Goal: Use online tool/utility: Use online tool/utility

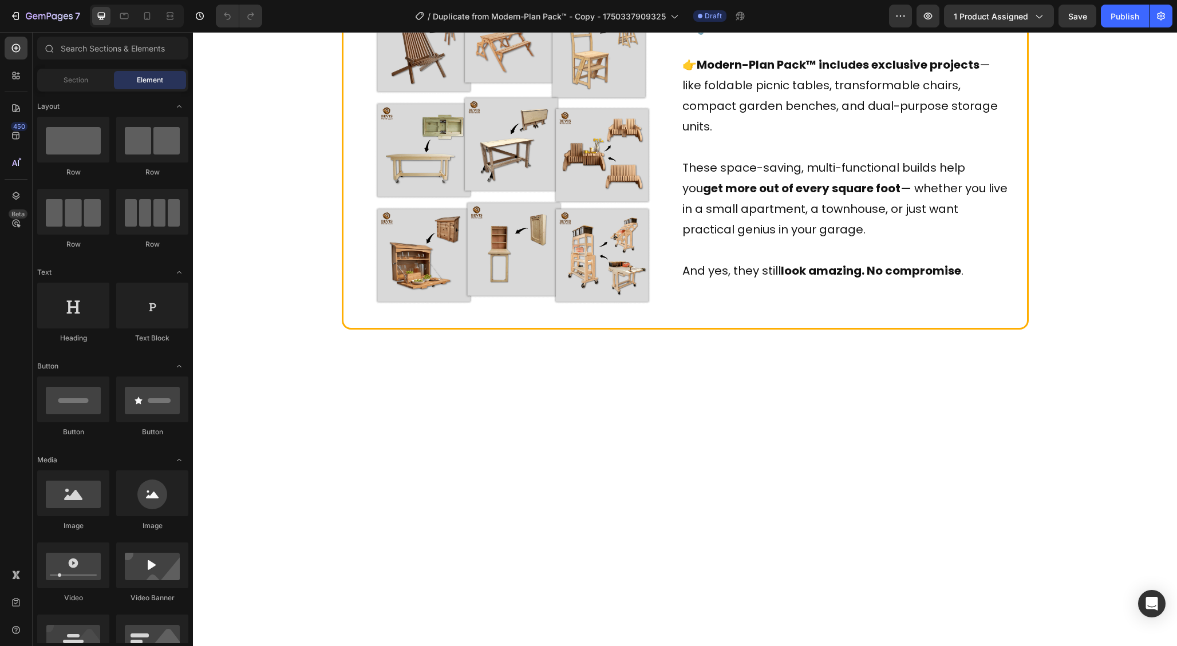
scroll to position [790, 0]
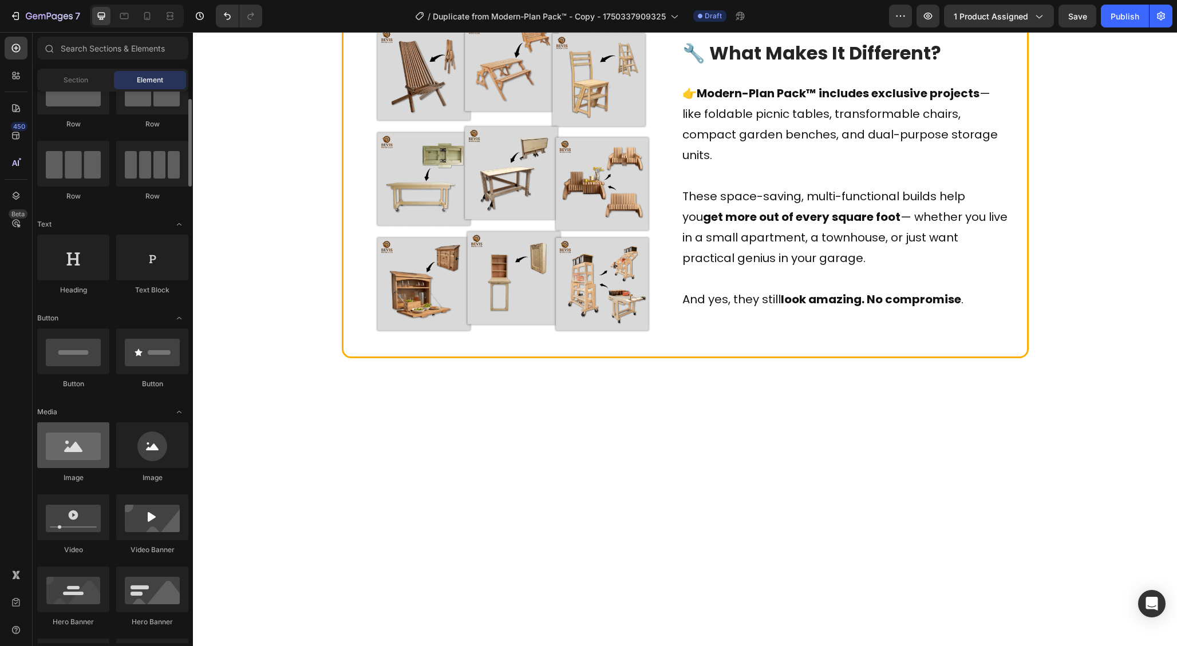
scroll to position [96, 0]
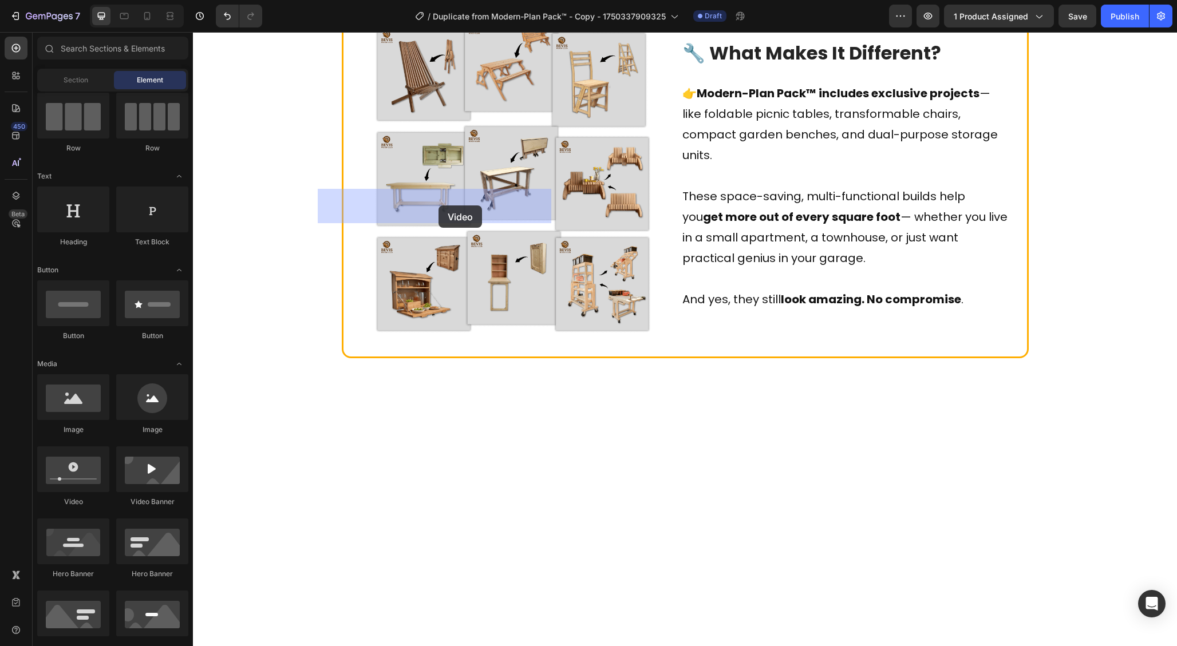
drag, startPoint x: 276, startPoint y: 508, endPoint x: 438, endPoint y: 205, distance: 342.9
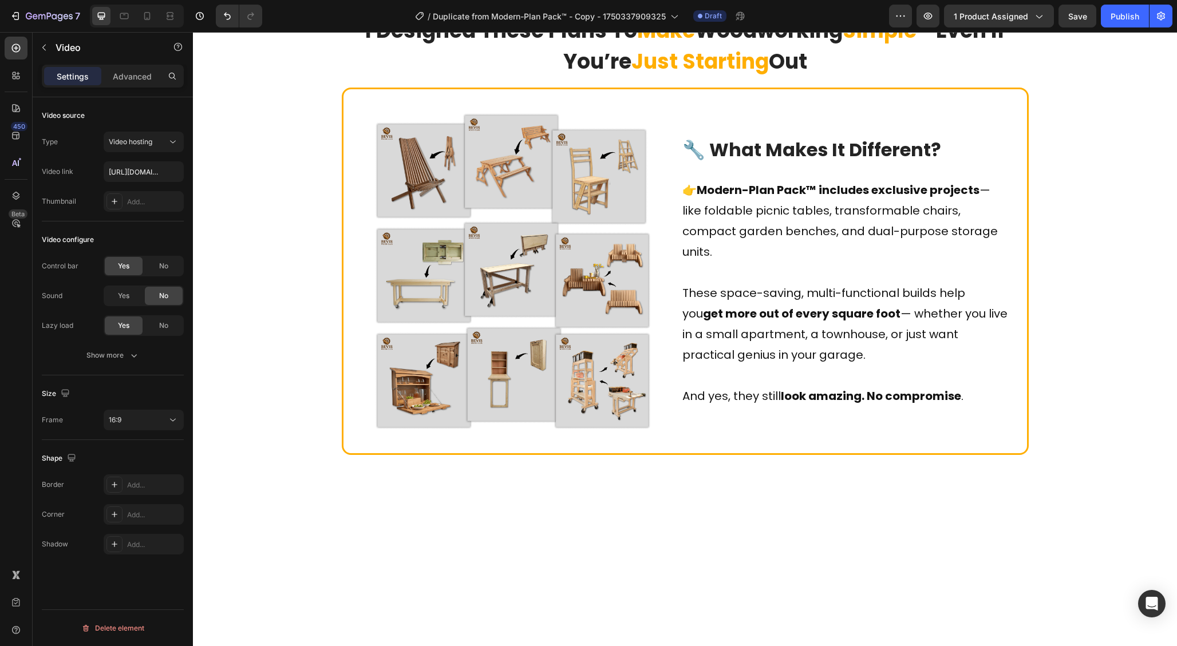
click at [145, 170] on input "text" at bounding box center [144, 171] width 80 height 21
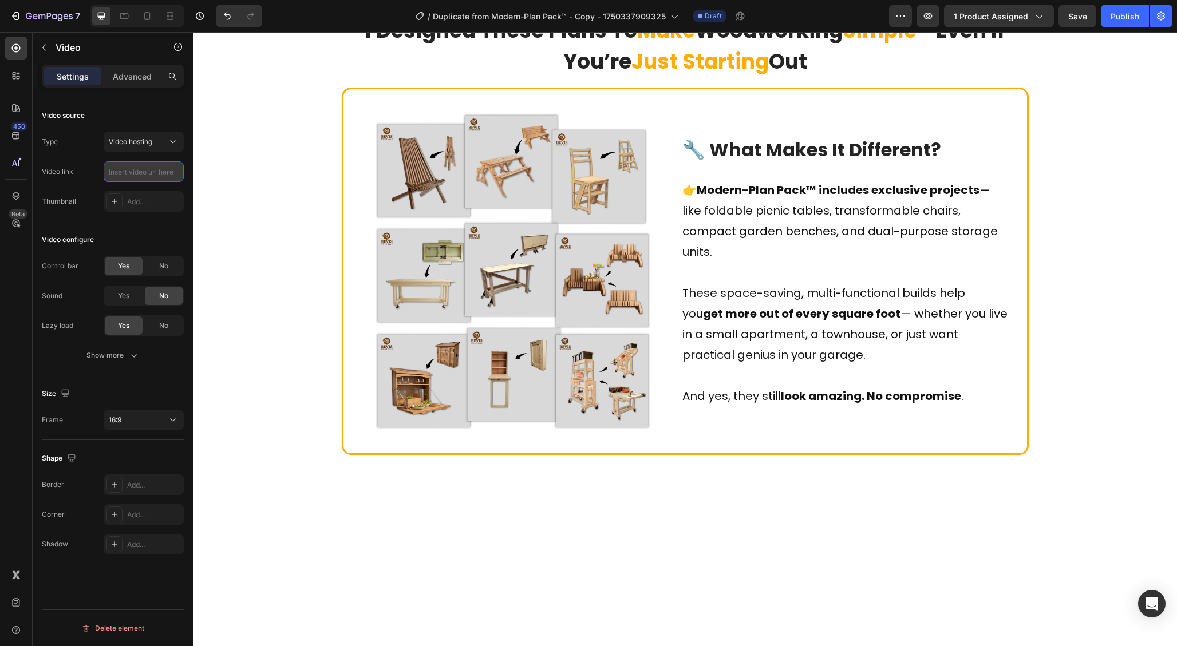
paste input "[URL][DOMAIN_NAME]"
type input "[URL][DOMAIN_NAME]"
click at [157, 221] on div "Video configure Control bar Yes No Sound Yes No Lazy load Yes No Show more" at bounding box center [113, 298] width 142 height 154
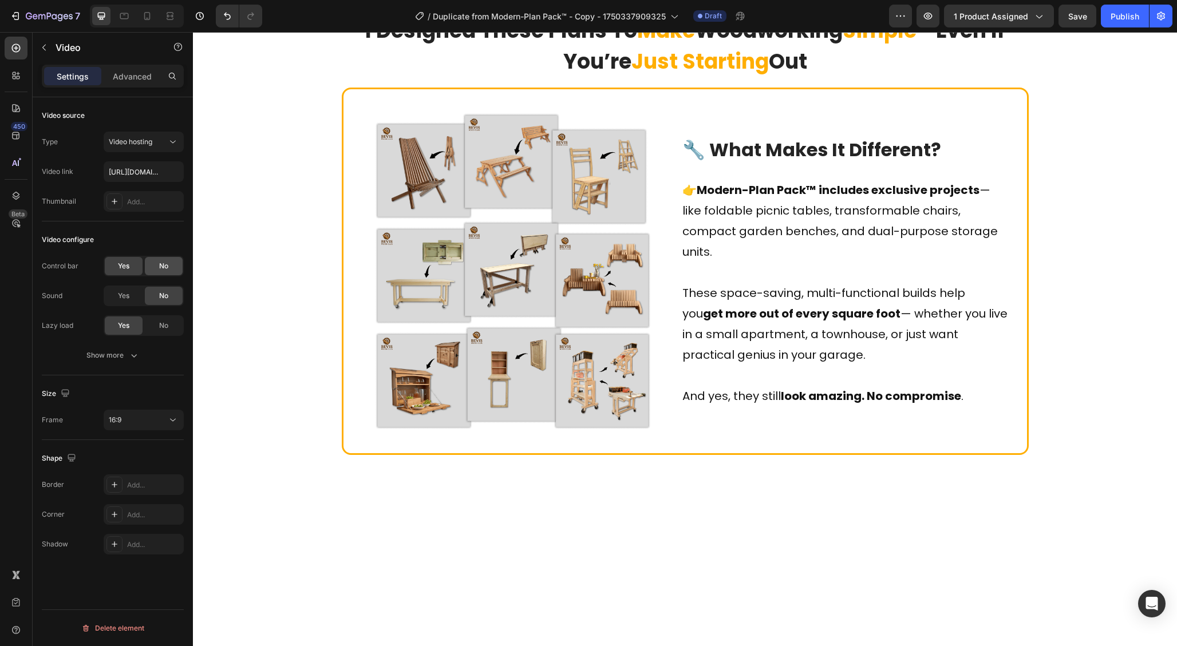
click at [158, 265] on div "No" at bounding box center [164, 266] width 38 height 18
click at [104, 363] on button "Show more" at bounding box center [113, 355] width 142 height 21
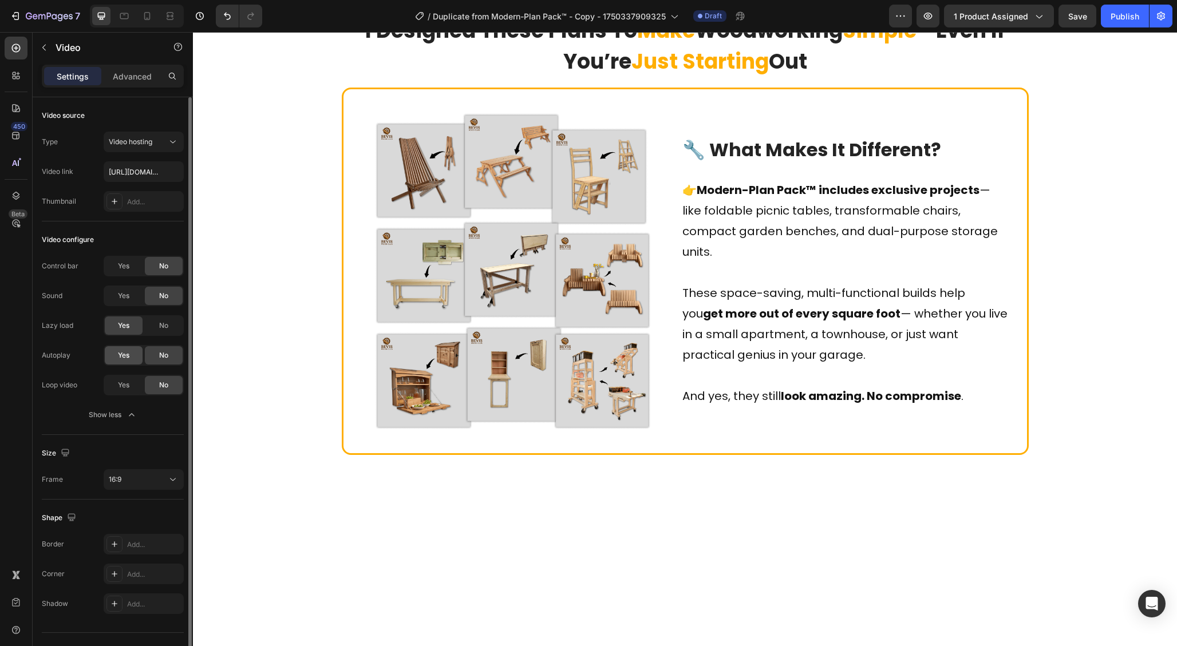
click at [129, 358] on span "Yes" at bounding box center [123, 355] width 11 height 10
click at [119, 386] on span "Yes" at bounding box center [123, 385] width 11 height 10
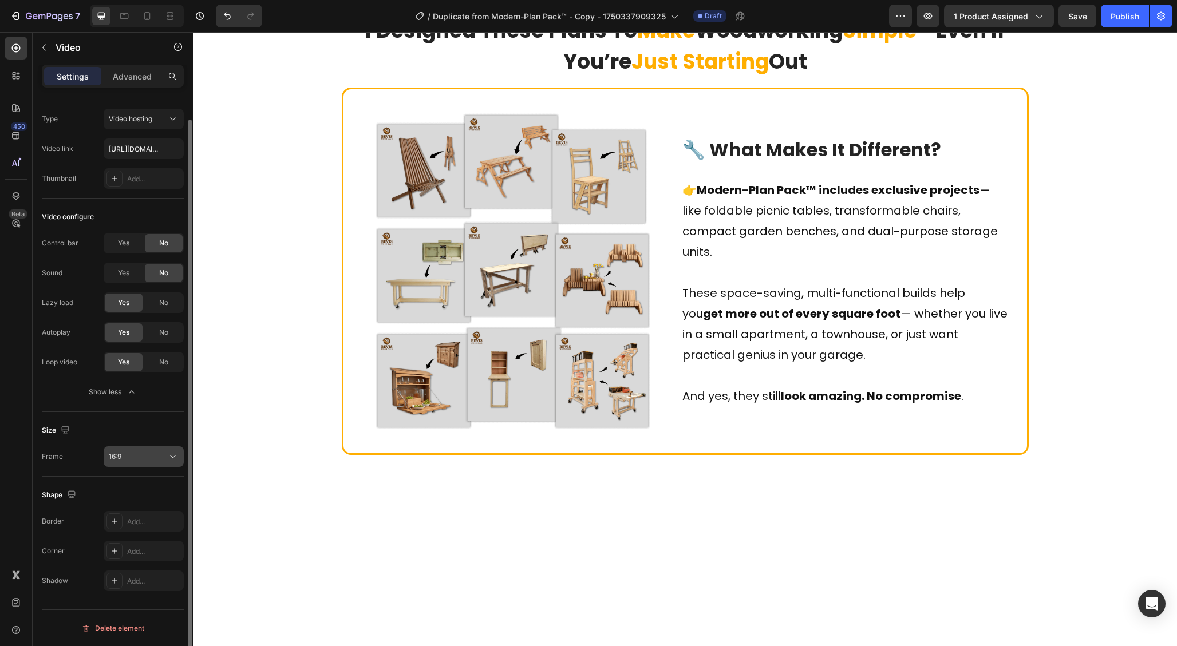
click at [144, 452] on div "16:9" at bounding box center [138, 457] width 58 height 10
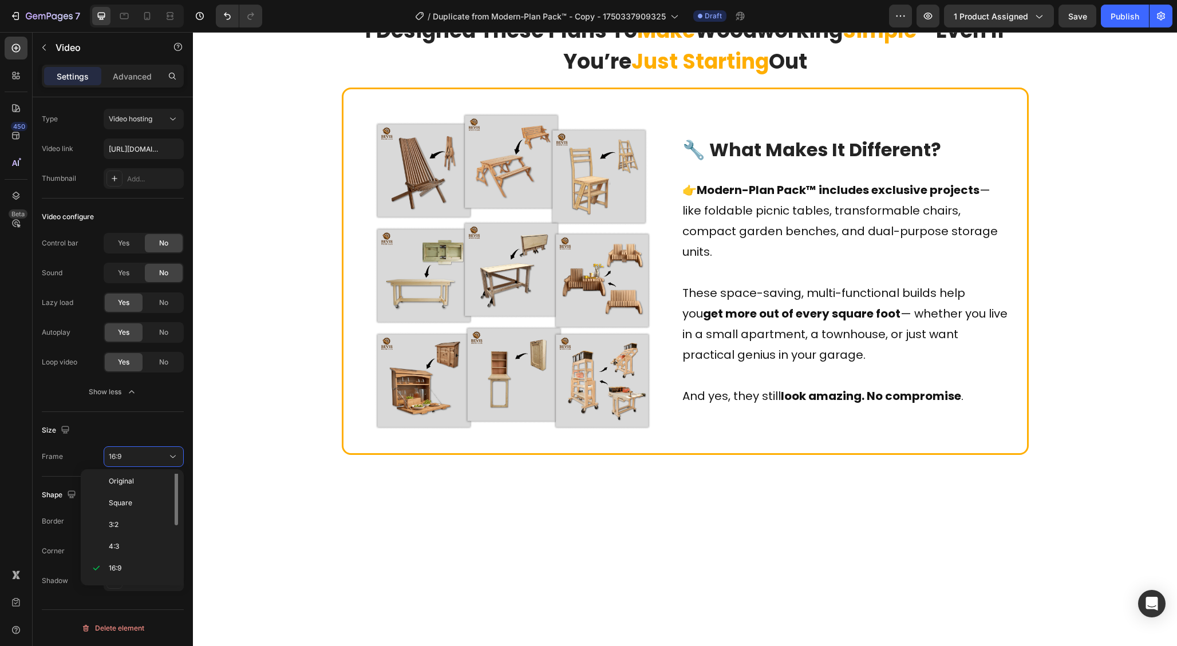
scroll to position [0, 0]
click at [140, 496] on div "Original" at bounding box center [129, 507] width 89 height 22
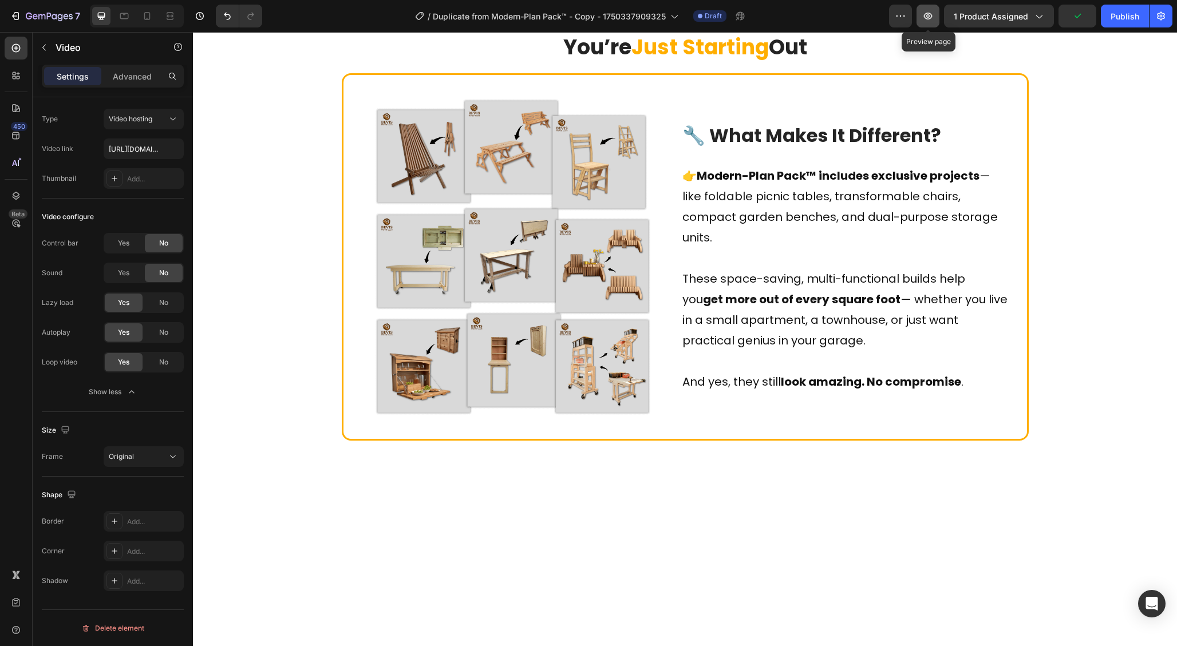
click at [929, 22] on button "button" at bounding box center [927, 16] width 23 height 23
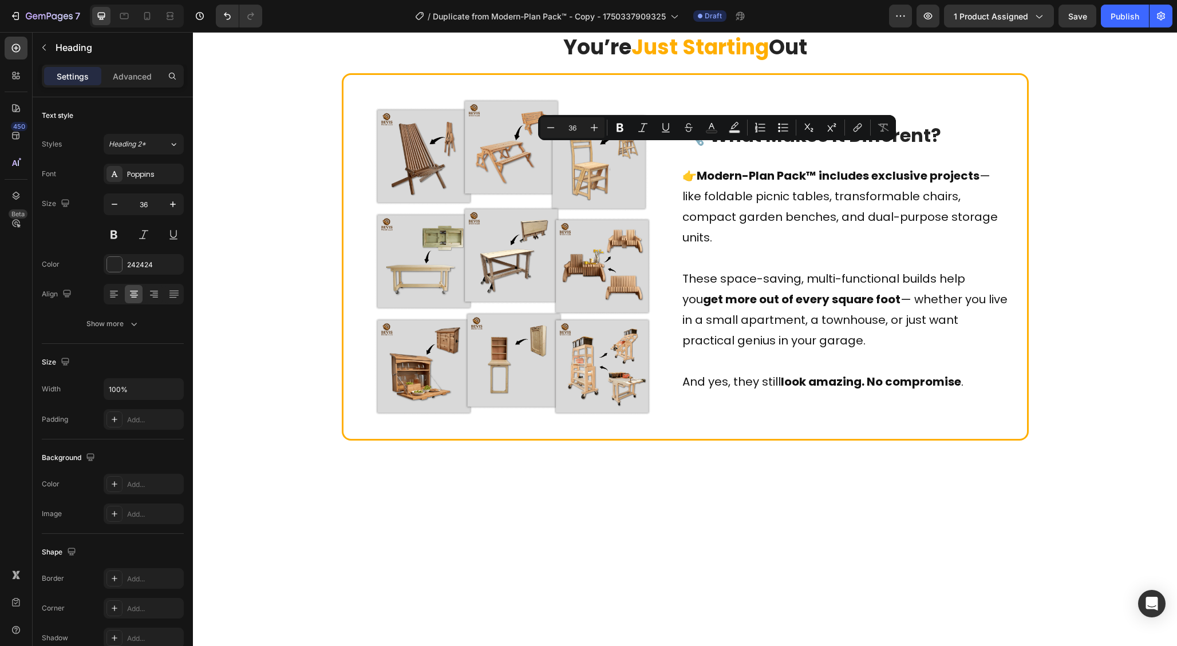
drag, startPoint x: 610, startPoint y: 157, endPoint x: 834, endPoint y: 153, distance: 224.4
copy p "Convertible Furniture"
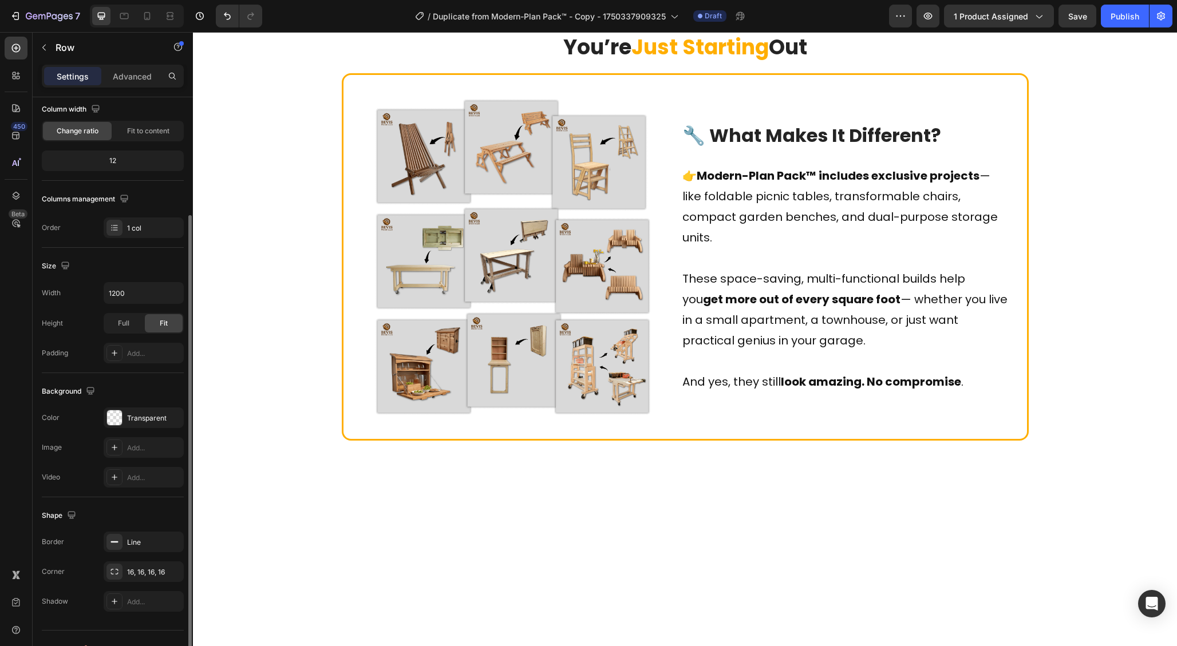
scroll to position [117, 0]
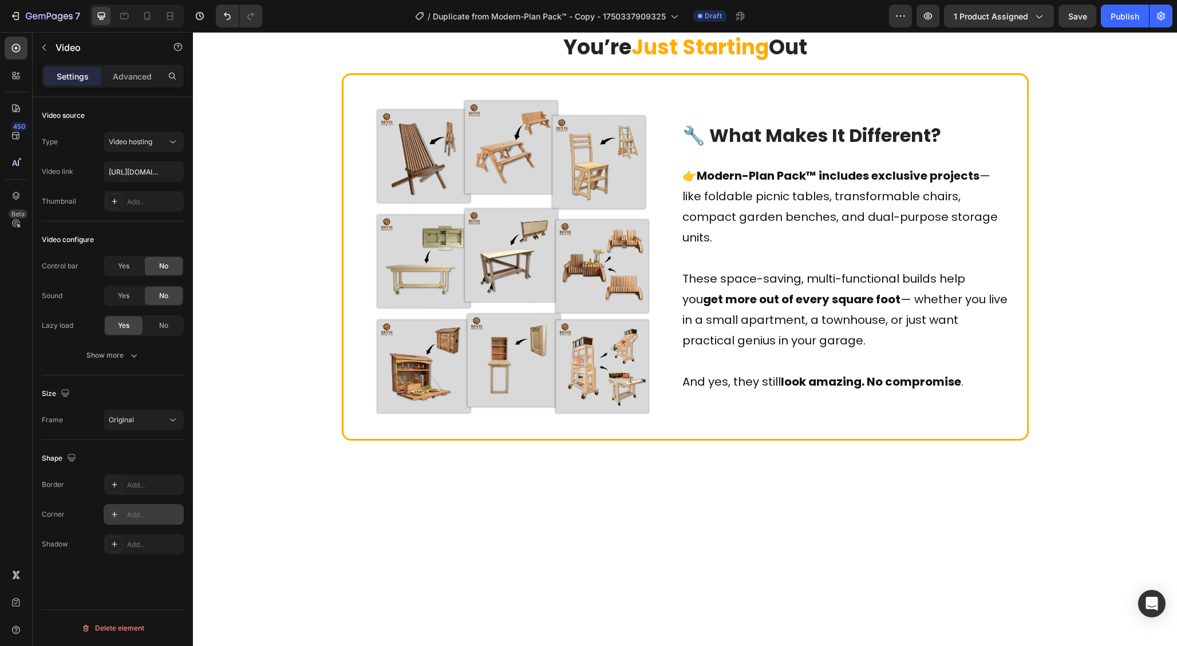
click at [149, 512] on div "Add..." at bounding box center [154, 515] width 54 height 10
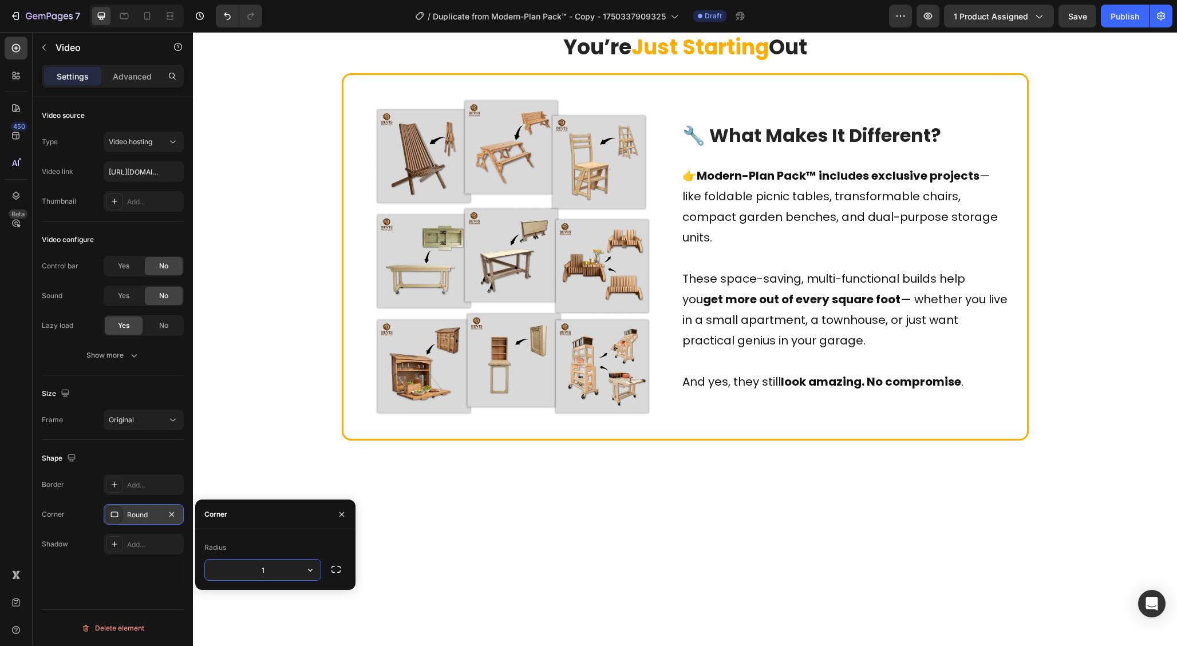
type input "16"
click at [128, 600] on div "Video source Type Video hosting Video link [URL][DOMAIN_NAME] Thumbnail Add... …" at bounding box center [113, 387] width 160 height 581
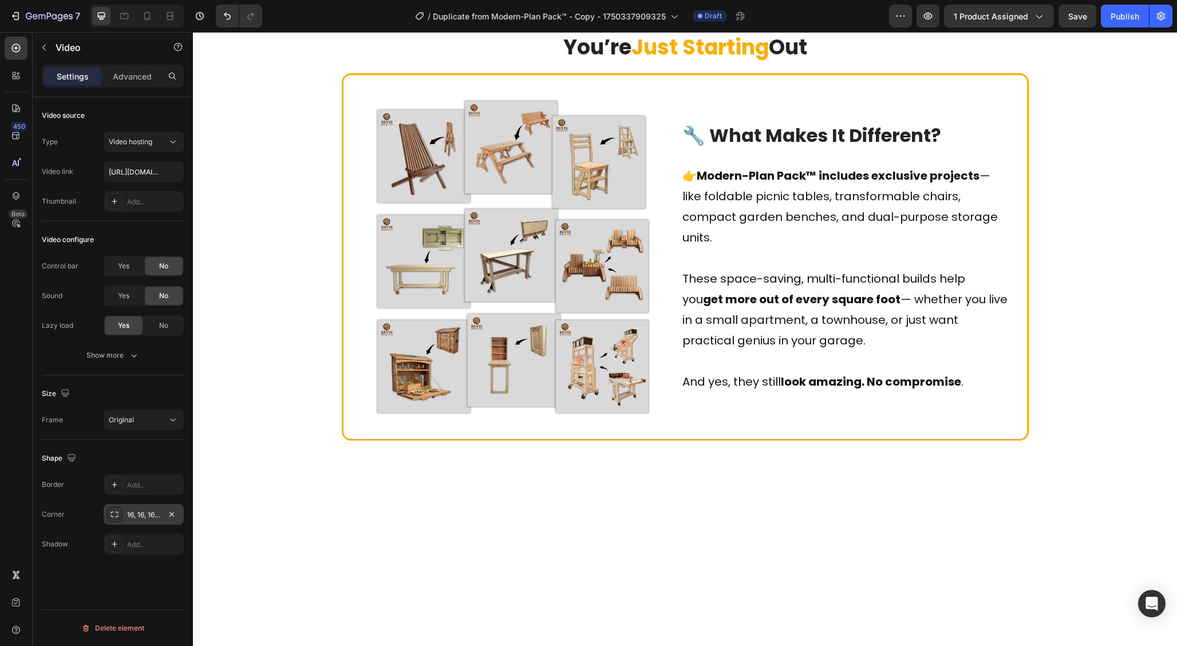
click at [141, 584] on div "Video source Type Video hosting Video link [URL][DOMAIN_NAME] Thumbnail Add... …" at bounding box center [113, 387] width 160 height 581
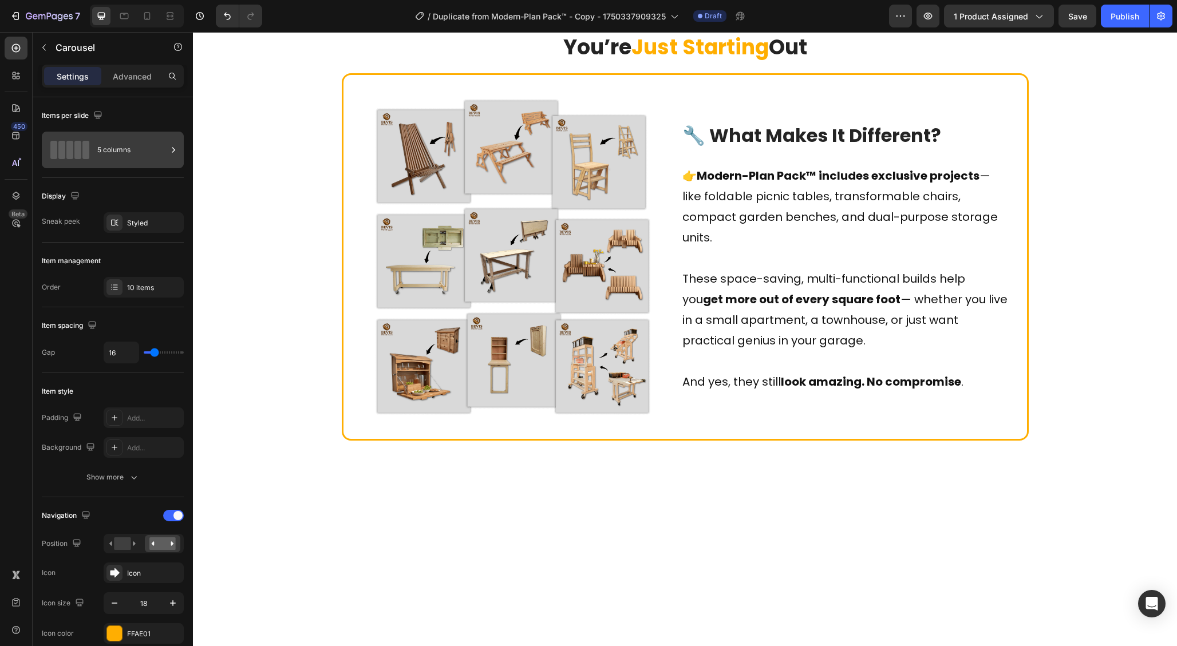
click at [152, 153] on div "5 columns" at bounding box center [132, 150] width 70 height 26
click at [143, 76] on p "Advanced" at bounding box center [132, 76] width 39 height 12
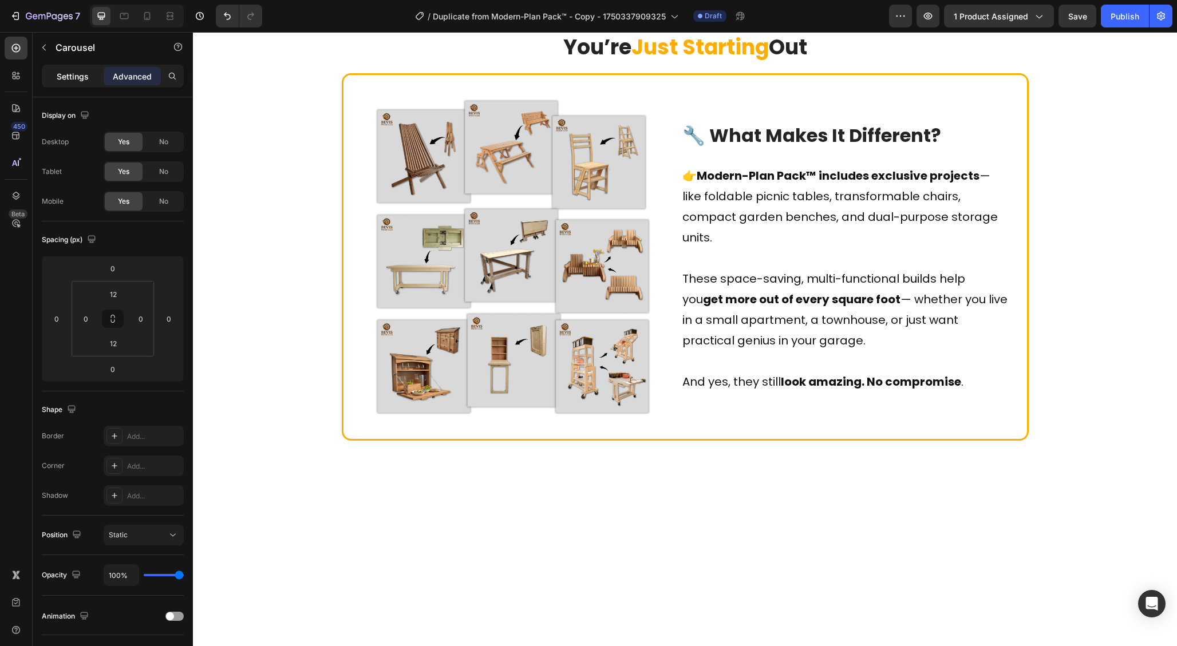
click at [68, 76] on p "Settings" at bounding box center [73, 76] width 32 height 12
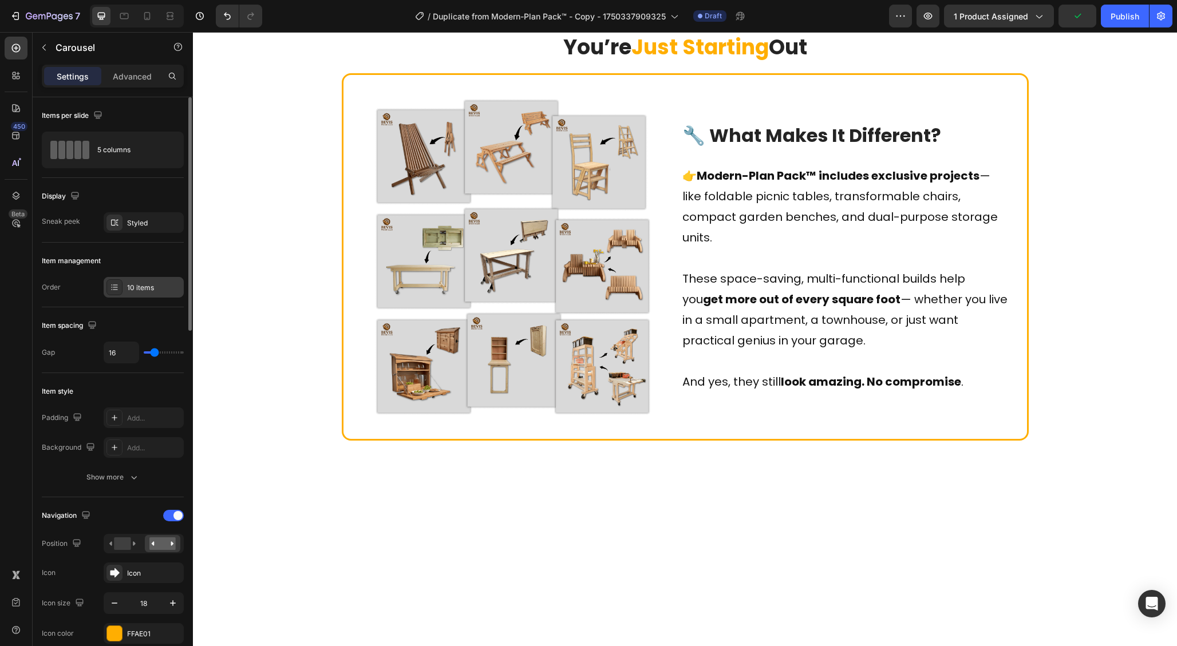
click at [136, 288] on div "10 items" at bounding box center [154, 288] width 54 height 10
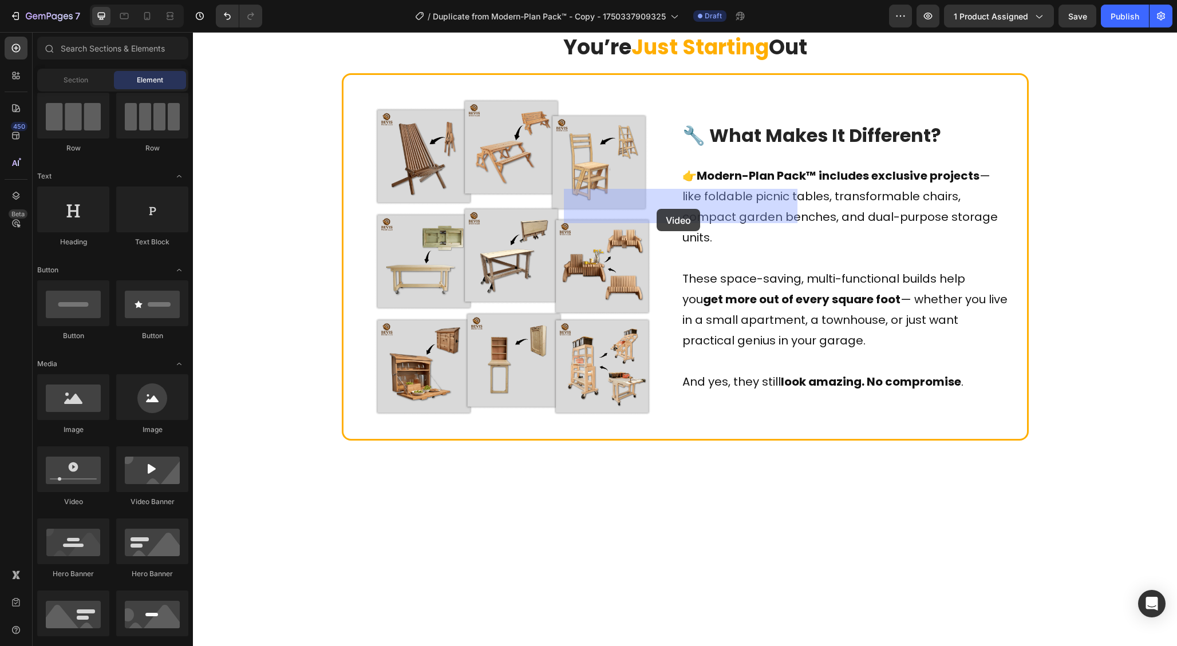
drag, startPoint x: 269, startPoint y: 504, endPoint x: 656, endPoint y: 209, distance: 487.2
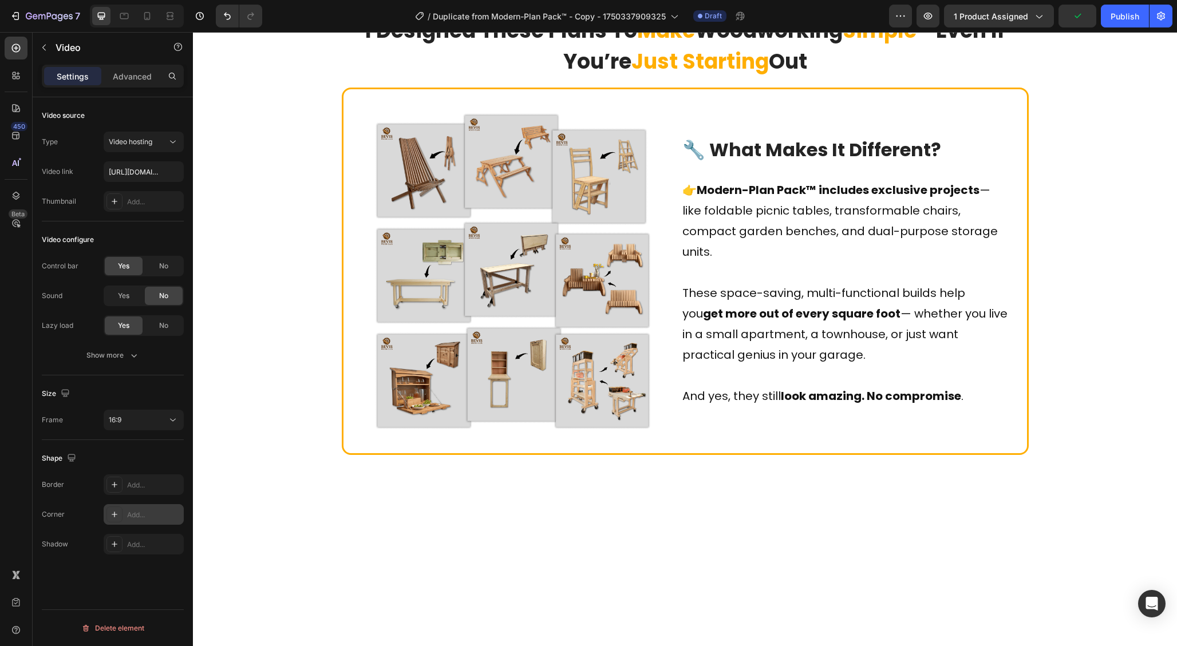
click at [151, 516] on div "Add..." at bounding box center [154, 515] width 54 height 10
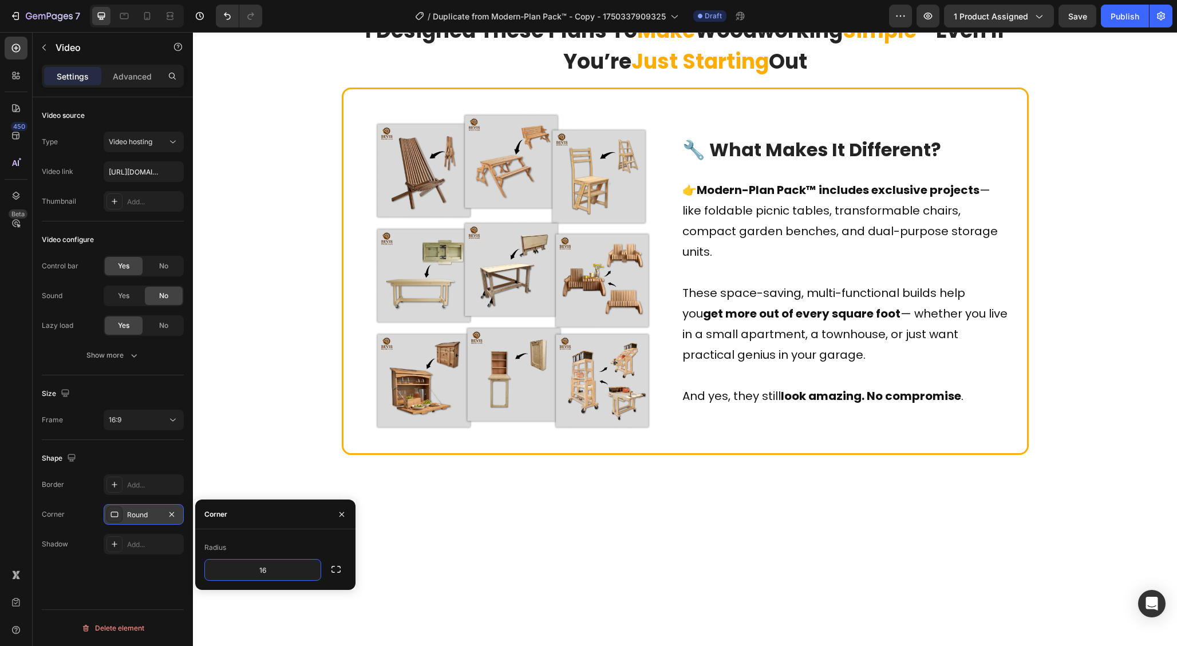
type input "16"
click at [294, 516] on div "Corner" at bounding box center [275, 515] width 160 height 30
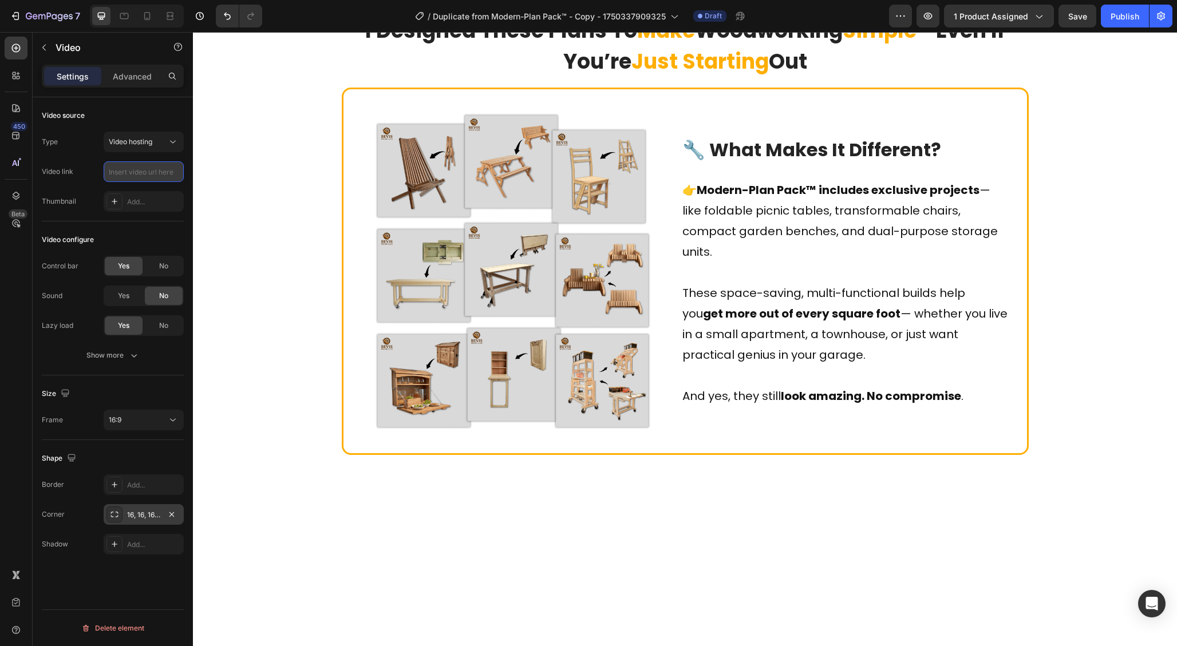
click at [145, 172] on input "text" at bounding box center [144, 171] width 80 height 21
paste input "[URL][DOMAIN_NAME]"
type input "[URL][DOMAIN_NAME]"
click at [144, 375] on div "Video source Type Video hosting Video link [URL][DOMAIN_NAME] Thumbnail Add..." at bounding box center [113, 407] width 142 height 65
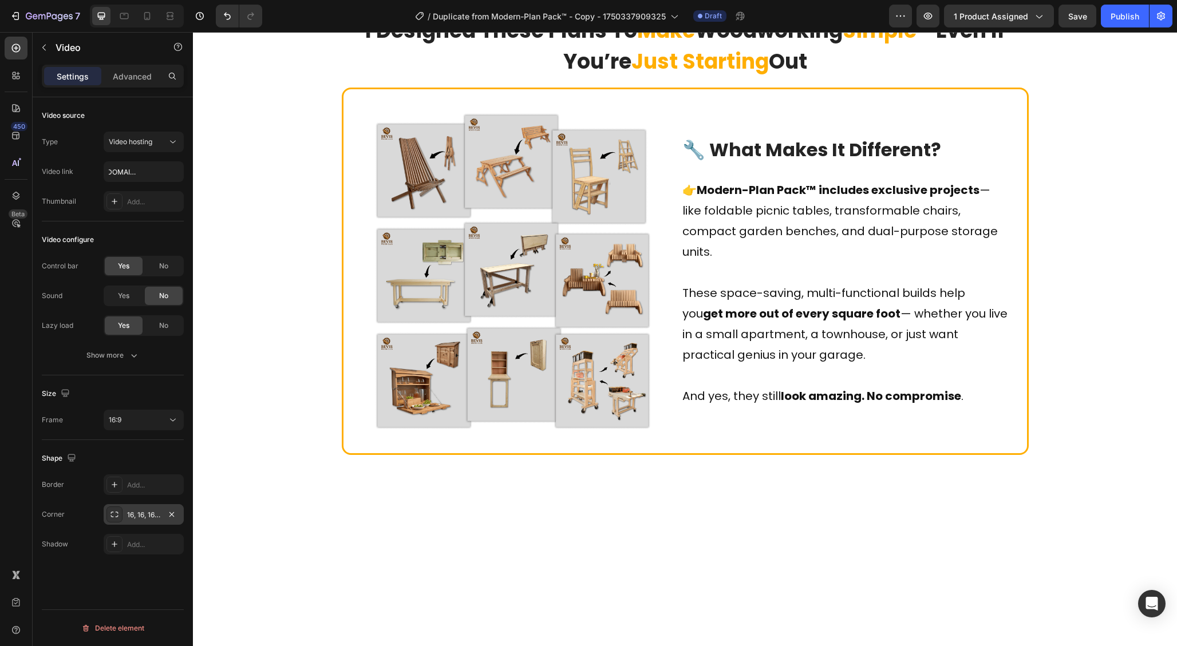
scroll to position [0, 0]
click at [137, 231] on div "Video configure" at bounding box center [113, 240] width 142 height 18
click at [160, 272] on div "No" at bounding box center [164, 266] width 38 height 18
click at [168, 296] on span "No" at bounding box center [163, 296] width 9 height 10
click at [121, 361] on button "Show more" at bounding box center [113, 355] width 142 height 21
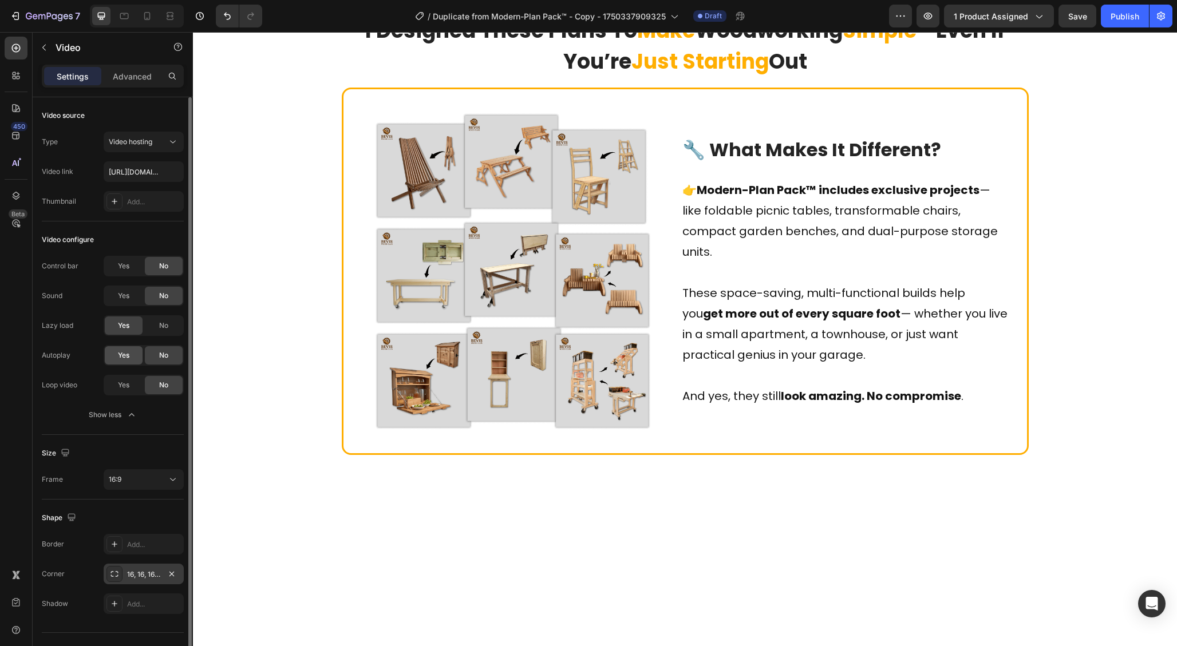
click at [123, 363] on div "Yes" at bounding box center [124, 355] width 38 height 18
click at [122, 387] on span "Yes" at bounding box center [123, 385] width 11 height 10
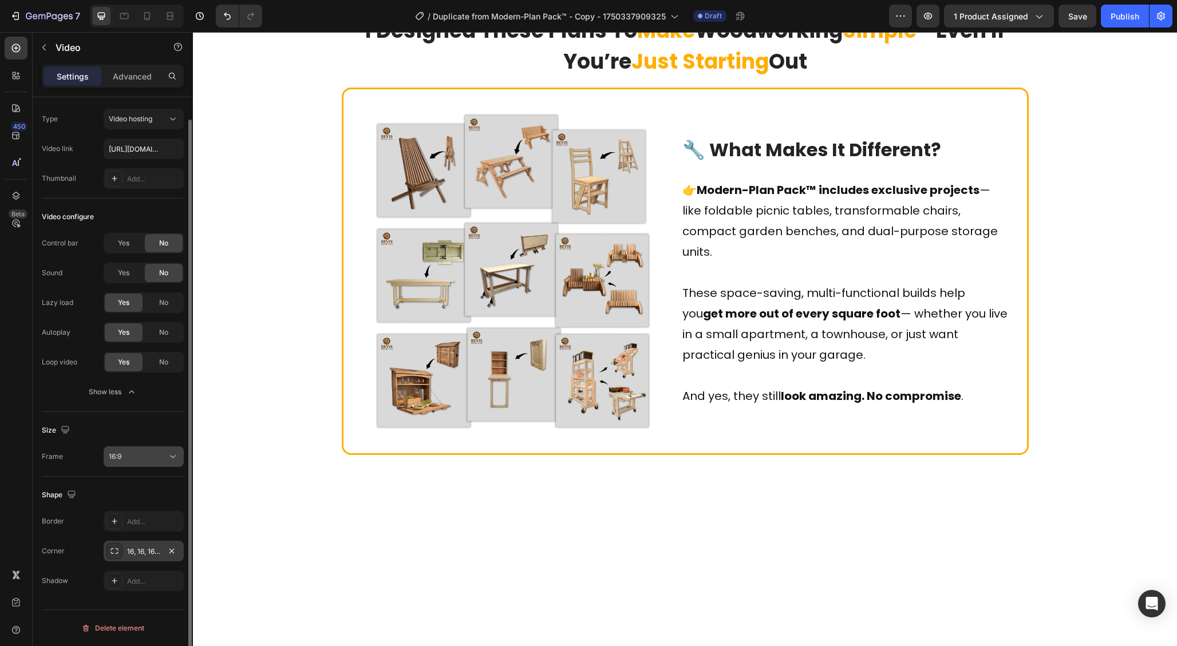
click at [141, 449] on button "16:9" at bounding box center [144, 456] width 80 height 21
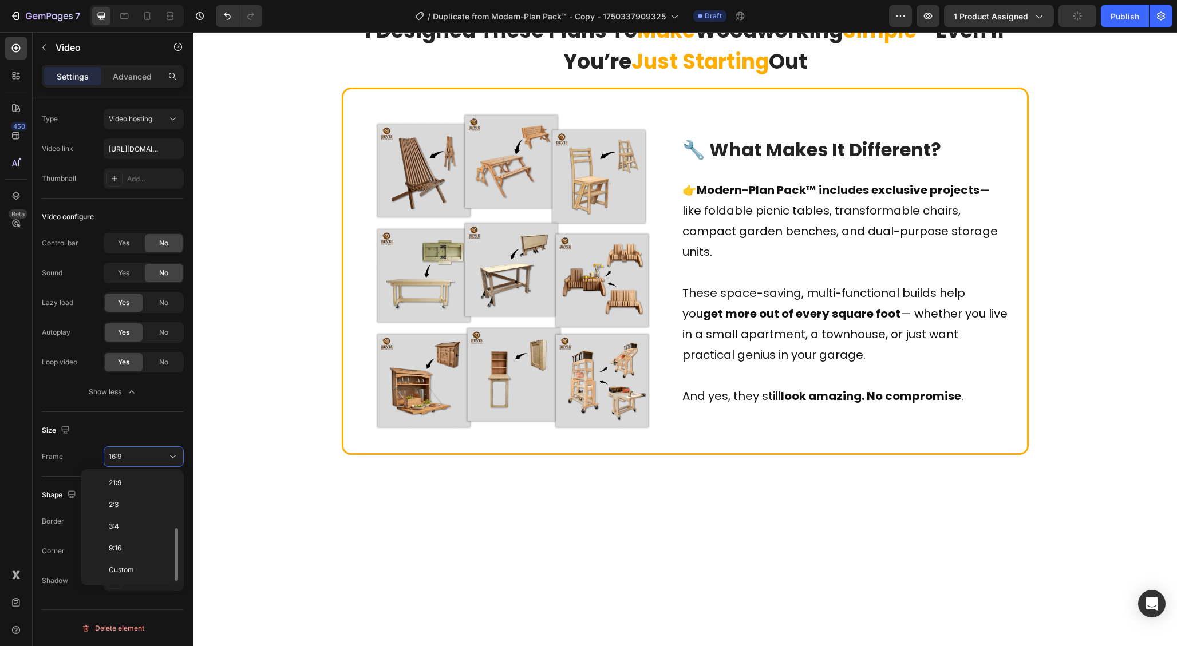
scroll to position [0, 0]
click at [132, 489] on span "Original" at bounding box center [121, 485] width 25 height 10
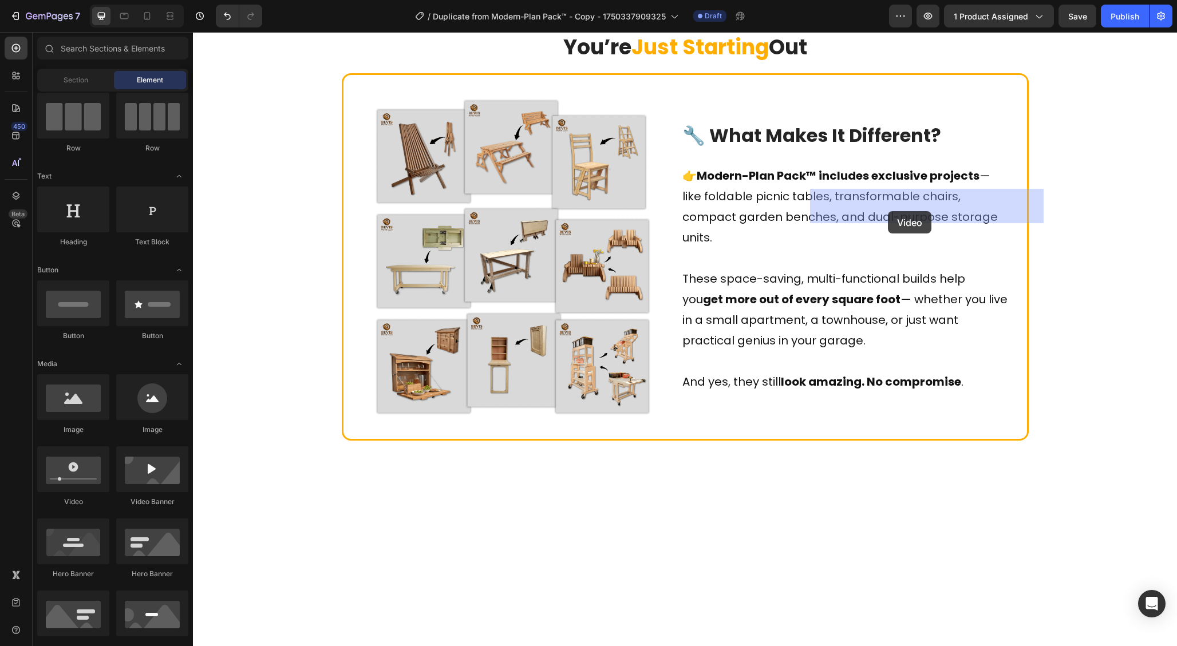
drag, startPoint x: 262, startPoint y: 512, endPoint x: 888, endPoint y: 211, distance: 694.2
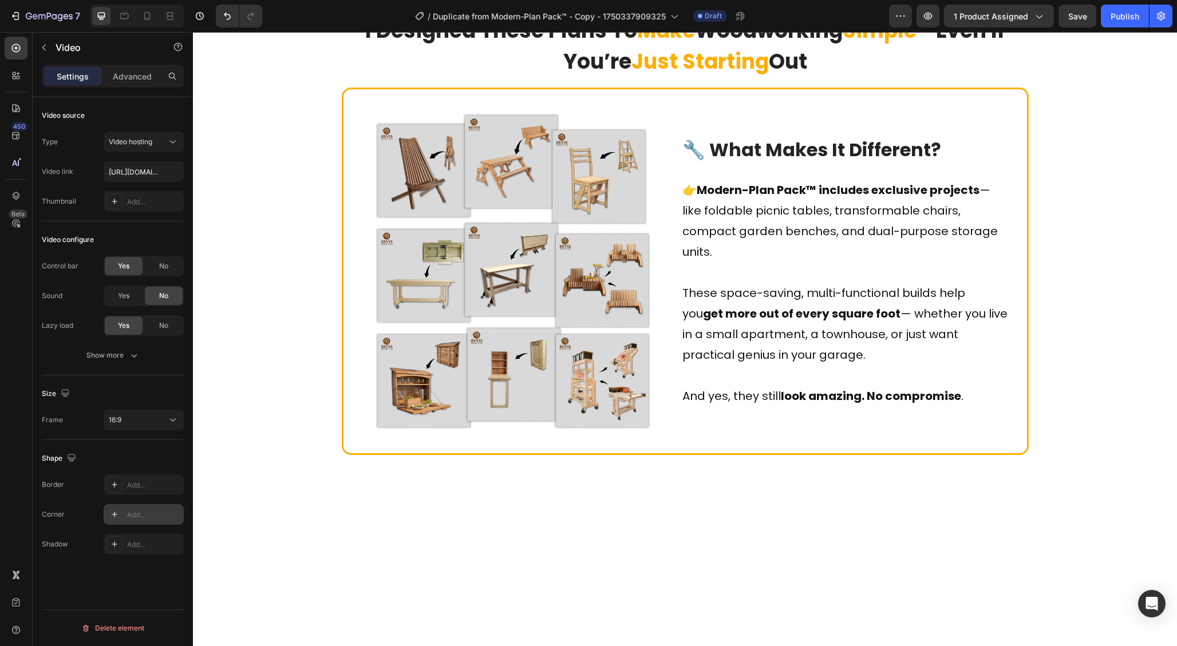
click at [136, 511] on div "Add..." at bounding box center [154, 515] width 54 height 10
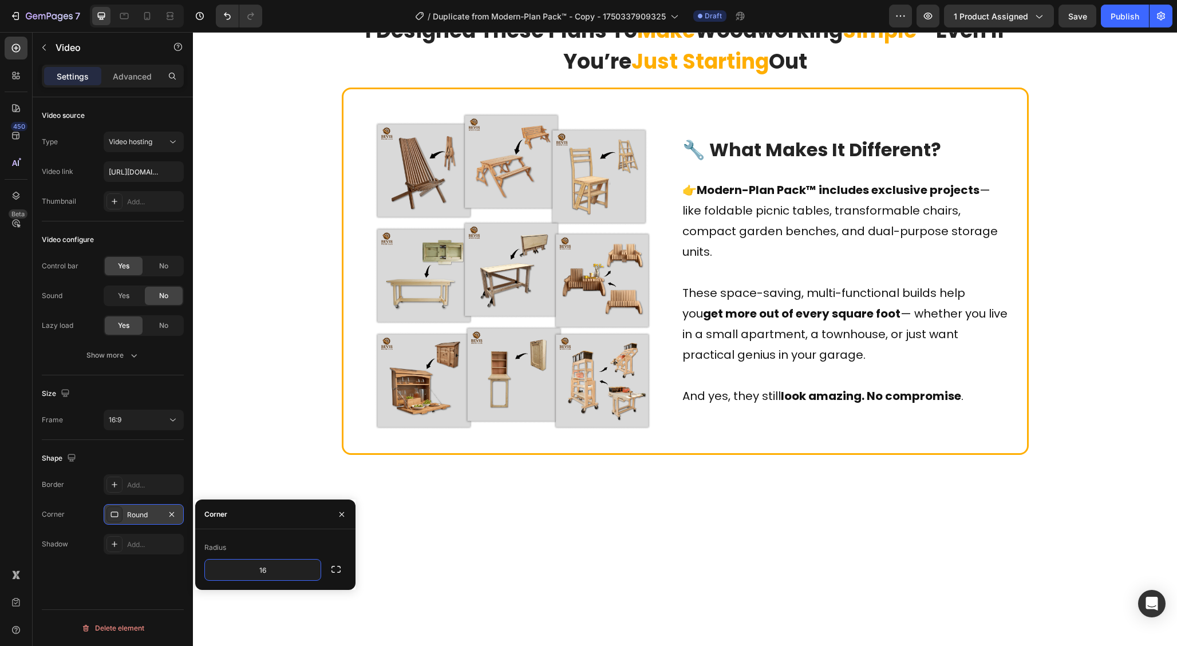
type input "16"
click at [143, 173] on input "text" at bounding box center [144, 171] width 80 height 21
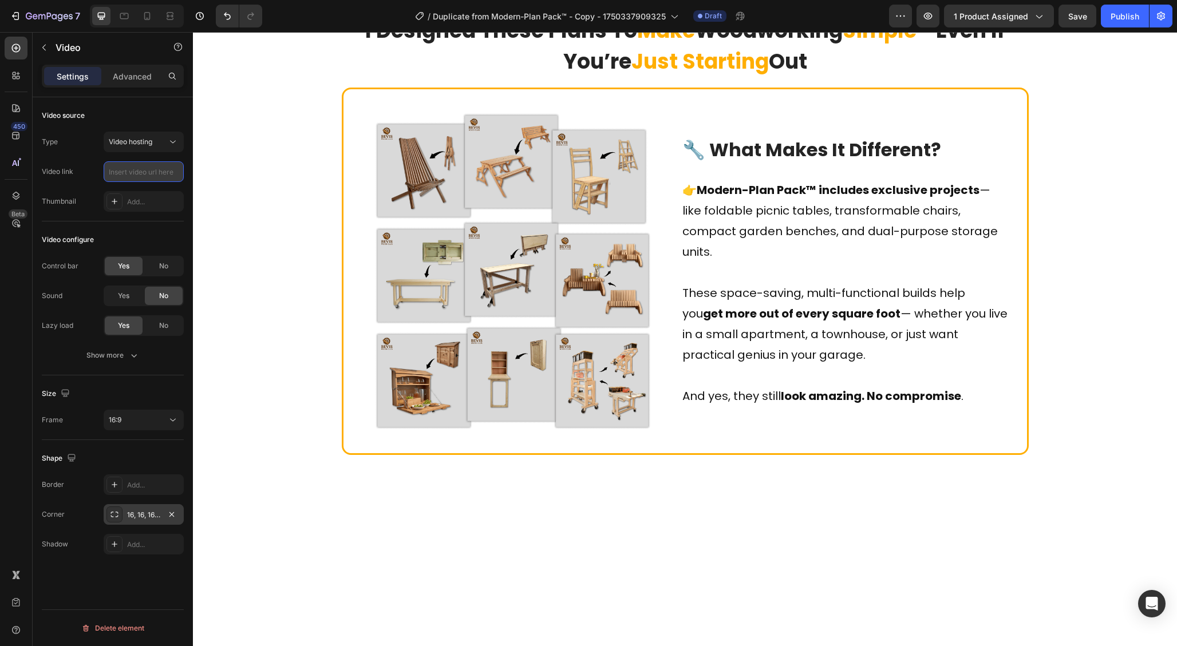
paste input "[URL][DOMAIN_NAME]"
type input "[URL][DOMAIN_NAME]"
click at [134, 225] on div "Video configure Control bar Yes No Sound Yes No Lazy load Yes No Show more" at bounding box center [113, 298] width 142 height 154
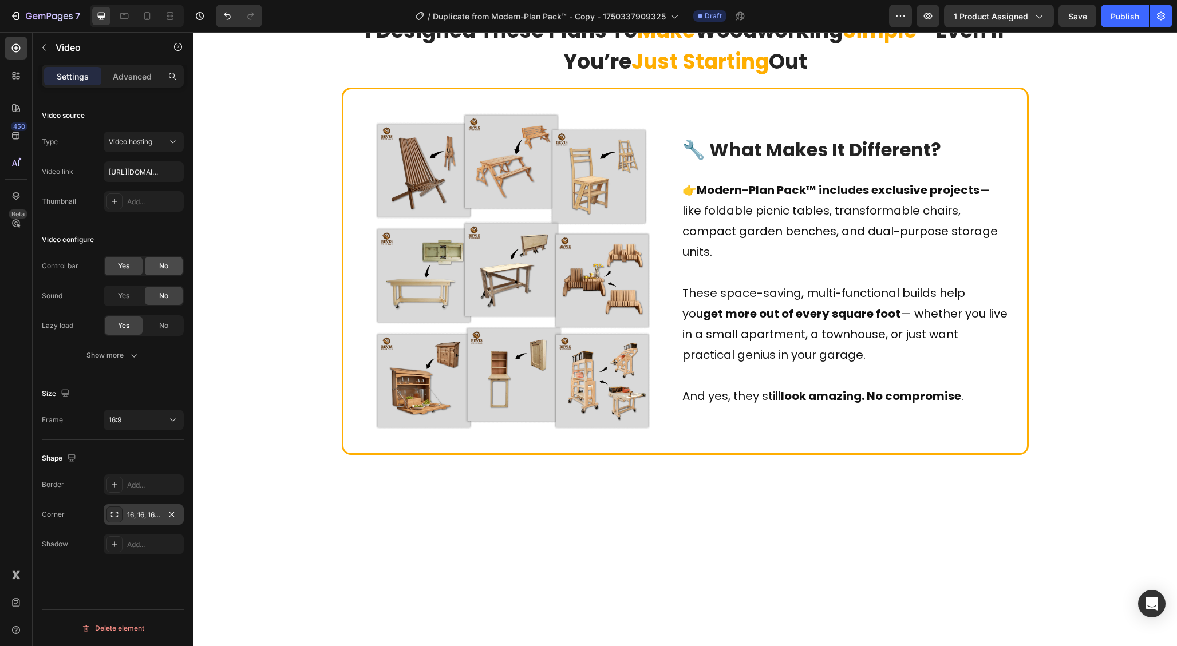
click at [173, 271] on div "No" at bounding box center [164, 266] width 38 height 18
click at [129, 352] on icon "button" at bounding box center [133, 355] width 11 height 11
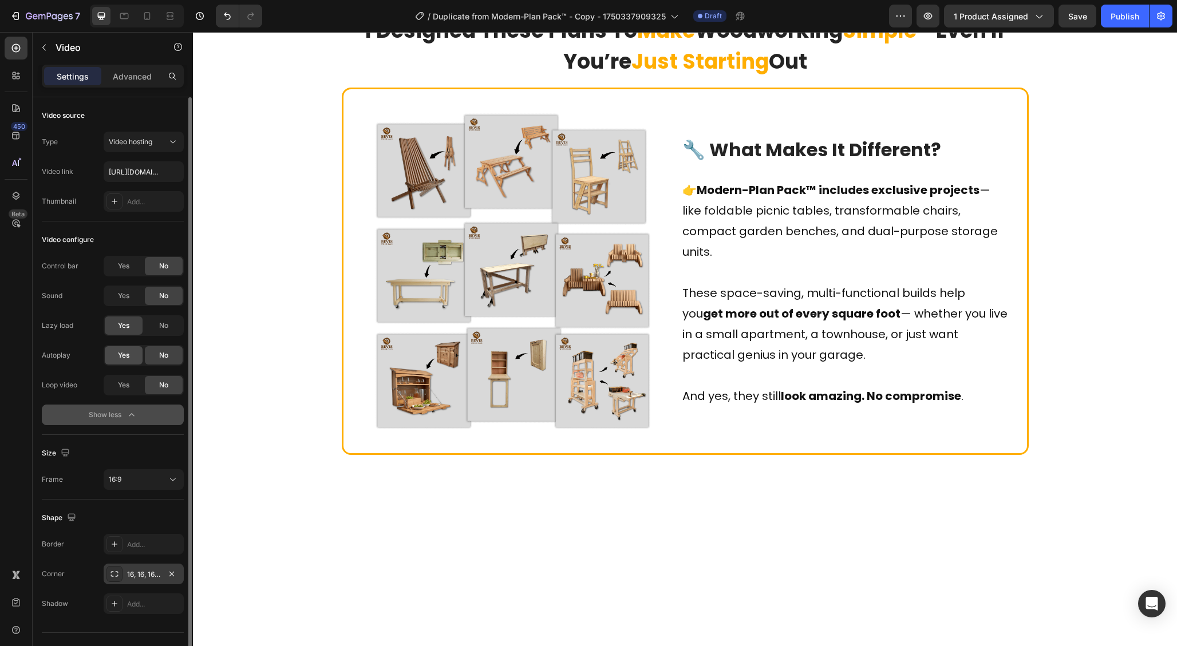
click at [130, 359] on div "Yes" at bounding box center [124, 355] width 38 height 18
click at [122, 384] on span "Yes" at bounding box center [123, 385] width 11 height 10
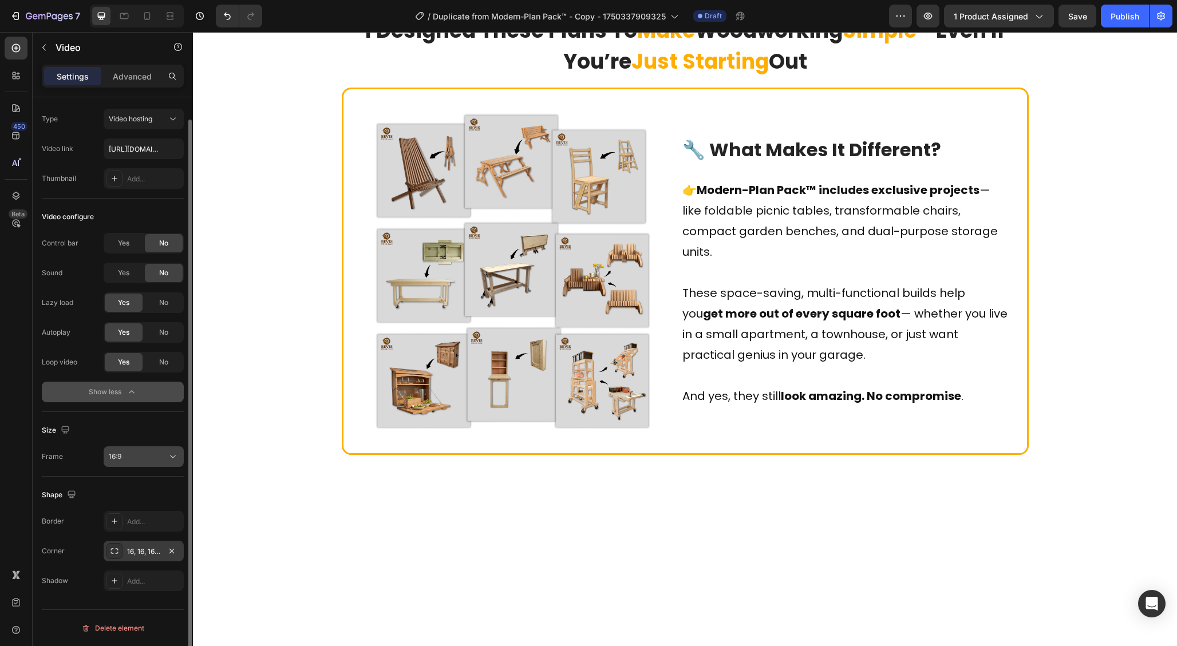
click at [160, 457] on div "16:9" at bounding box center [138, 457] width 58 height 10
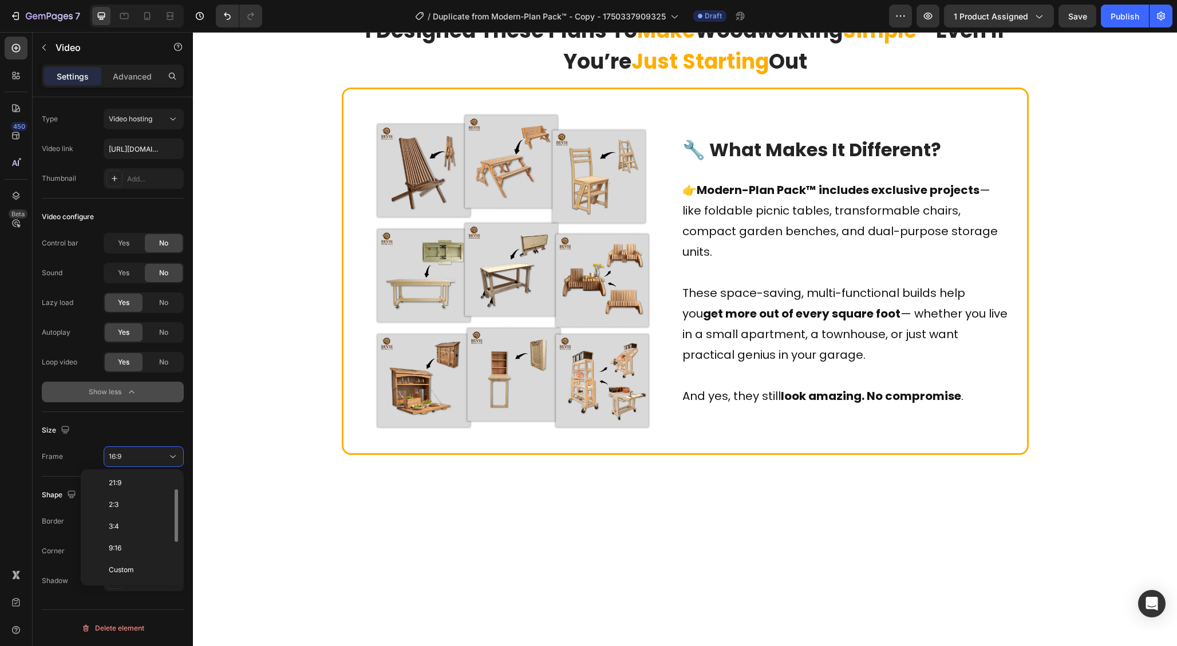
scroll to position [0, 0]
click at [132, 487] on span "Original" at bounding box center [121, 485] width 25 height 10
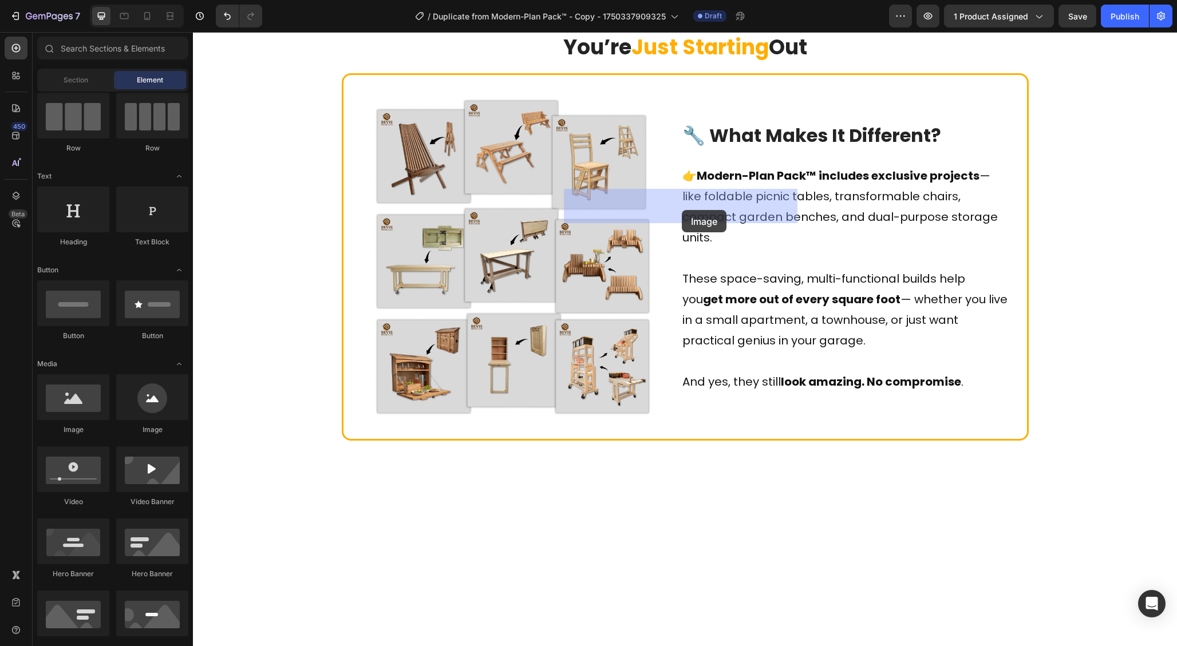
drag, startPoint x: 267, startPoint y: 441, endPoint x: 682, endPoint y: 210, distance: 475.0
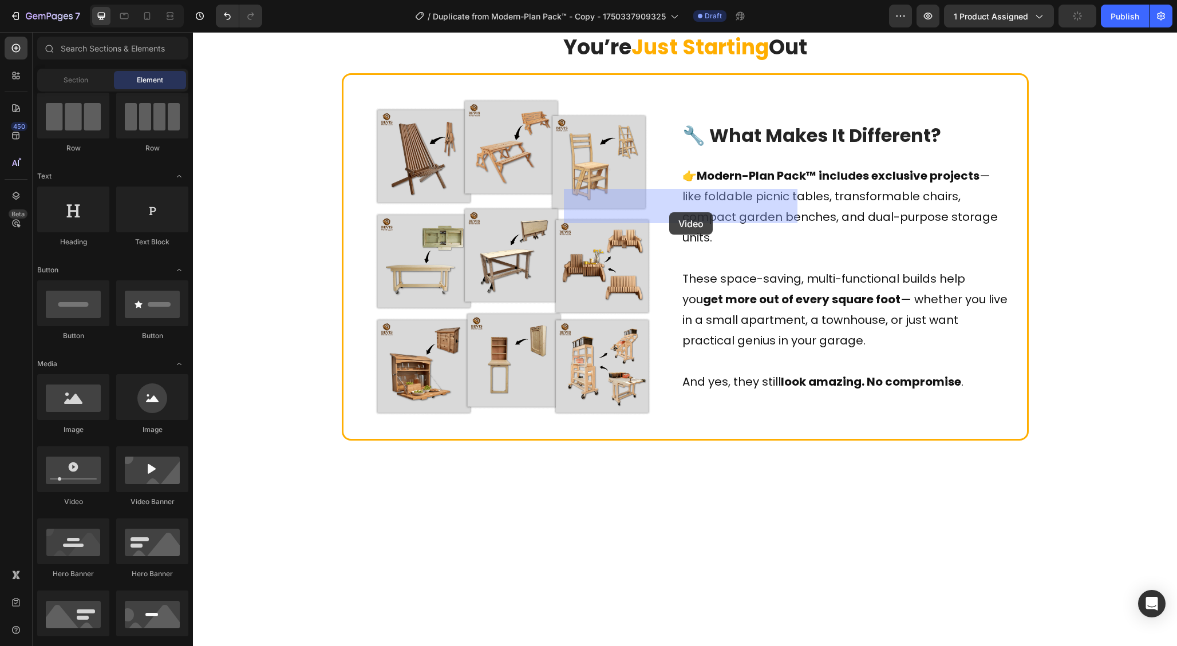
drag, startPoint x: 261, startPoint y: 511, endPoint x: 669, endPoint y: 212, distance: 505.7
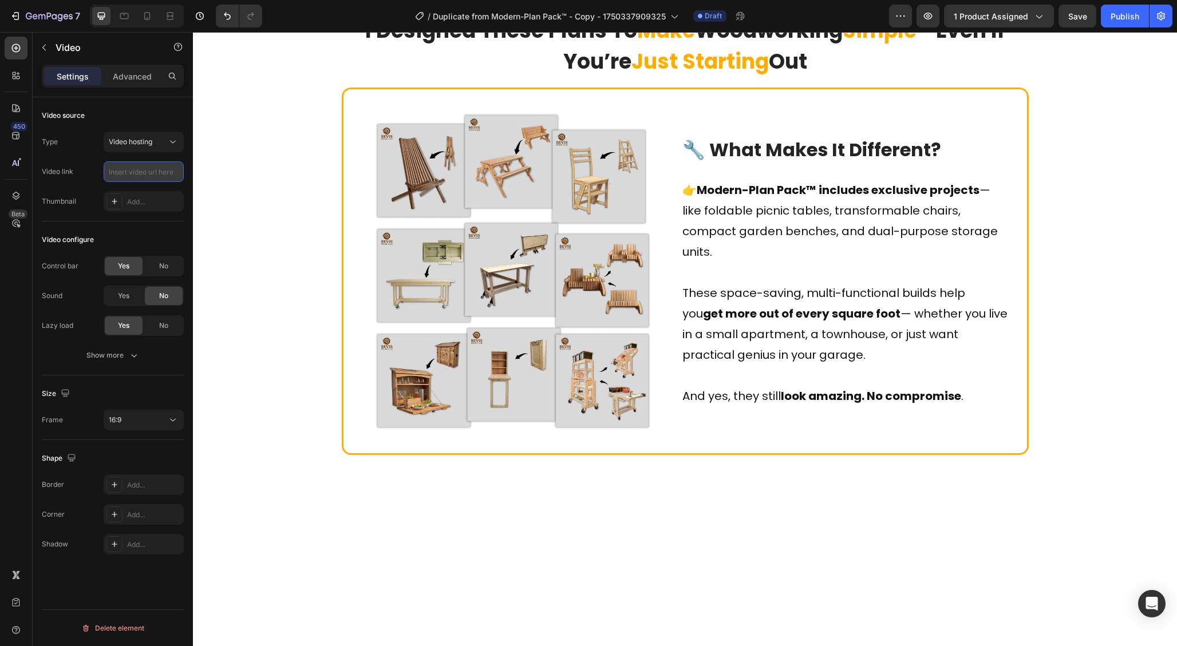
click at [147, 171] on input "text" at bounding box center [144, 171] width 80 height 21
paste input "[URL][DOMAIN_NAME]"
type input "[URL][DOMAIN_NAME]"
click at [163, 272] on div "No" at bounding box center [164, 266] width 38 height 18
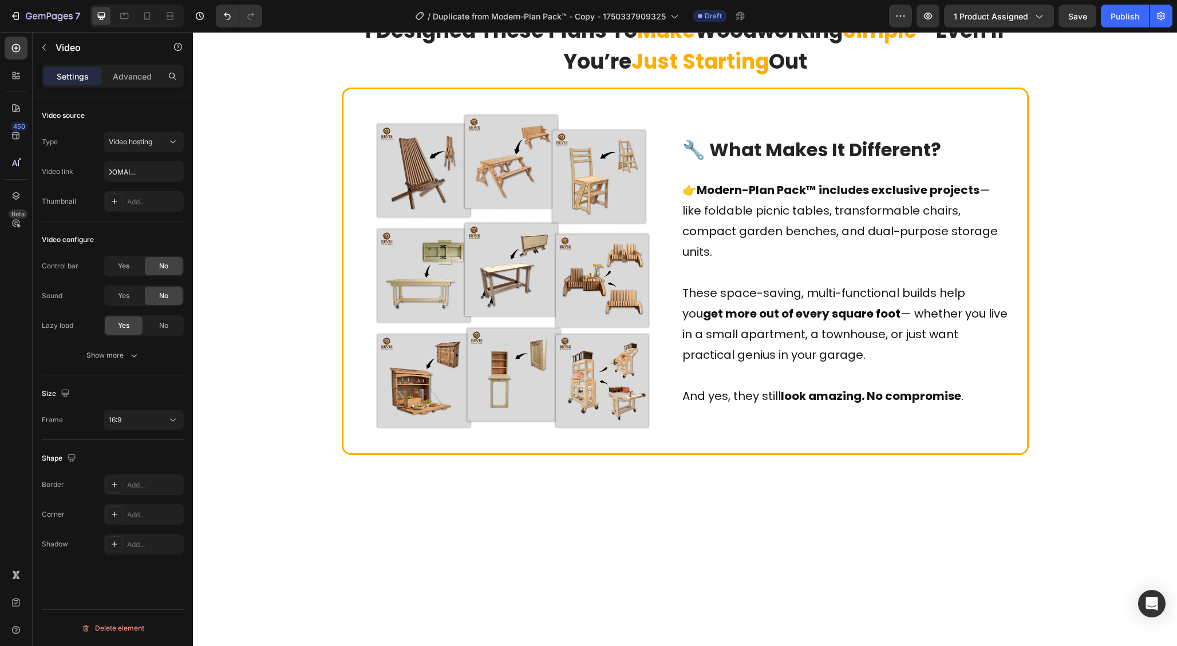
scroll to position [0, 0]
click at [132, 357] on icon "button" at bounding box center [133, 355] width 11 height 11
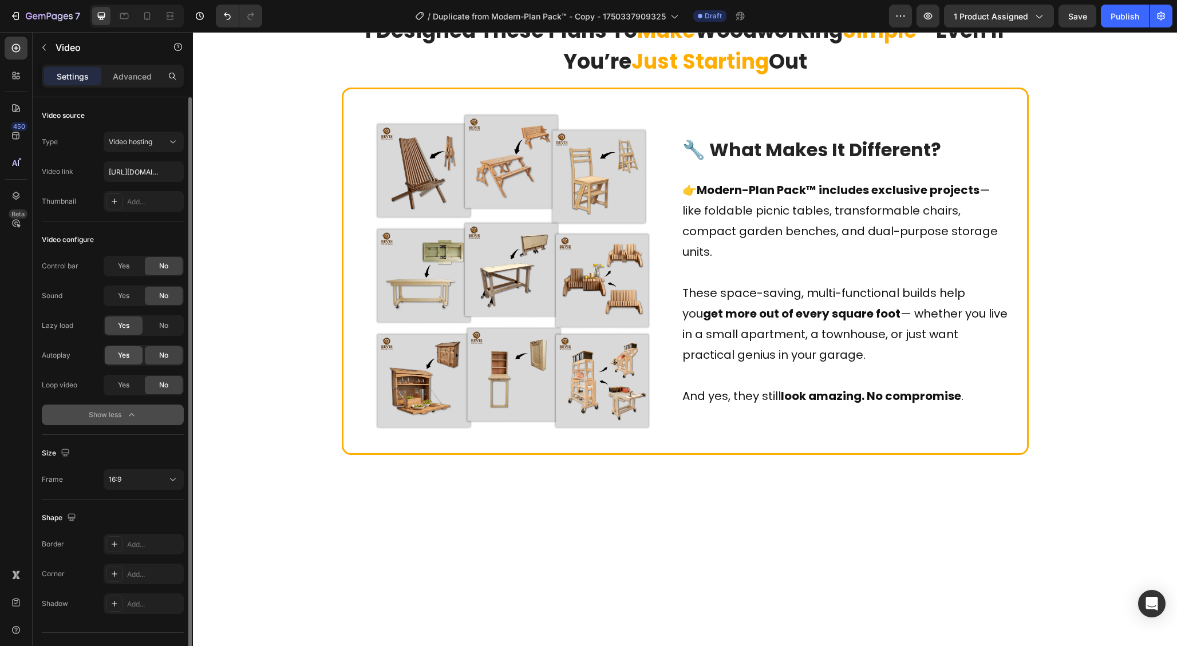
click at [126, 359] on span "Yes" at bounding box center [123, 355] width 11 height 10
click at [122, 384] on span "Yes" at bounding box center [123, 385] width 11 height 10
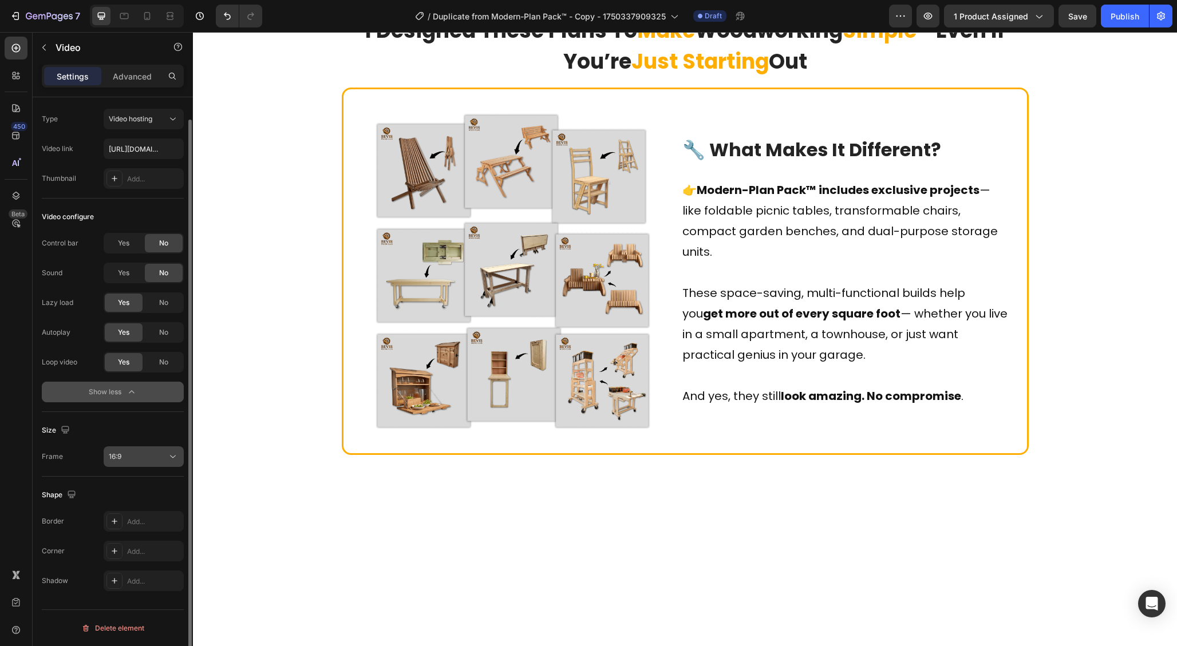
click at [143, 463] on button "16:9" at bounding box center [144, 456] width 80 height 21
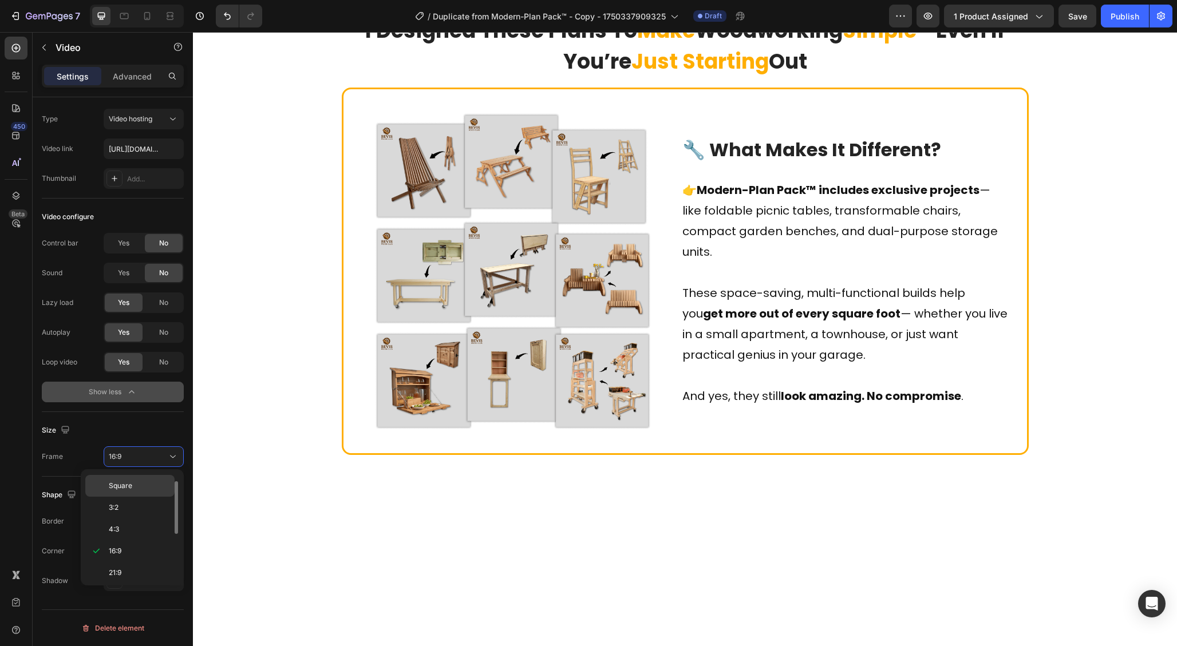
scroll to position [0, 0]
click at [126, 489] on span "Original" at bounding box center [121, 485] width 25 height 10
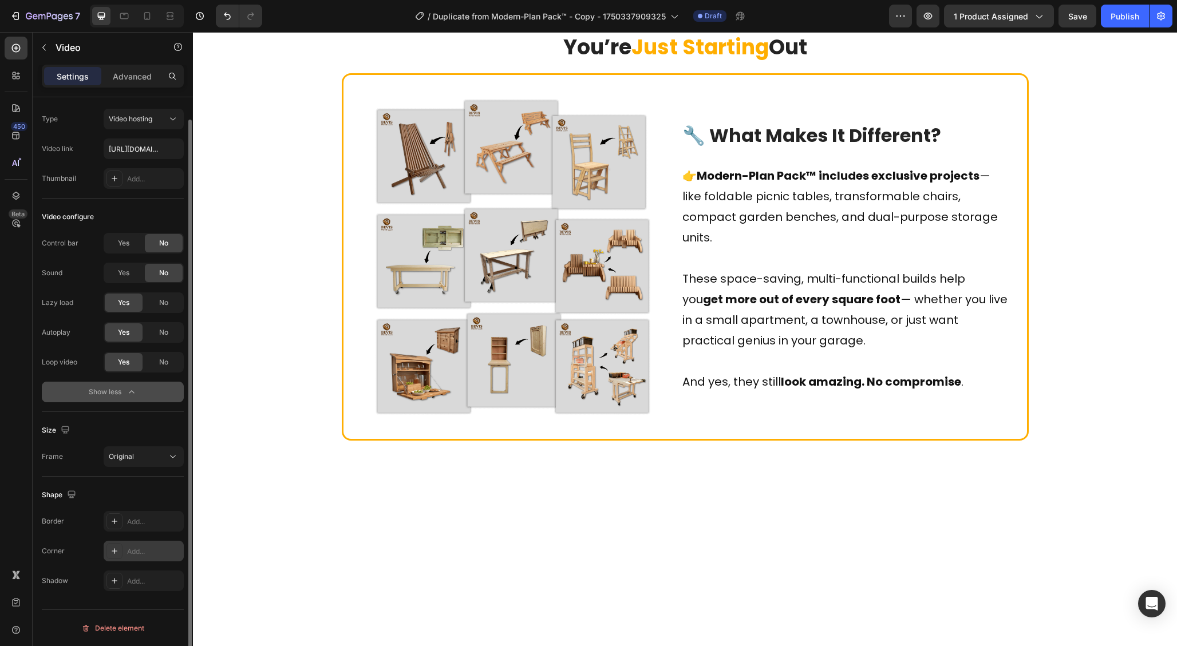
click at [140, 553] on div "Add..." at bounding box center [154, 552] width 54 height 10
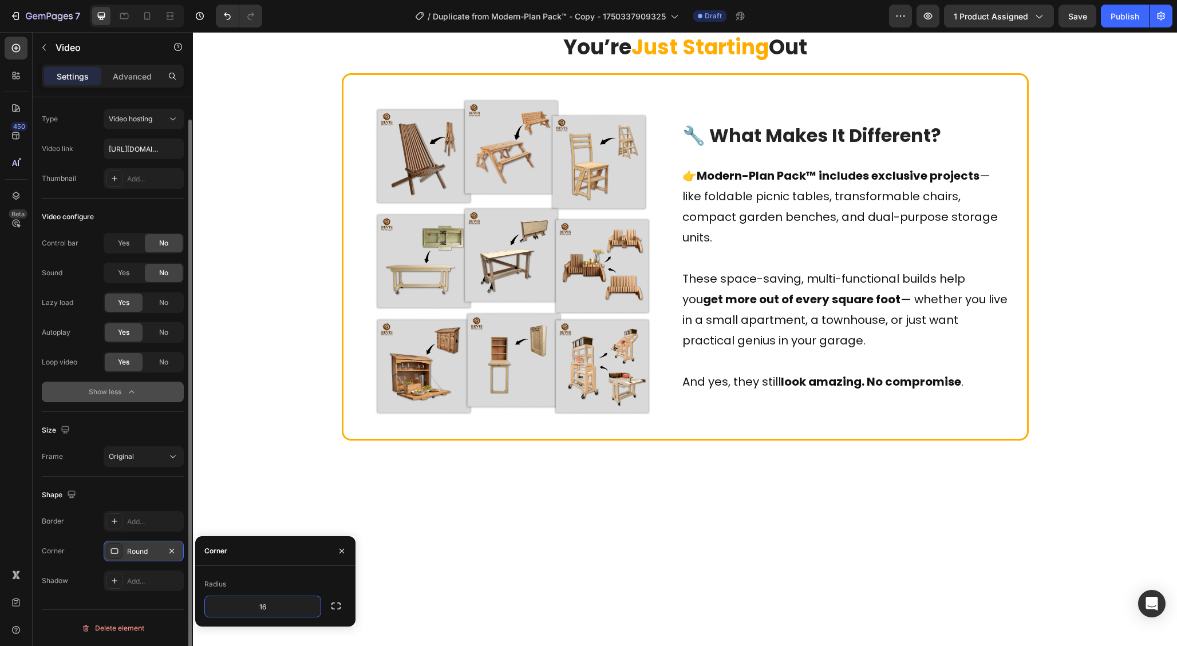
type input "16"
click at [274, 553] on div "Corner" at bounding box center [275, 551] width 160 height 30
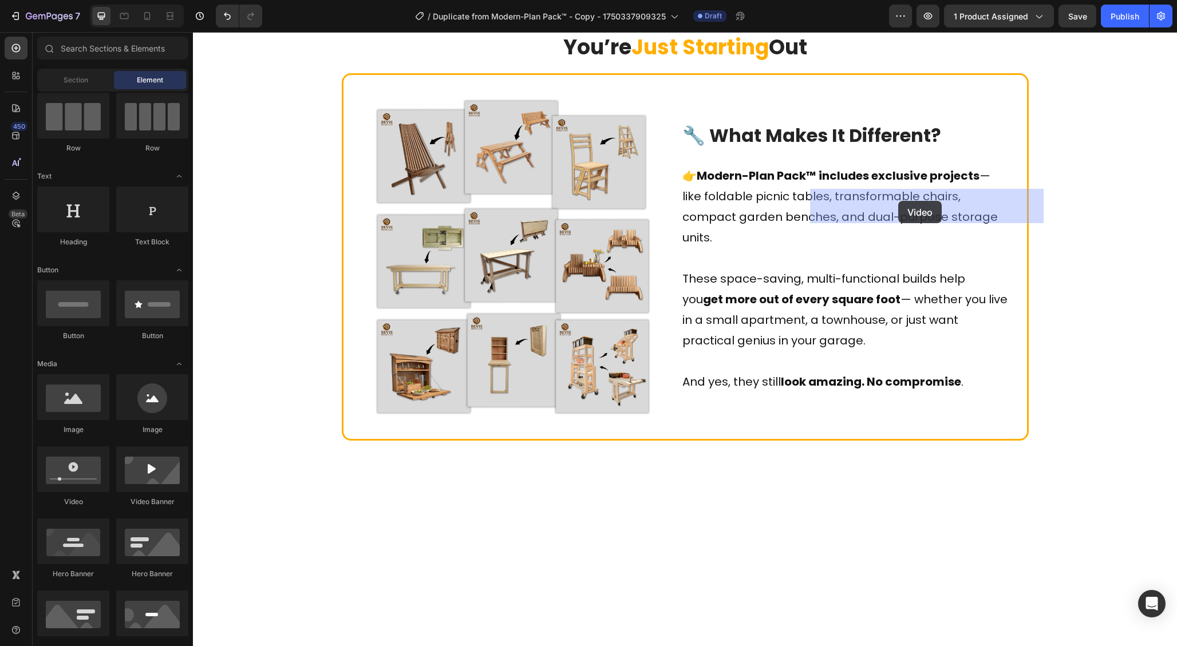
drag, startPoint x: 269, startPoint y: 507, endPoint x: 898, endPoint y: 201, distance: 699.3
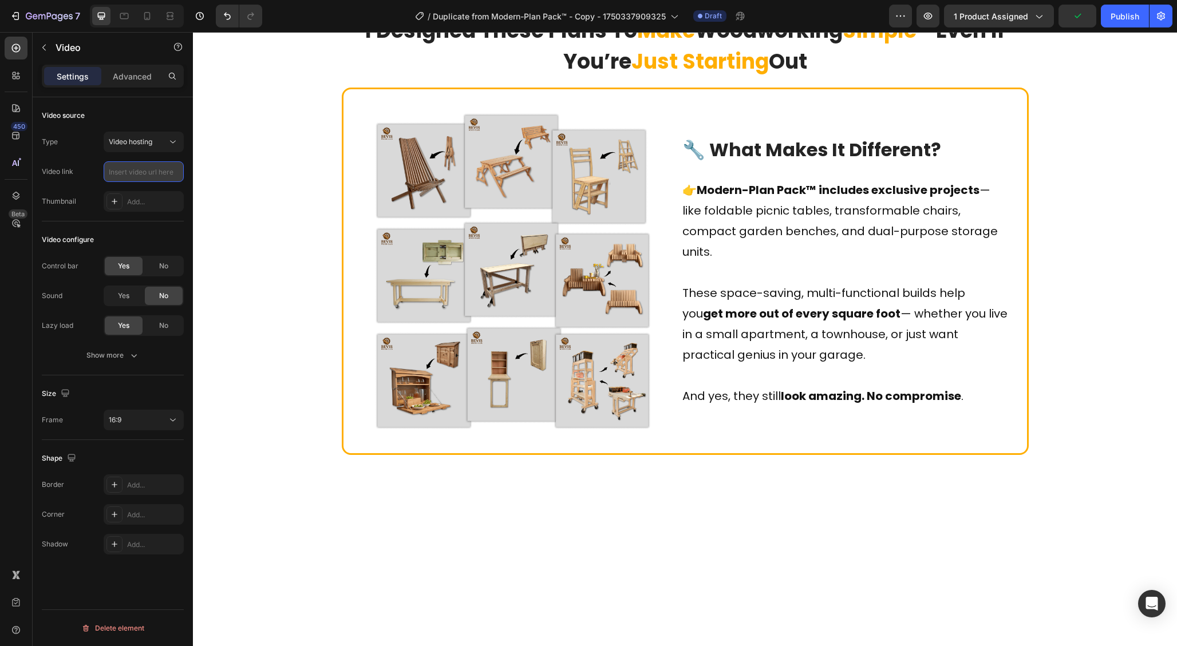
click at [144, 173] on input "text" at bounding box center [144, 171] width 80 height 21
paste input "[URL][DOMAIN_NAME]"
type input "[URL][DOMAIN_NAME]"
click at [155, 266] on div "No" at bounding box center [164, 266] width 38 height 18
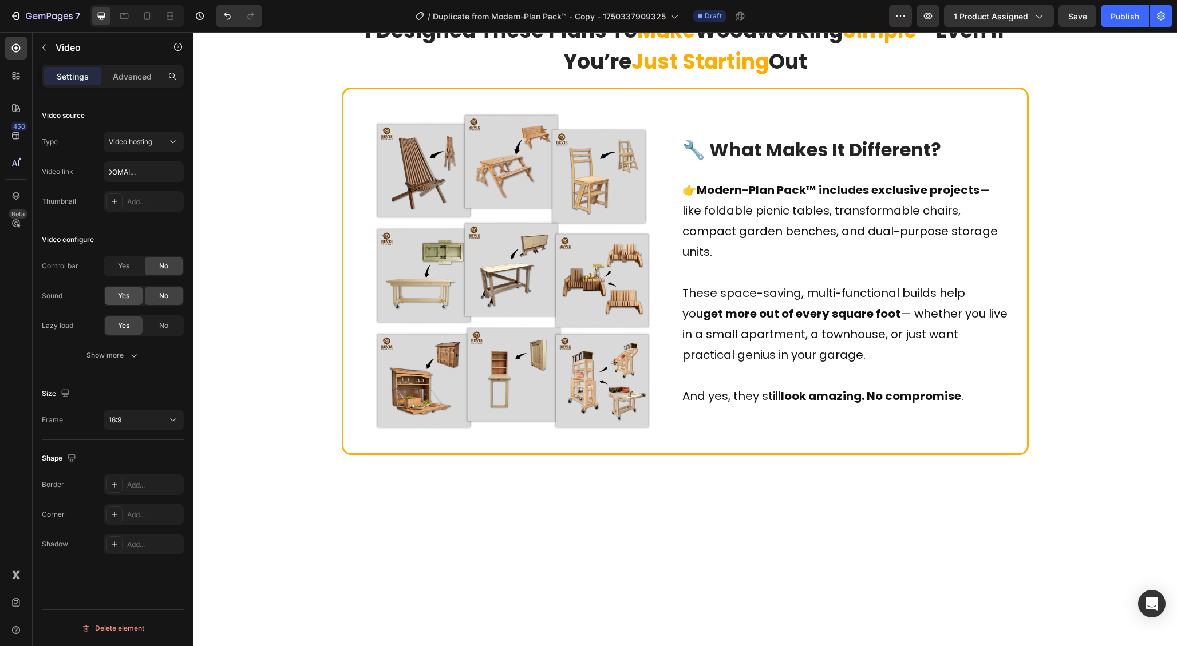
scroll to position [0, 0]
click at [126, 359] on div "Show more" at bounding box center [112, 355] width 53 height 11
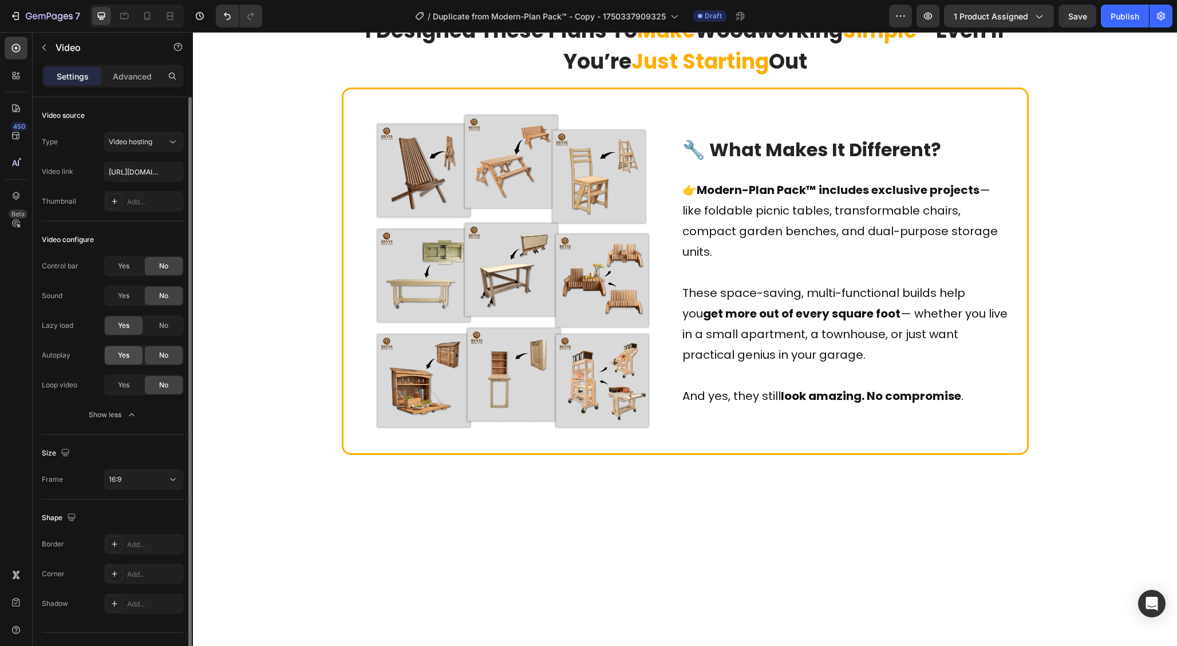
click at [114, 358] on div "Yes" at bounding box center [124, 355] width 38 height 18
click at [116, 385] on div "Yes" at bounding box center [124, 385] width 38 height 18
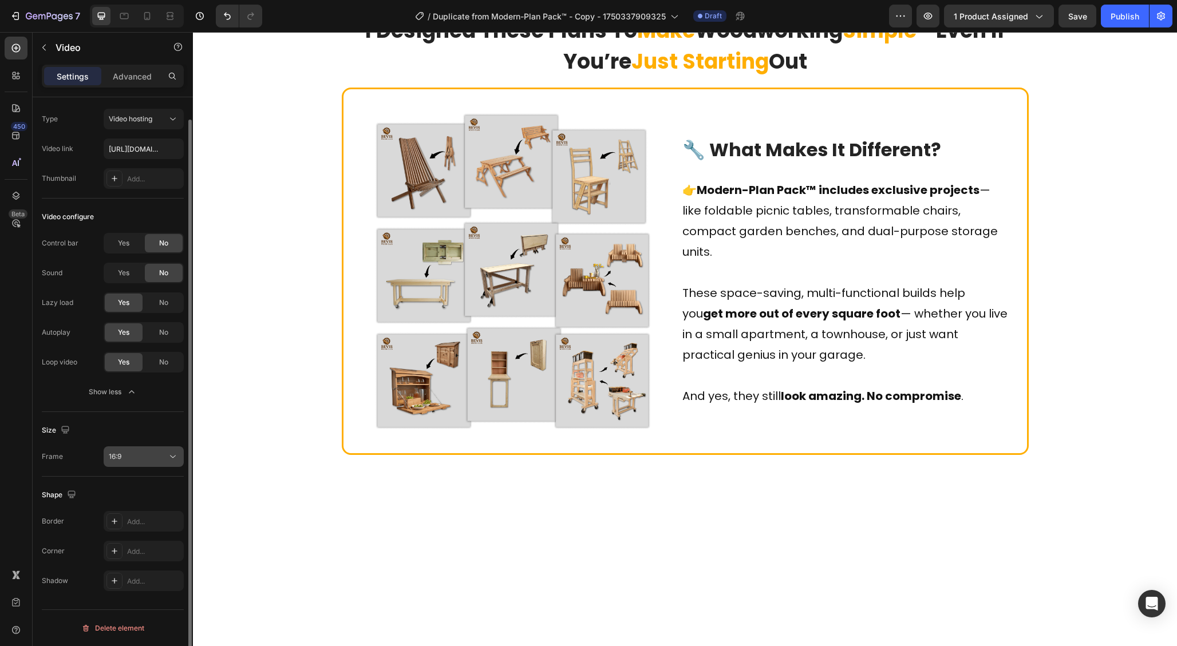
click at [137, 456] on div "16:9" at bounding box center [138, 457] width 58 height 10
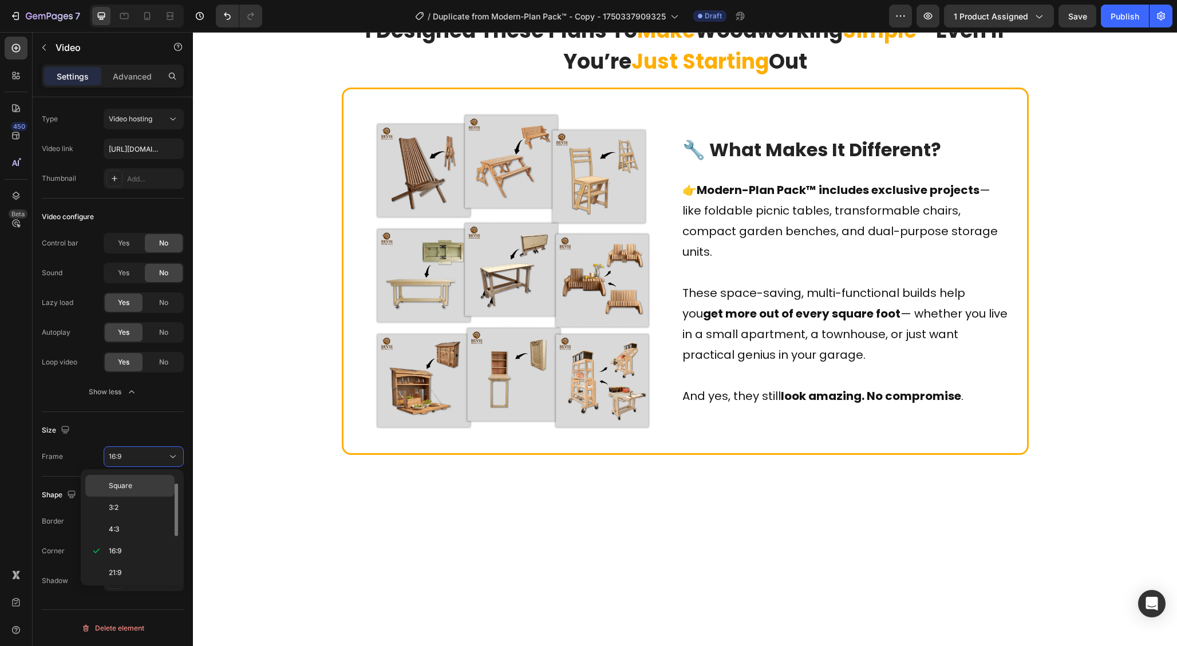
scroll to position [0, 0]
click at [124, 489] on span "Original" at bounding box center [121, 485] width 25 height 10
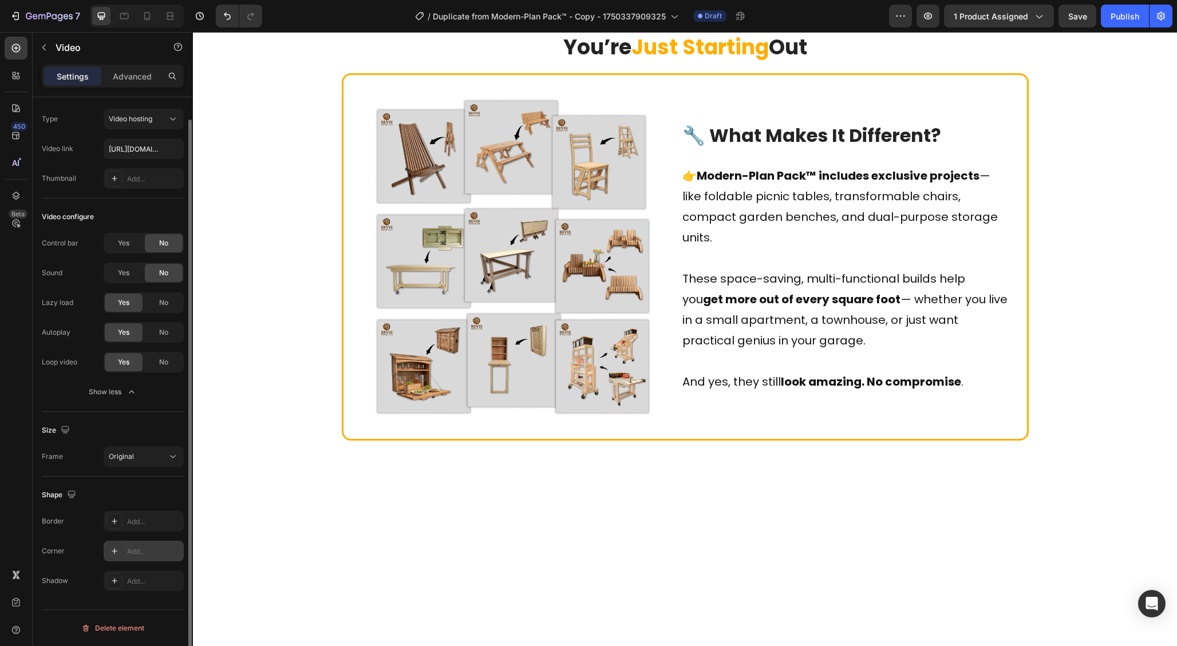
click at [154, 548] on div "Add..." at bounding box center [154, 552] width 54 height 10
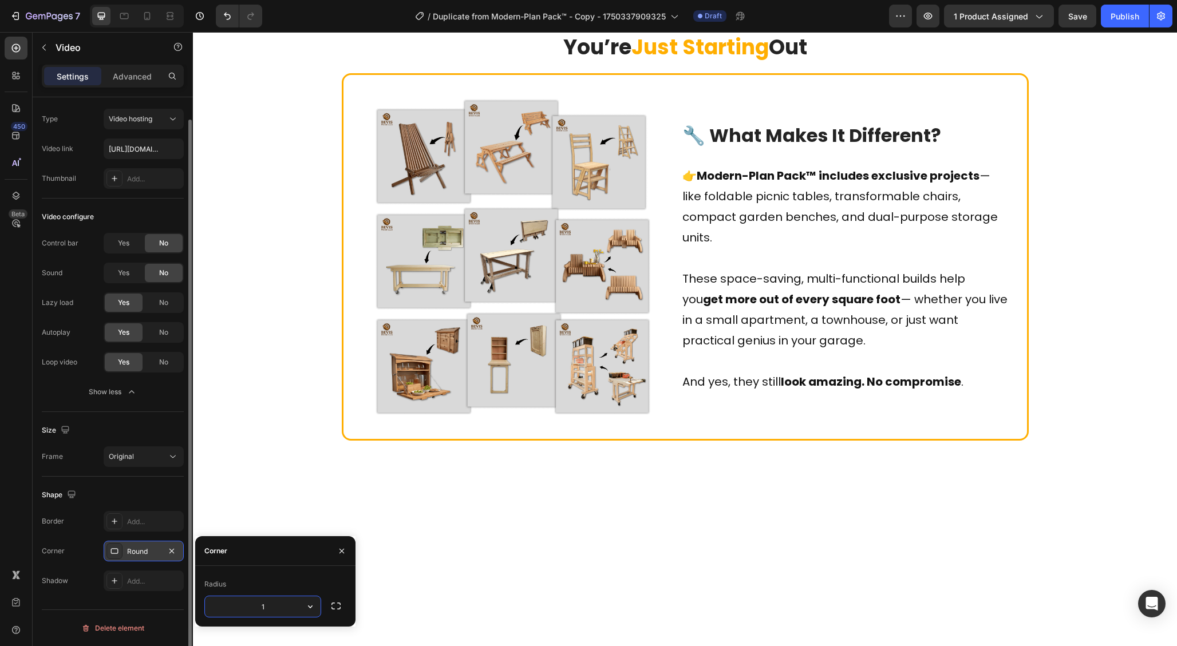
type input "16"
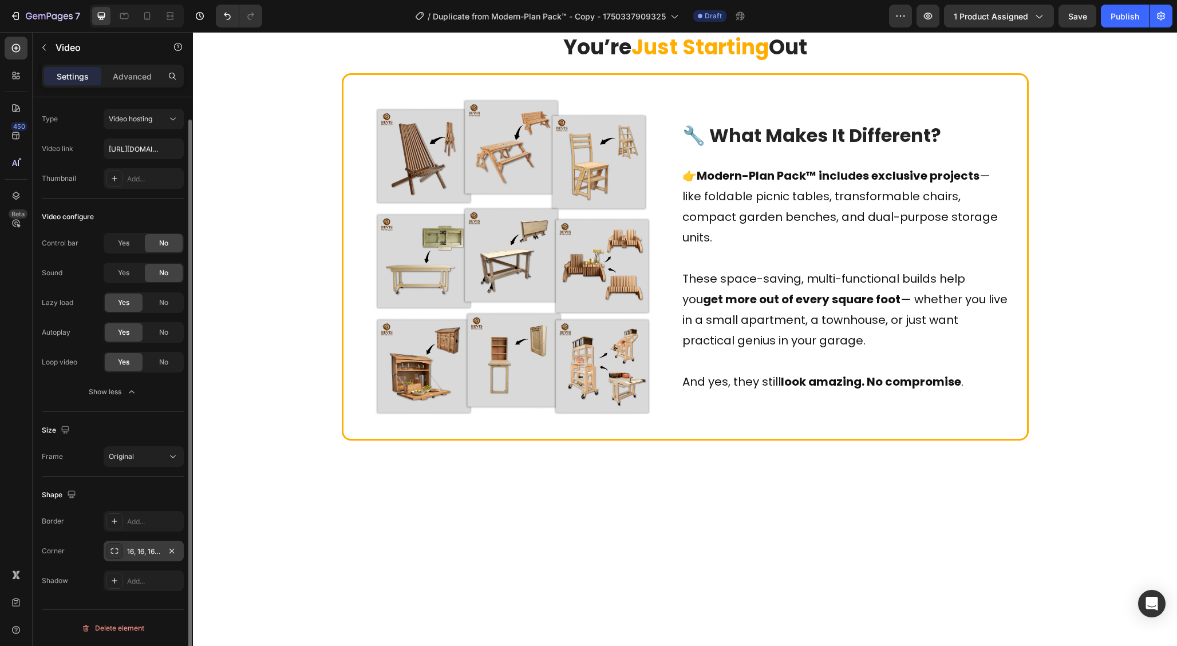
click at [139, 415] on div "Size Frame Original" at bounding box center [113, 444] width 142 height 65
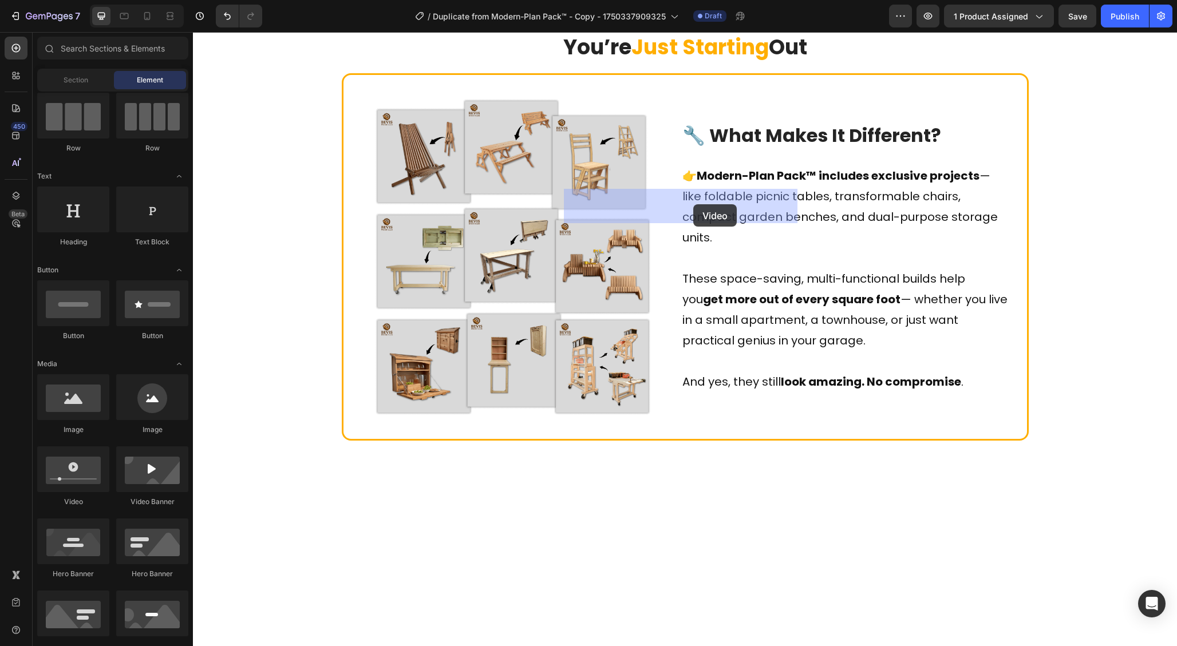
drag, startPoint x: 261, startPoint y: 518, endPoint x: 693, endPoint y: 204, distance: 533.9
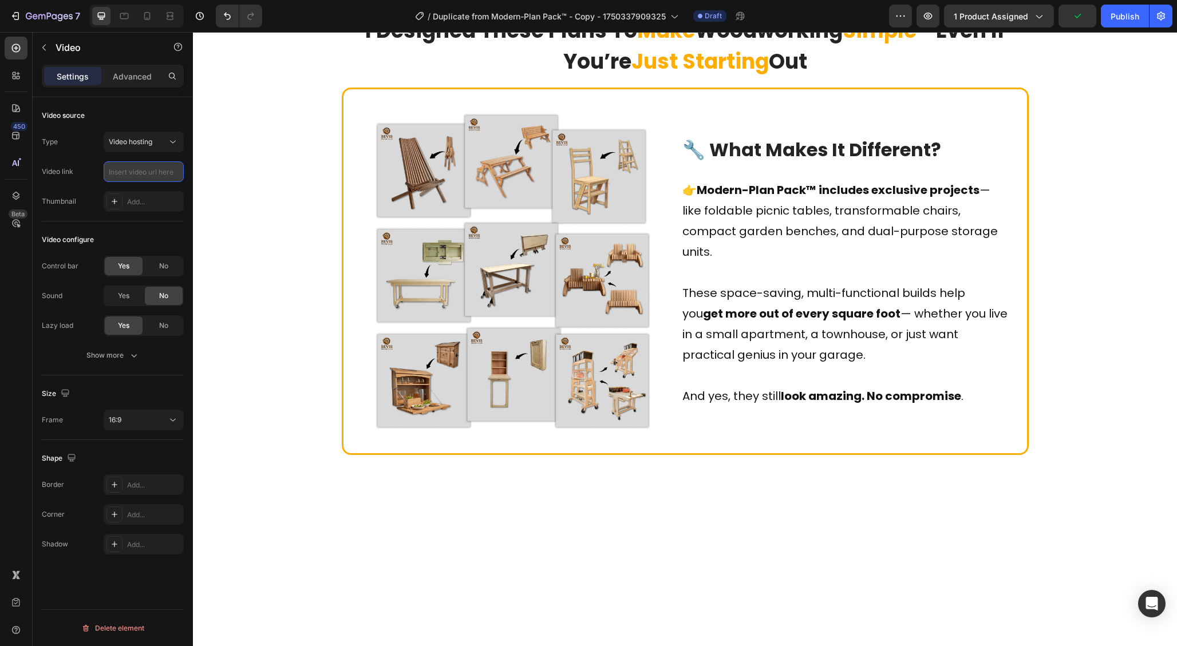
paste input "[URL][DOMAIN_NAME]"
type input "[URL][DOMAIN_NAME]"
click at [163, 268] on span "No" at bounding box center [163, 266] width 9 height 10
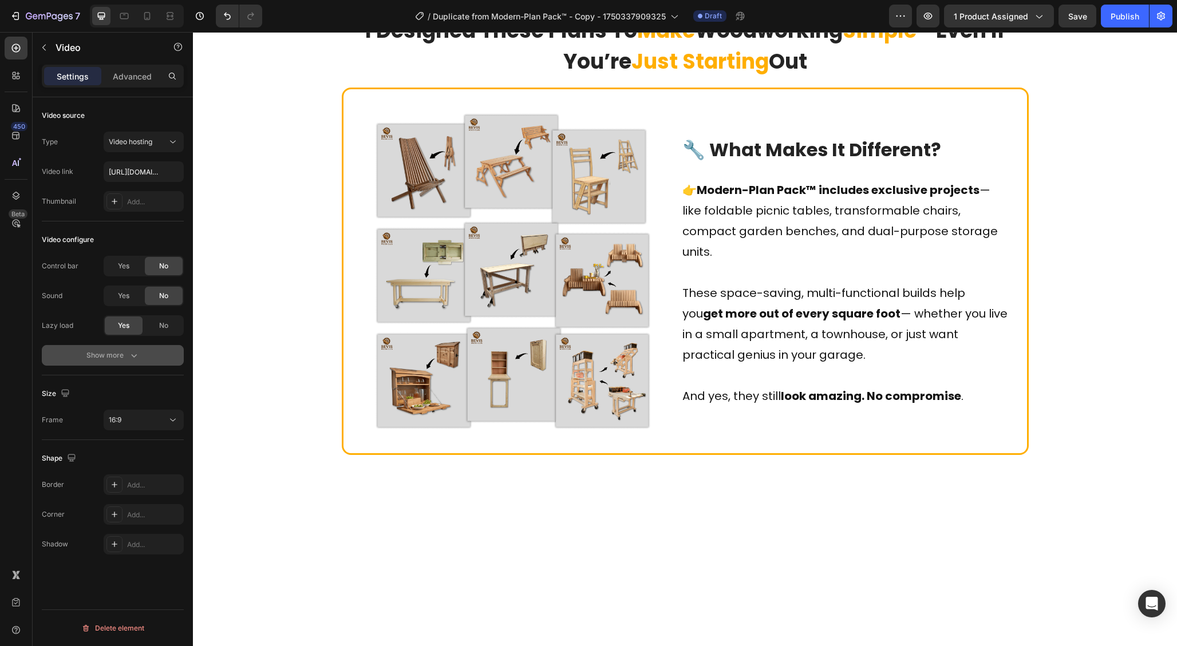
click at [134, 353] on icon "button" at bounding box center [133, 355] width 11 height 11
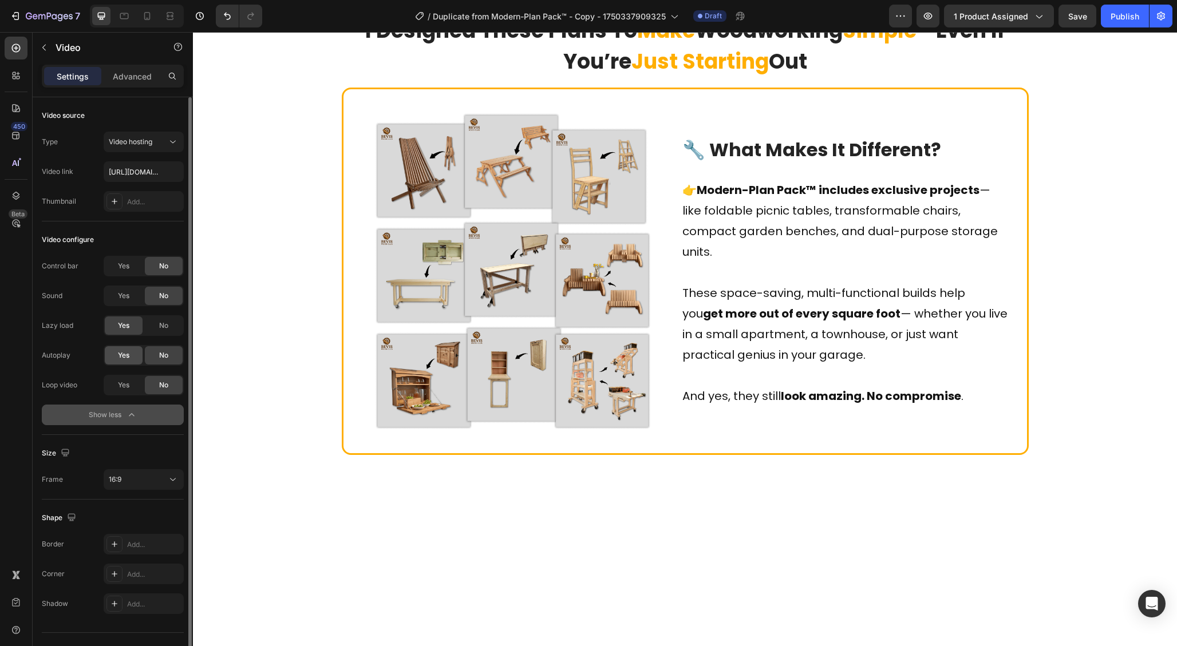
click at [123, 360] on span "Yes" at bounding box center [123, 355] width 11 height 10
click at [115, 392] on div "Yes" at bounding box center [124, 385] width 38 height 18
click at [171, 479] on icon at bounding box center [173, 479] width 6 height 3
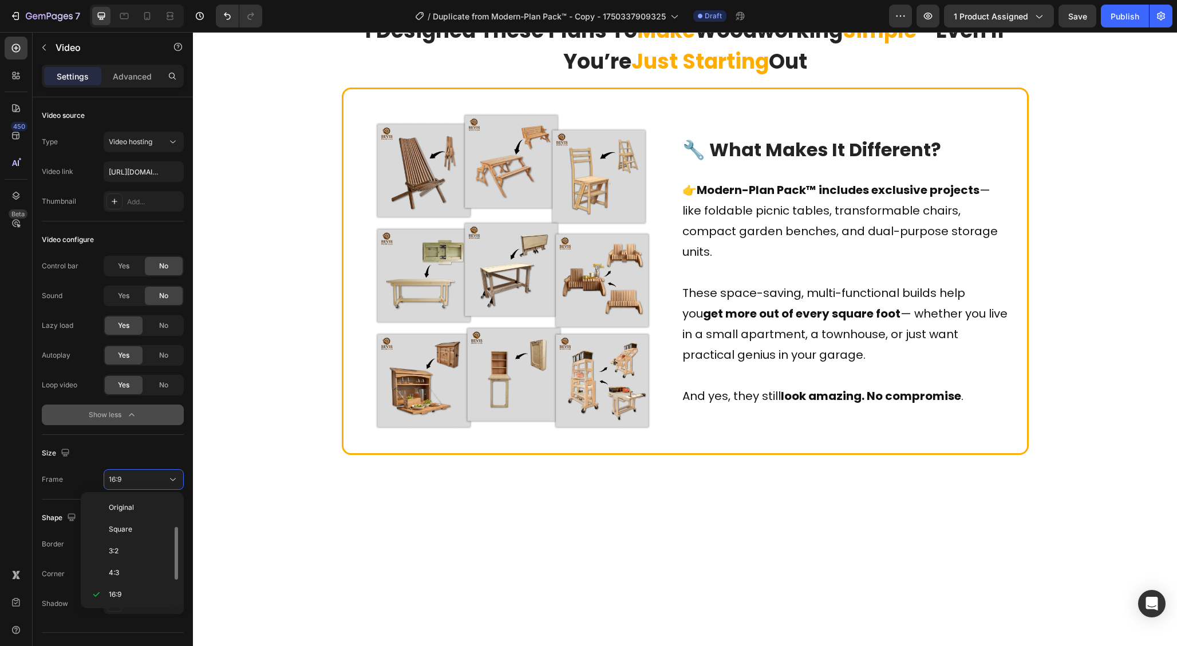
scroll to position [21, 0]
click at [136, 507] on p "Square" at bounding box center [139, 509] width 61 height 10
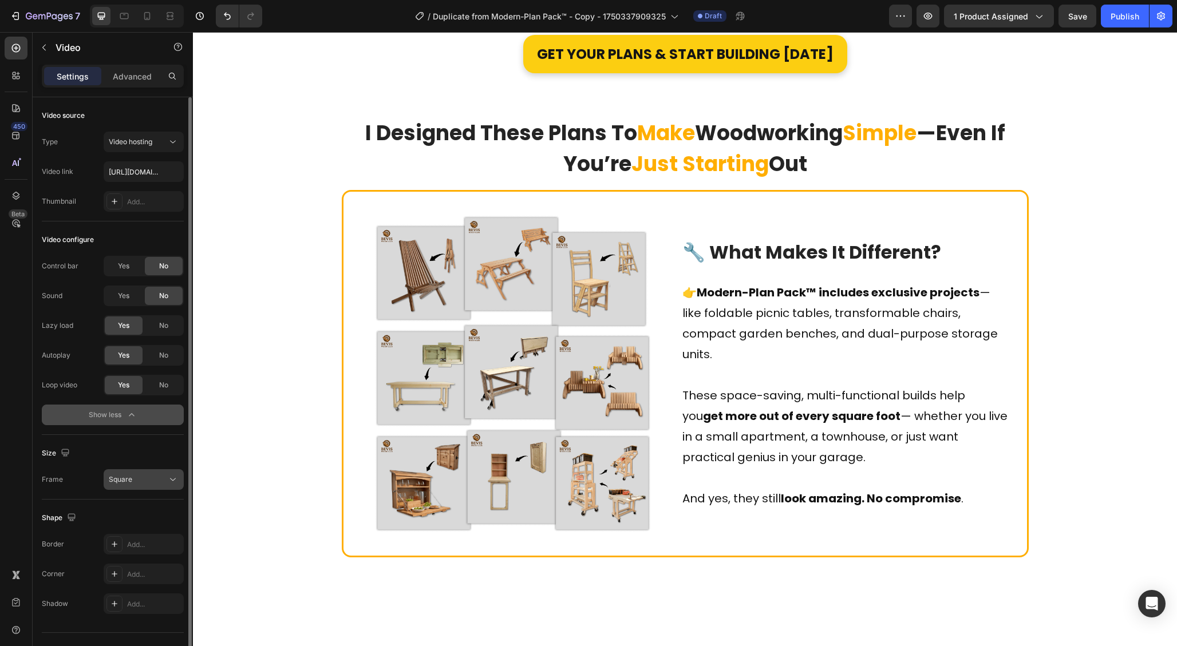
click at [148, 488] on button "Square" at bounding box center [144, 479] width 80 height 21
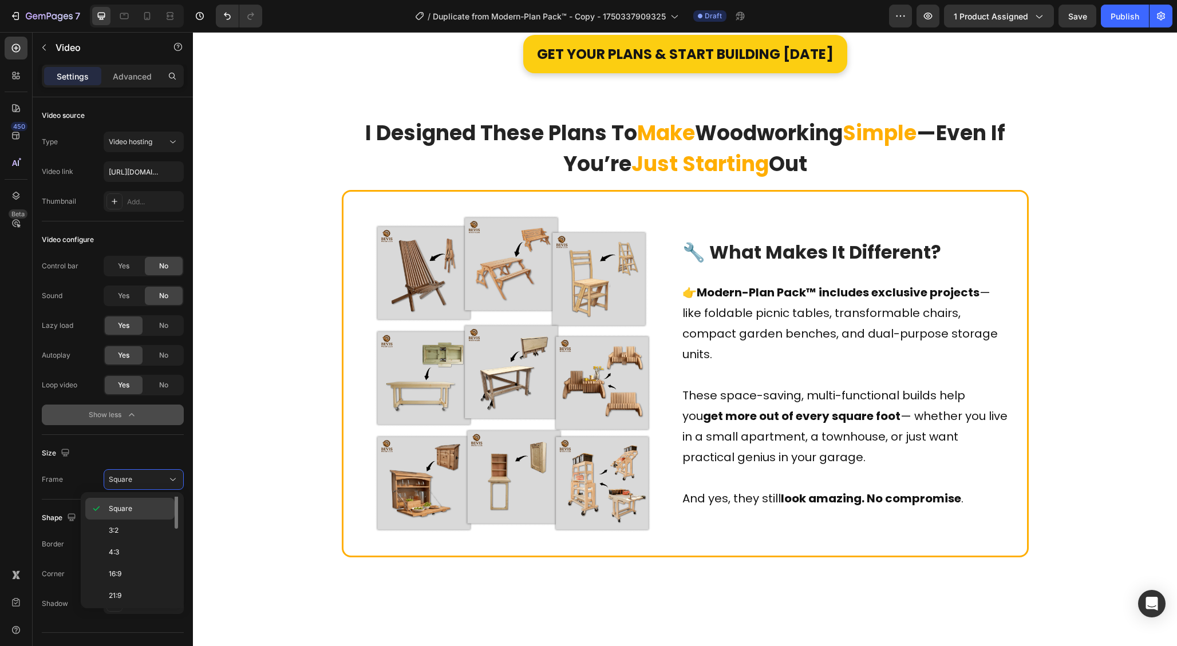
scroll to position [0, 0]
click at [138, 510] on p "Original" at bounding box center [139, 507] width 61 height 10
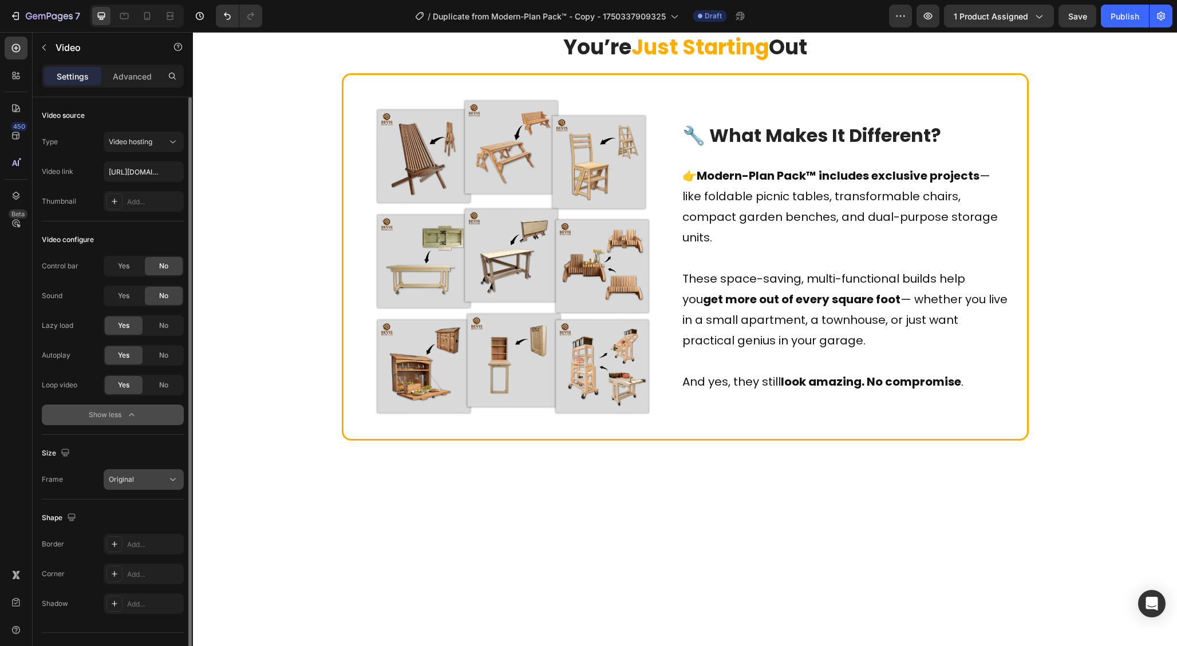
click at [153, 477] on div "Original" at bounding box center [138, 479] width 58 height 10
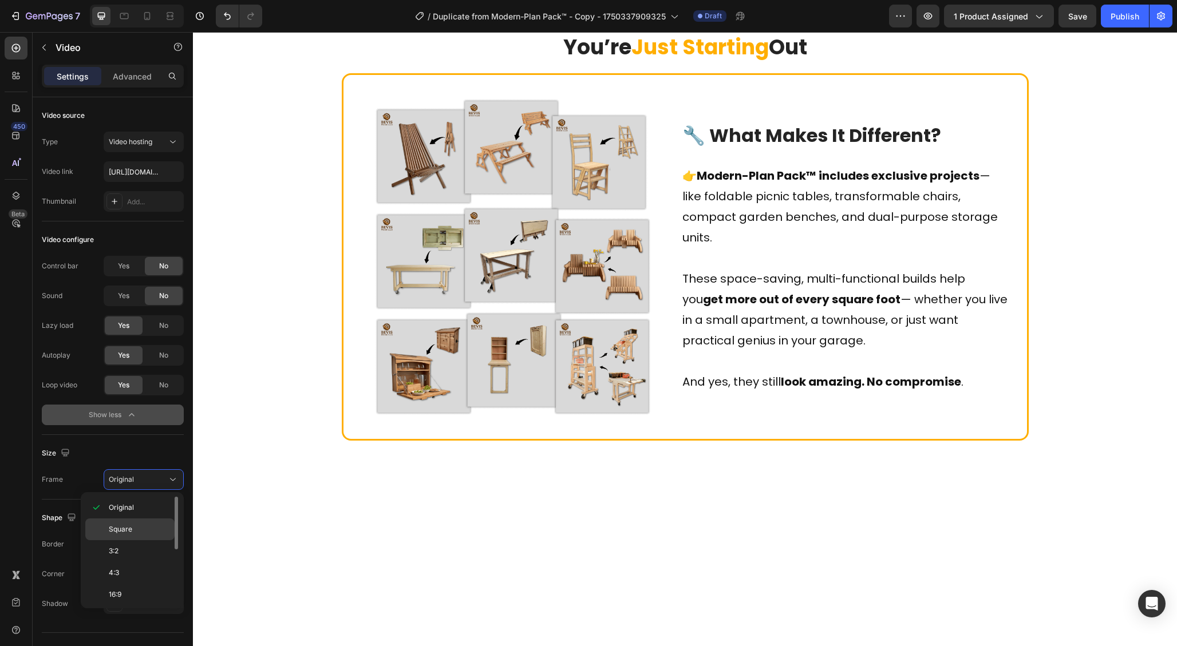
click at [123, 525] on span "Square" at bounding box center [120, 529] width 23 height 10
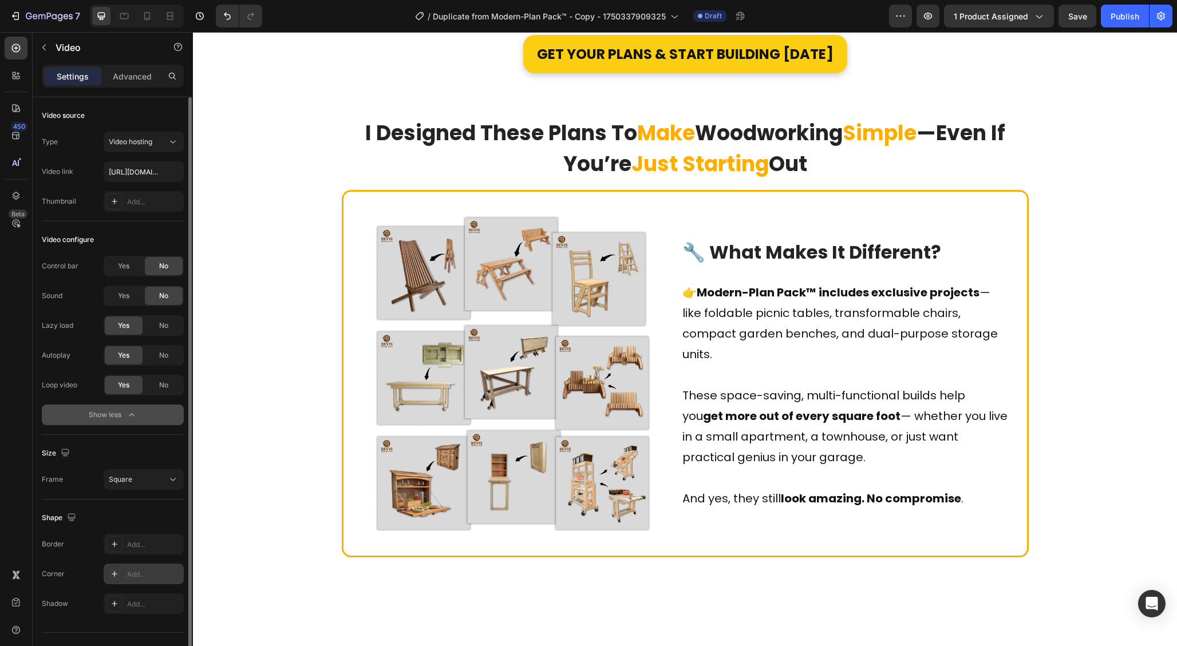
click at [138, 569] on div "Add..." at bounding box center [154, 574] width 54 height 10
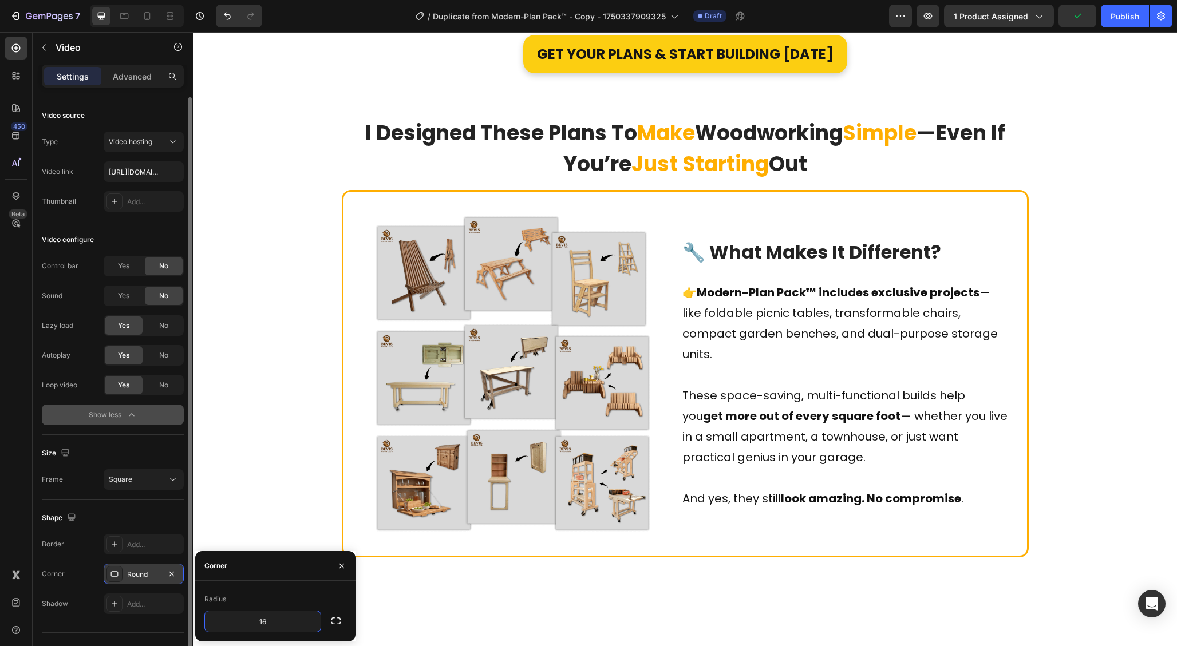
type input "16"
click at [275, 567] on div "Corner" at bounding box center [275, 566] width 160 height 30
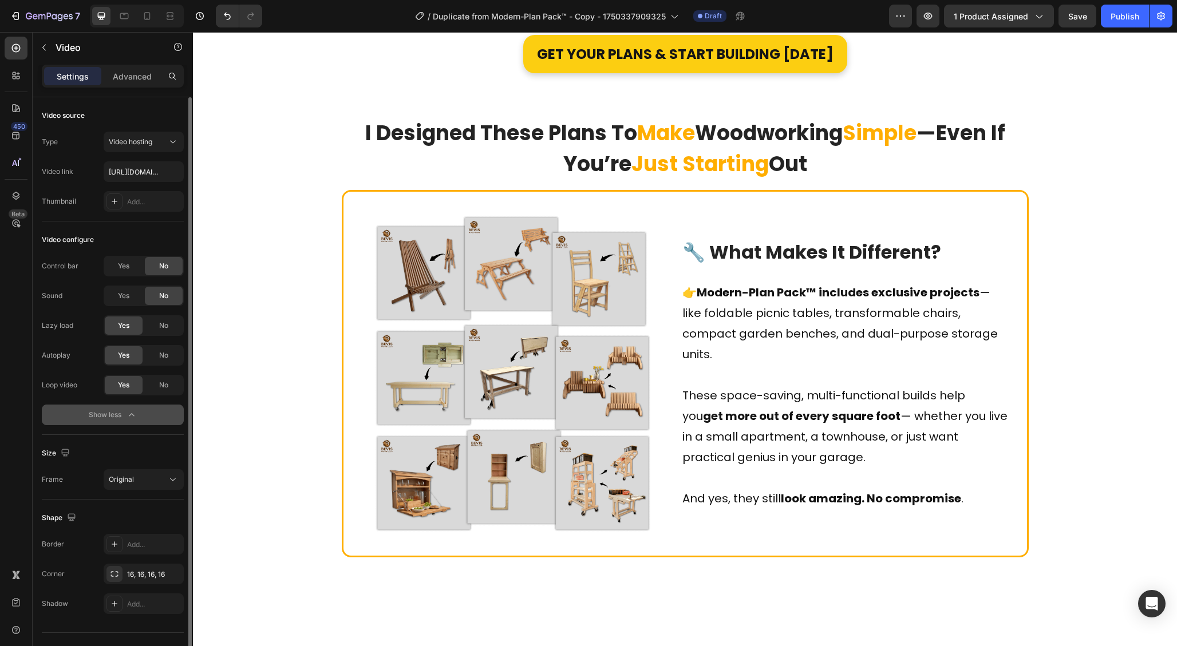
click at [157, 481] on div "Original" at bounding box center [138, 479] width 58 height 10
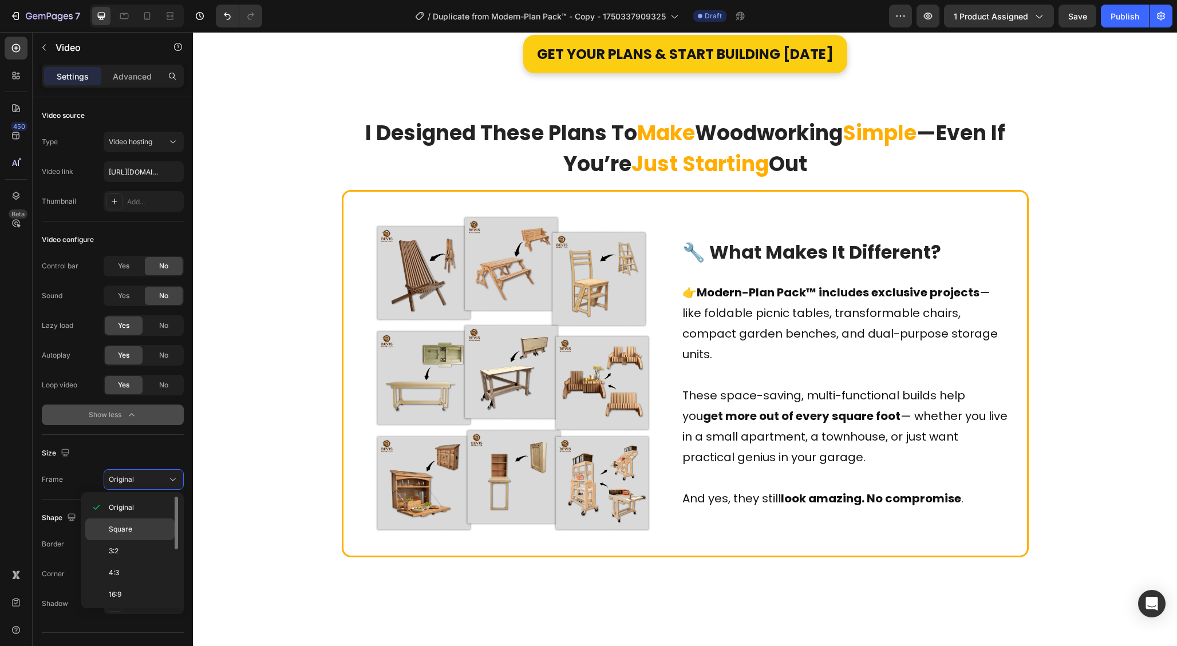
click at [120, 527] on span "Square" at bounding box center [120, 529] width 23 height 10
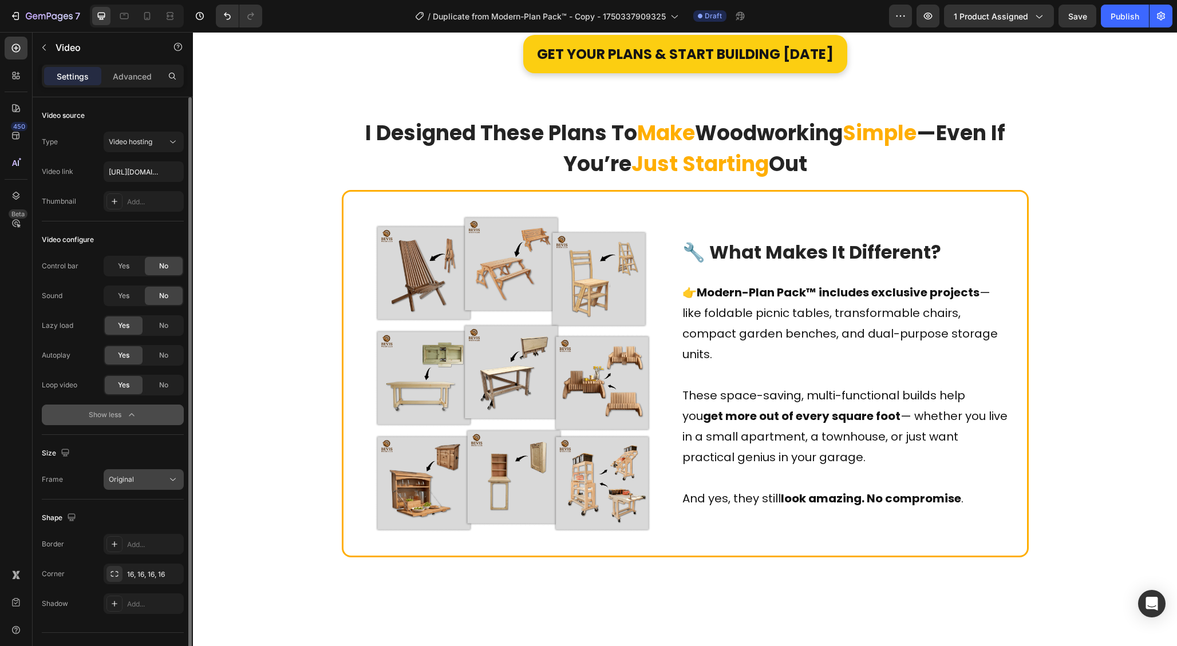
click at [138, 477] on div "Original" at bounding box center [138, 479] width 58 height 10
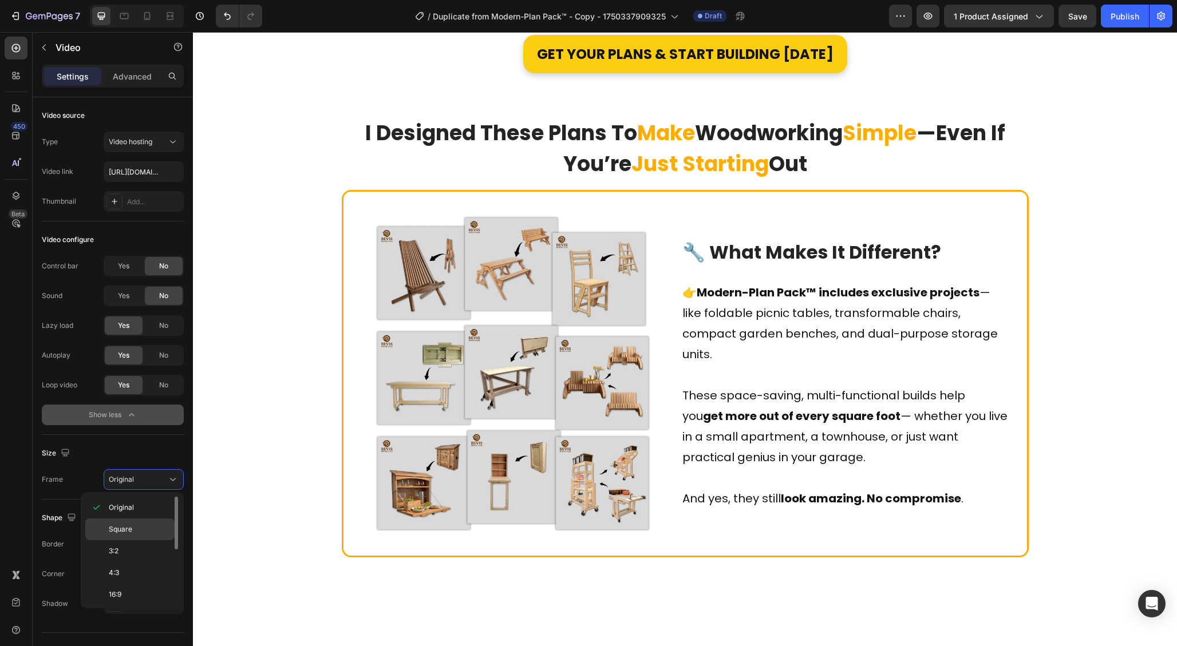
click at [118, 540] on div "Square" at bounding box center [129, 551] width 89 height 22
click at [653, 14] on button "Dot" at bounding box center [656, 10] width 7 height 7
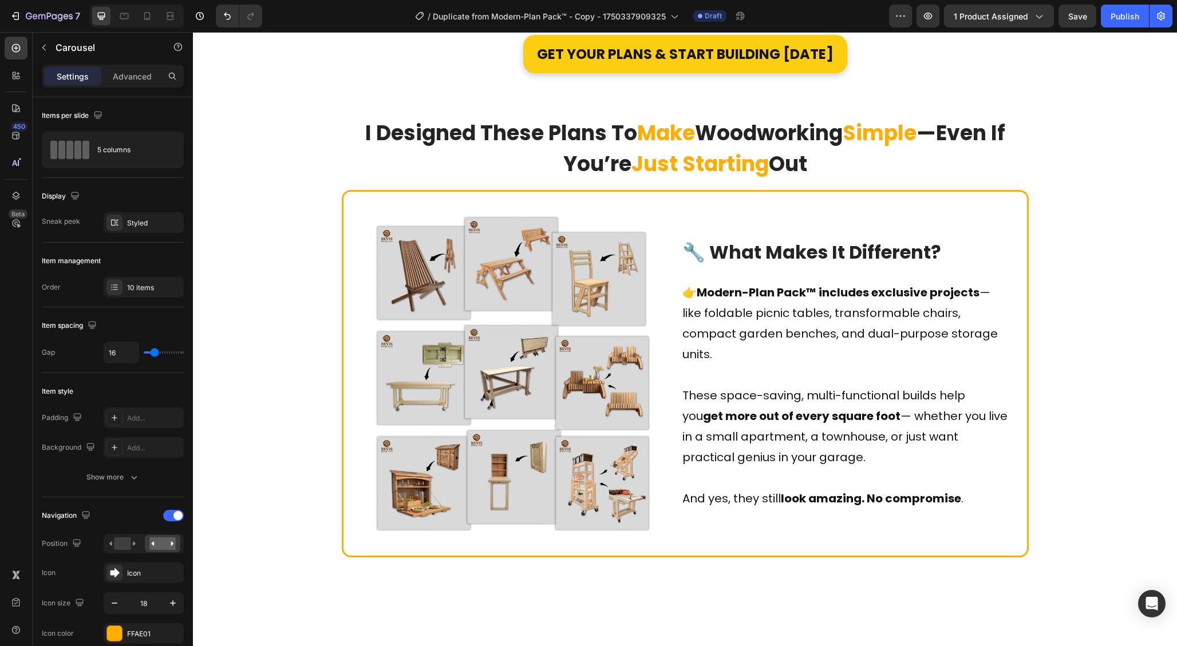
click at [642, 14] on button "Dot" at bounding box center [645, 10] width 7 height 7
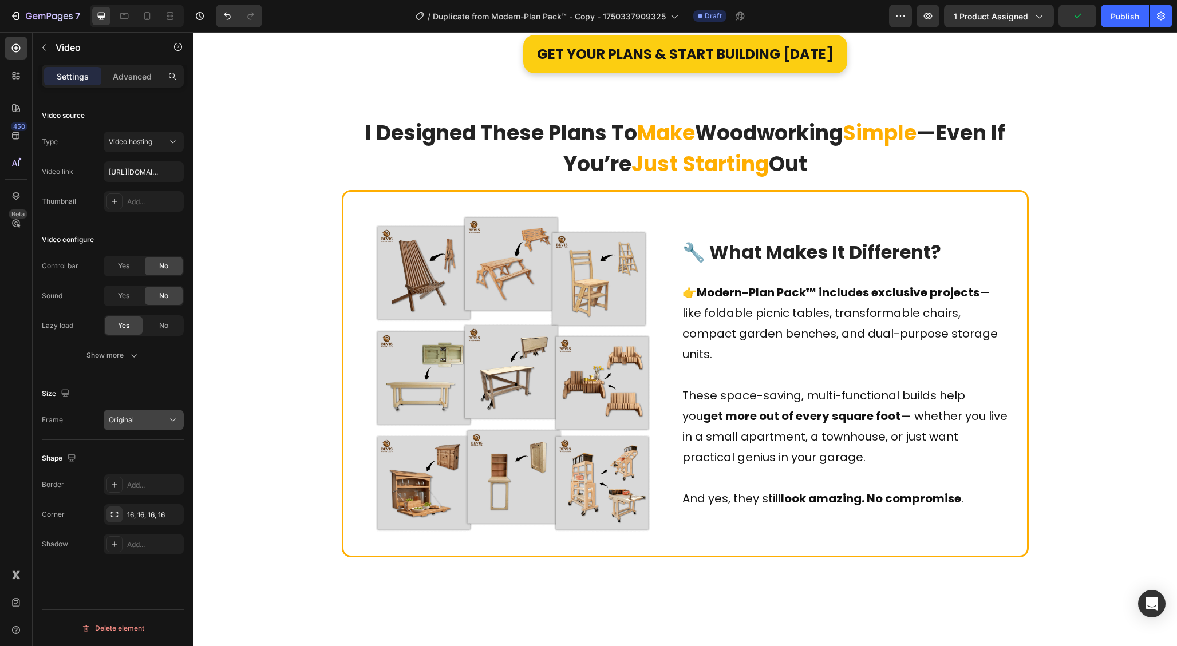
click at [130, 428] on button "Original" at bounding box center [144, 420] width 80 height 21
click at [125, 472] on span "Square" at bounding box center [120, 470] width 23 height 10
click at [131, 428] on button "Original" at bounding box center [144, 420] width 80 height 21
click at [125, 468] on span "Square" at bounding box center [120, 470] width 23 height 10
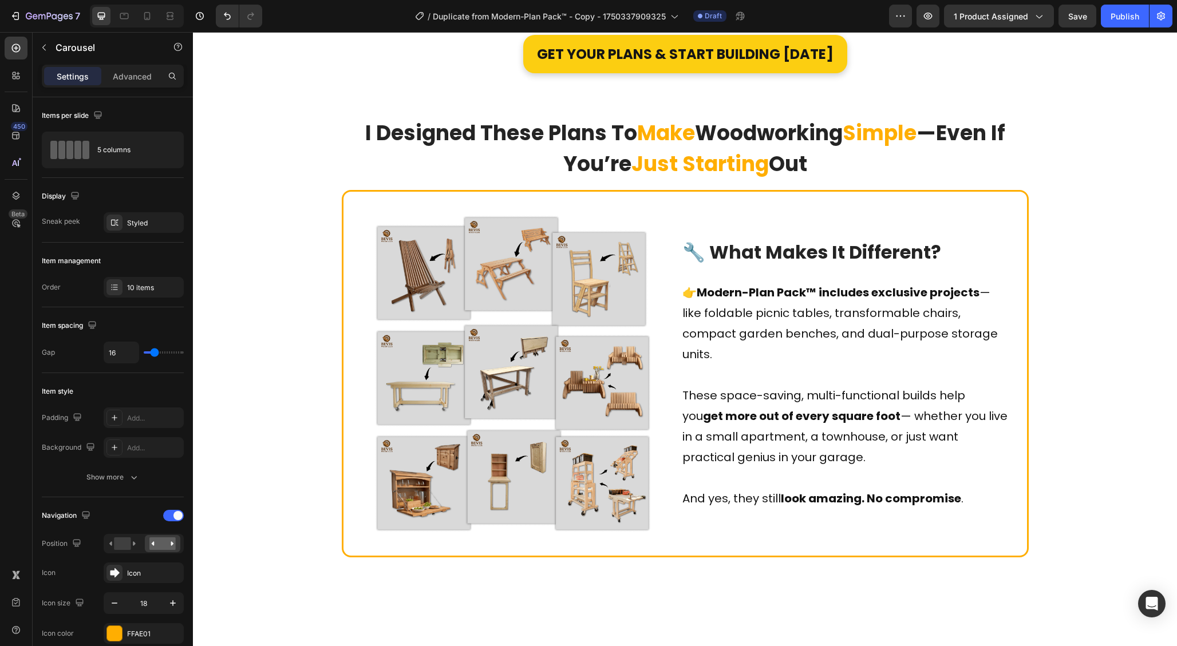
click at [630, 14] on button "Dot" at bounding box center [633, 10] width 7 height 7
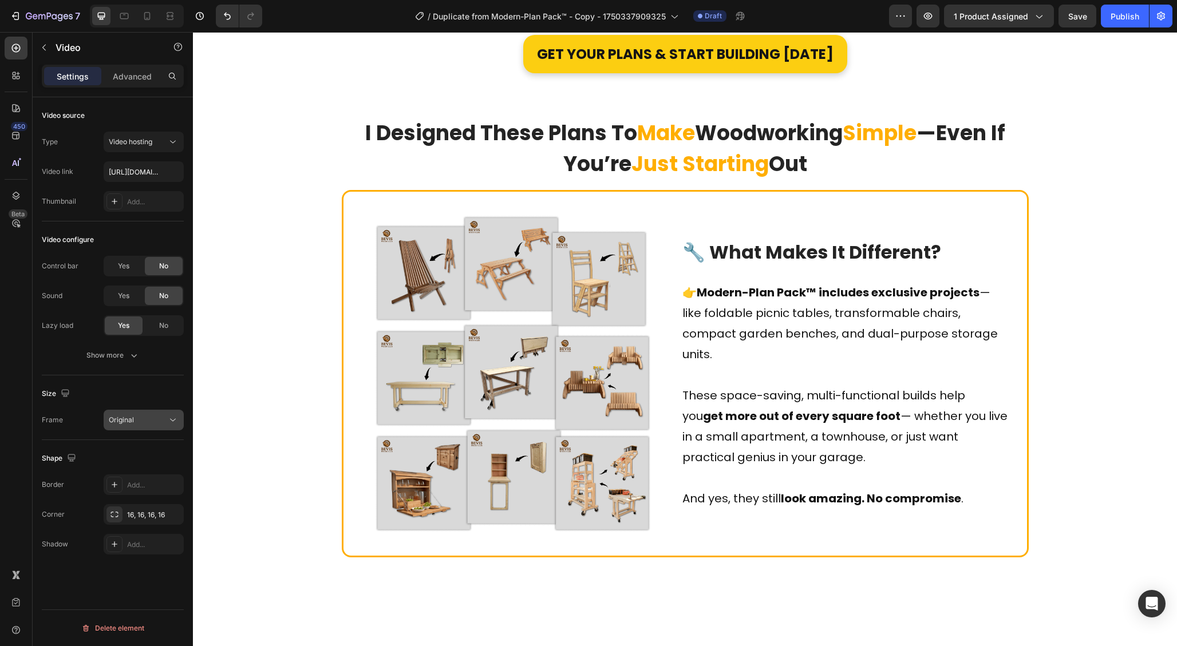
click at [131, 417] on span "Original" at bounding box center [121, 420] width 25 height 9
click at [136, 470] on p "Square" at bounding box center [139, 470] width 61 height 10
click at [676, 14] on button "Dot" at bounding box center [679, 10] width 7 height 7
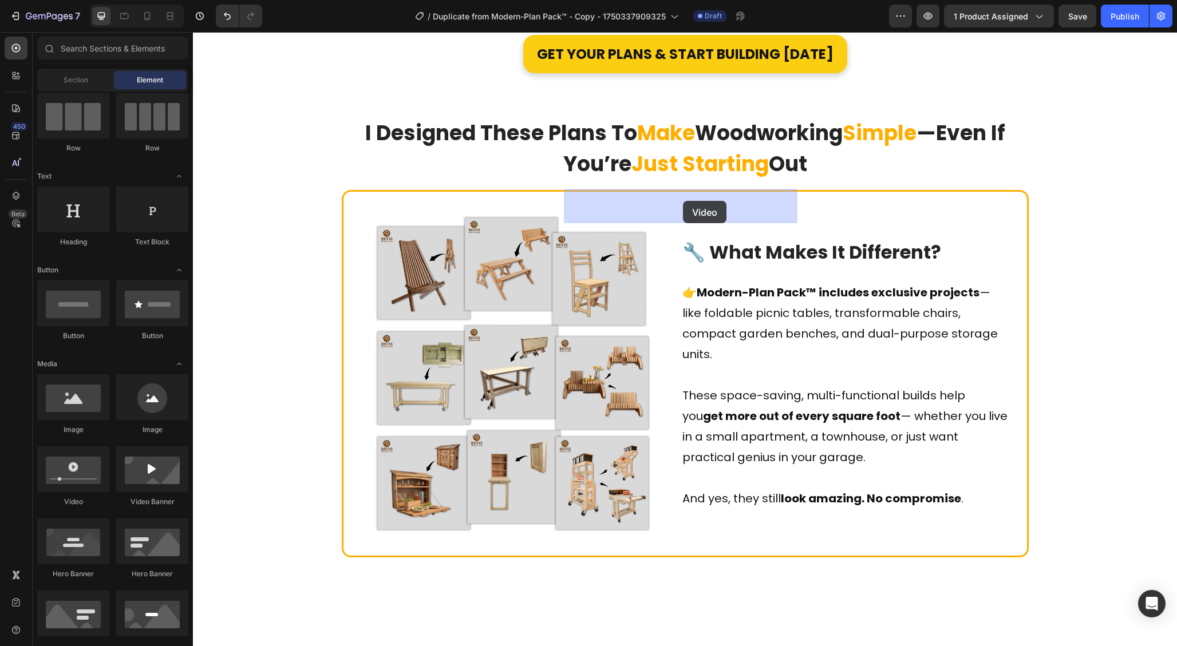
drag, startPoint x: 248, startPoint y: 515, endPoint x: 683, endPoint y: 201, distance: 535.8
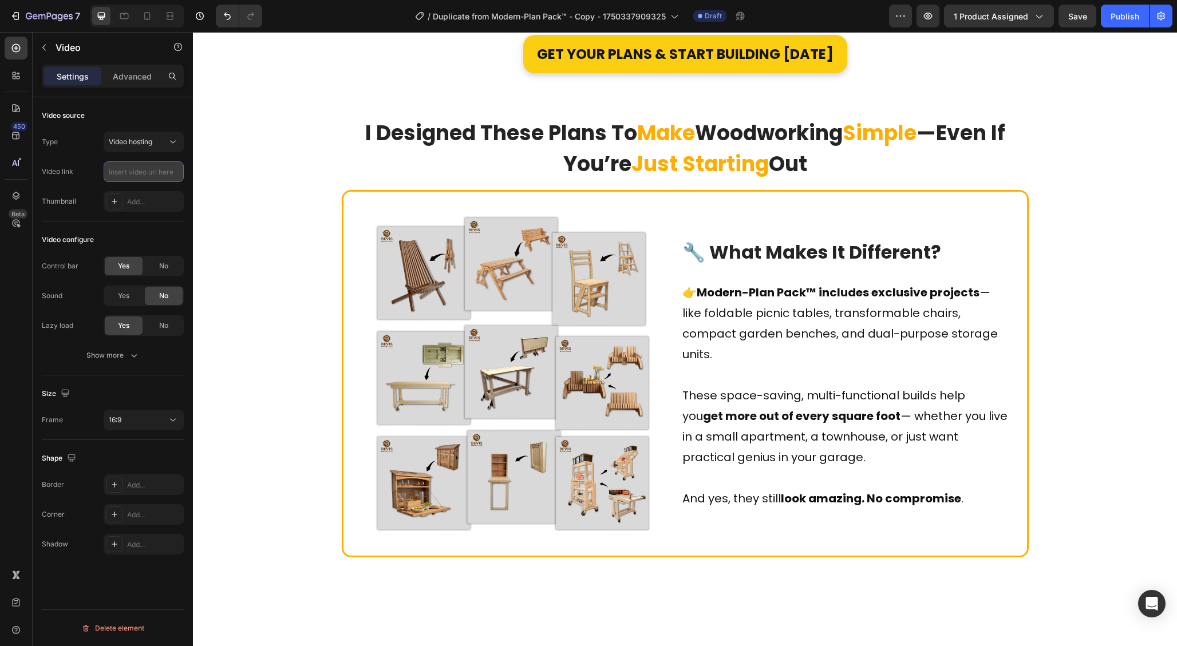
paste input "[URL][DOMAIN_NAME]"
type input "[URL][DOMAIN_NAME]"
click at [165, 264] on span "No" at bounding box center [163, 266] width 9 height 10
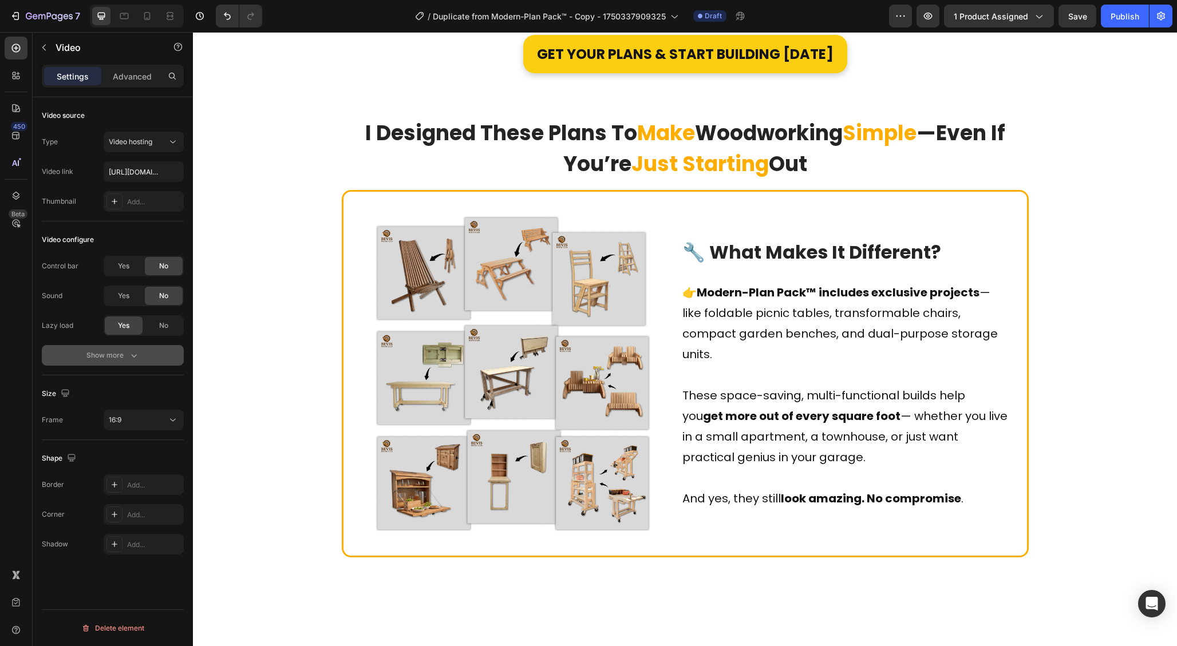
click at [132, 351] on icon "button" at bounding box center [133, 355] width 11 height 11
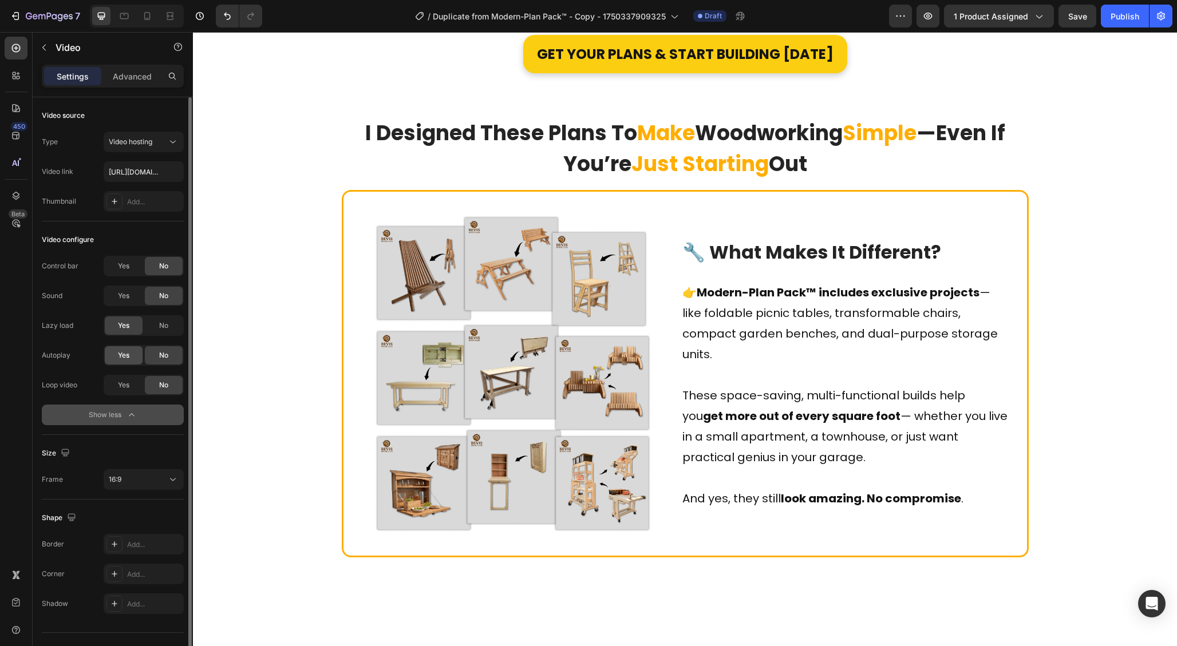
click at [118, 353] on span "Yes" at bounding box center [123, 355] width 11 height 10
click at [124, 380] on span "Yes" at bounding box center [123, 385] width 11 height 10
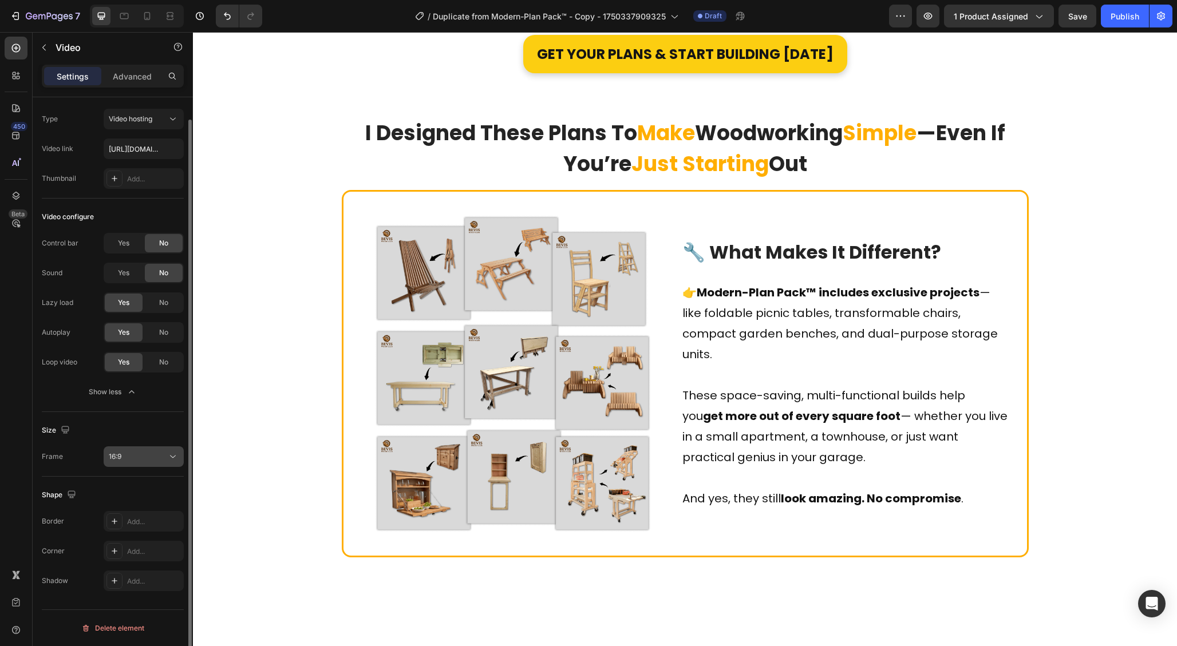
click at [131, 455] on div "16:9" at bounding box center [138, 457] width 58 height 10
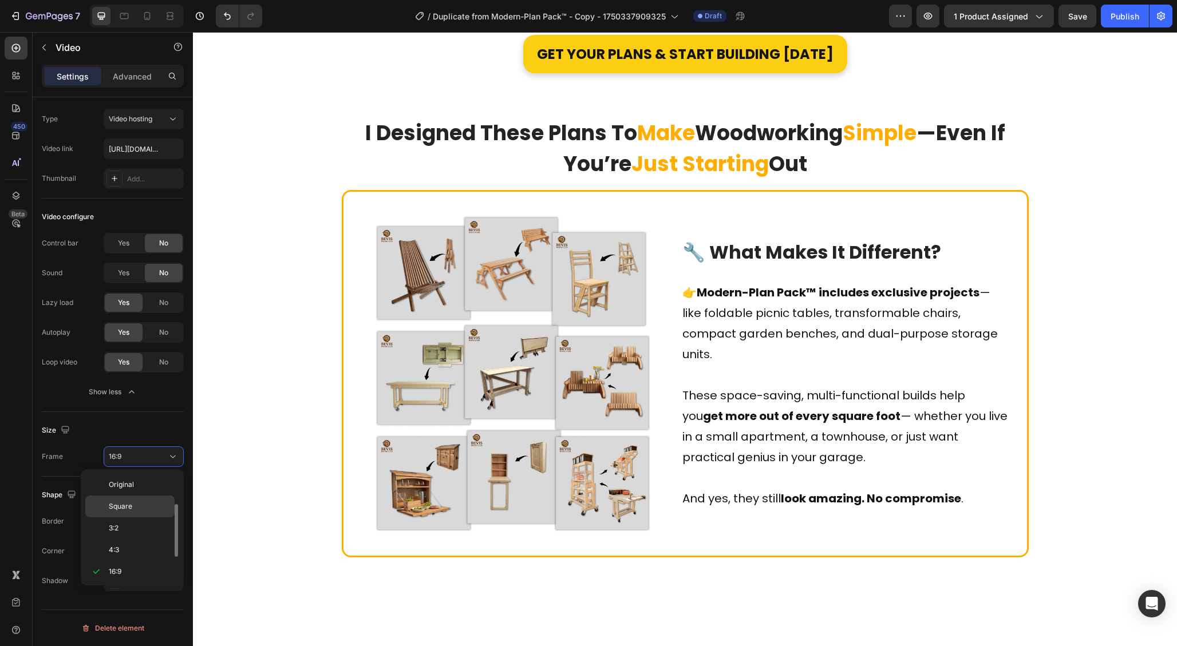
scroll to position [21, 0]
click at [126, 489] on span "Square" at bounding box center [120, 486] width 23 height 10
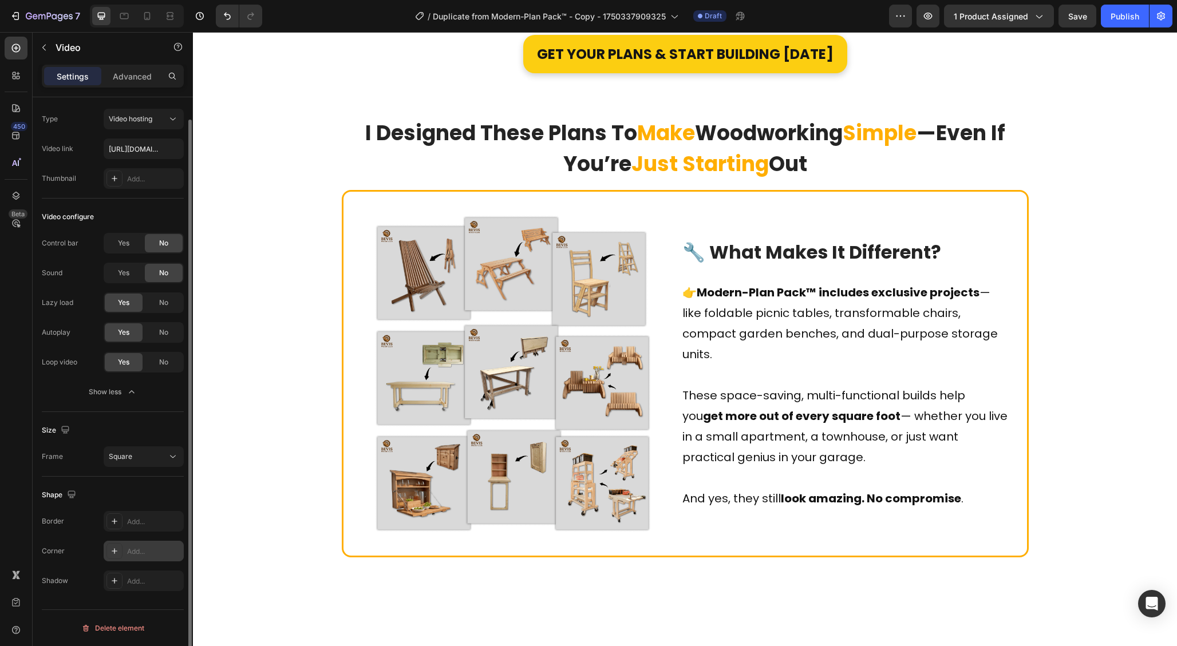
click at [143, 549] on div "Add..." at bounding box center [154, 552] width 54 height 10
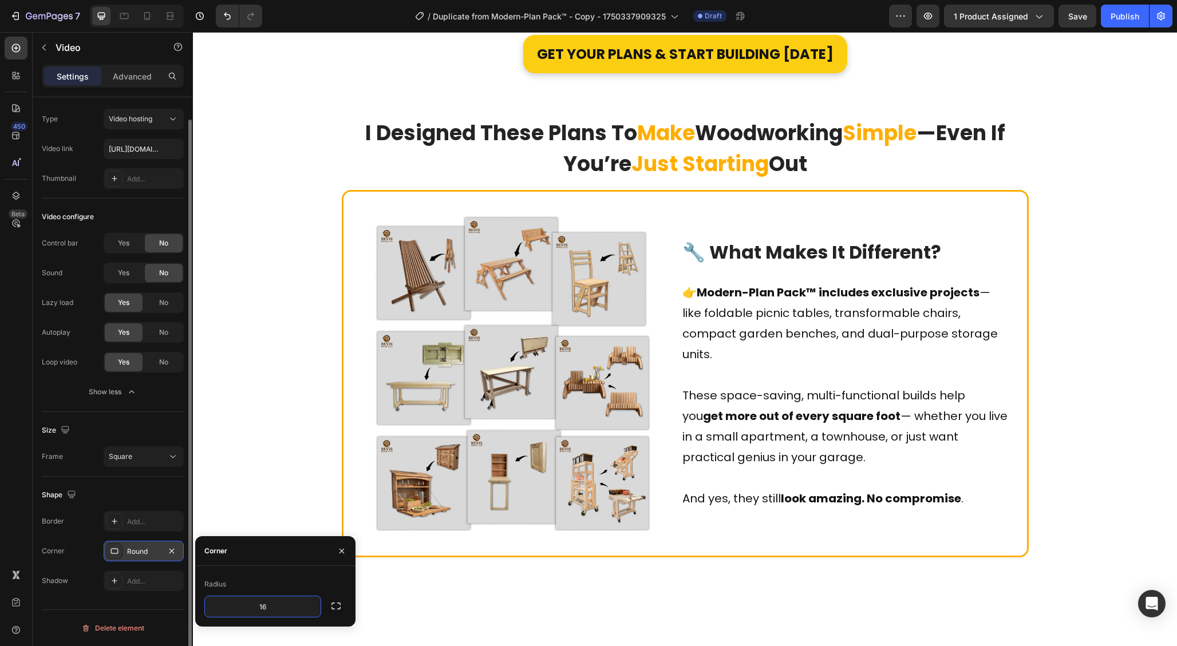
type input "16"
click at [271, 544] on div "Corner" at bounding box center [275, 551] width 160 height 30
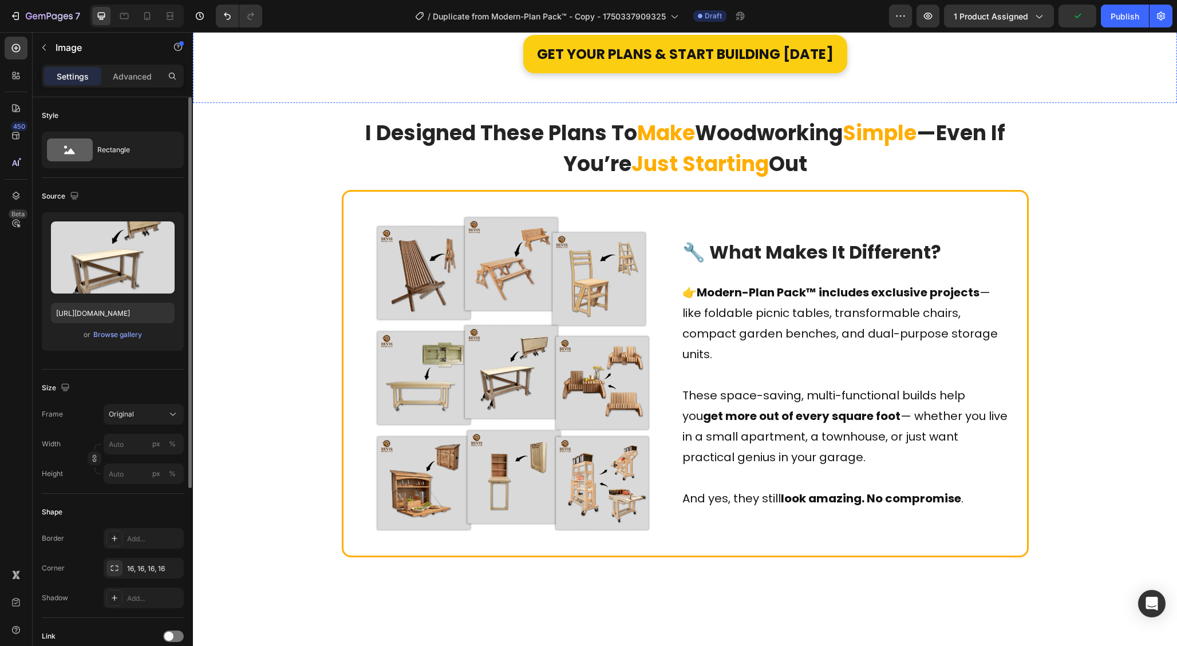
click at [687, 14] on button "Dot" at bounding box center [690, 10] width 7 height 7
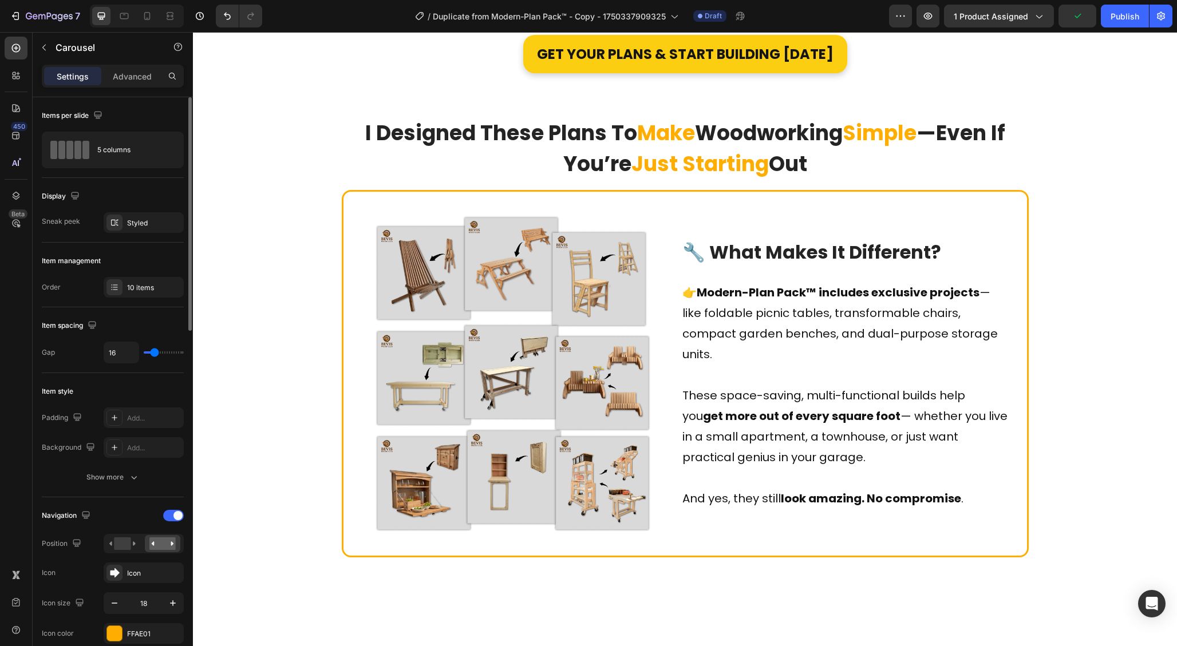
click at [699, 14] on button "Dot" at bounding box center [702, 10] width 7 height 7
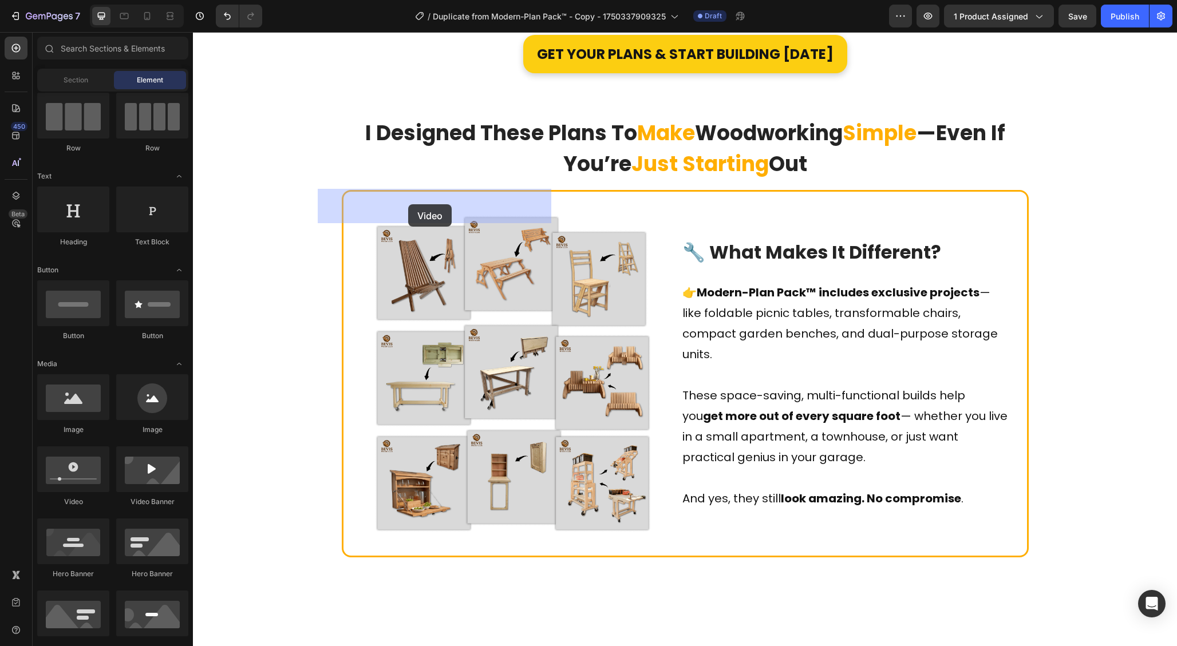
drag, startPoint x: 264, startPoint y: 518, endPoint x: 408, endPoint y: 204, distance: 345.0
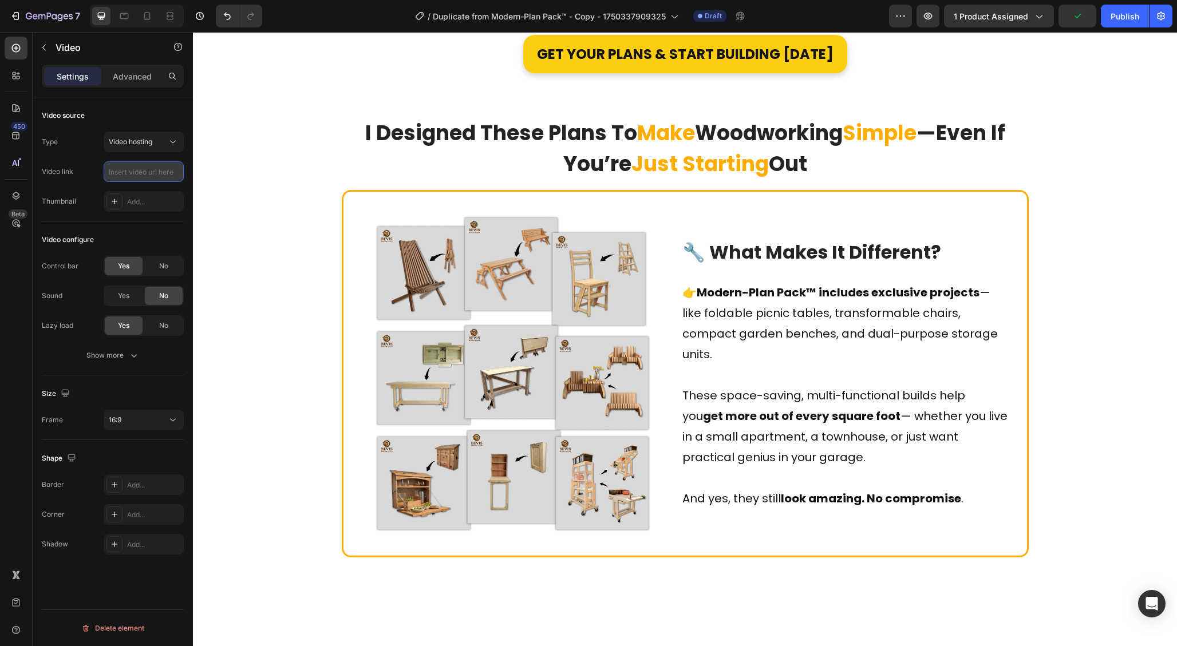
paste input "[URL][DOMAIN_NAME]"
type input "[URL][DOMAIN_NAME]"
click at [165, 261] on span "No" at bounding box center [163, 266] width 9 height 10
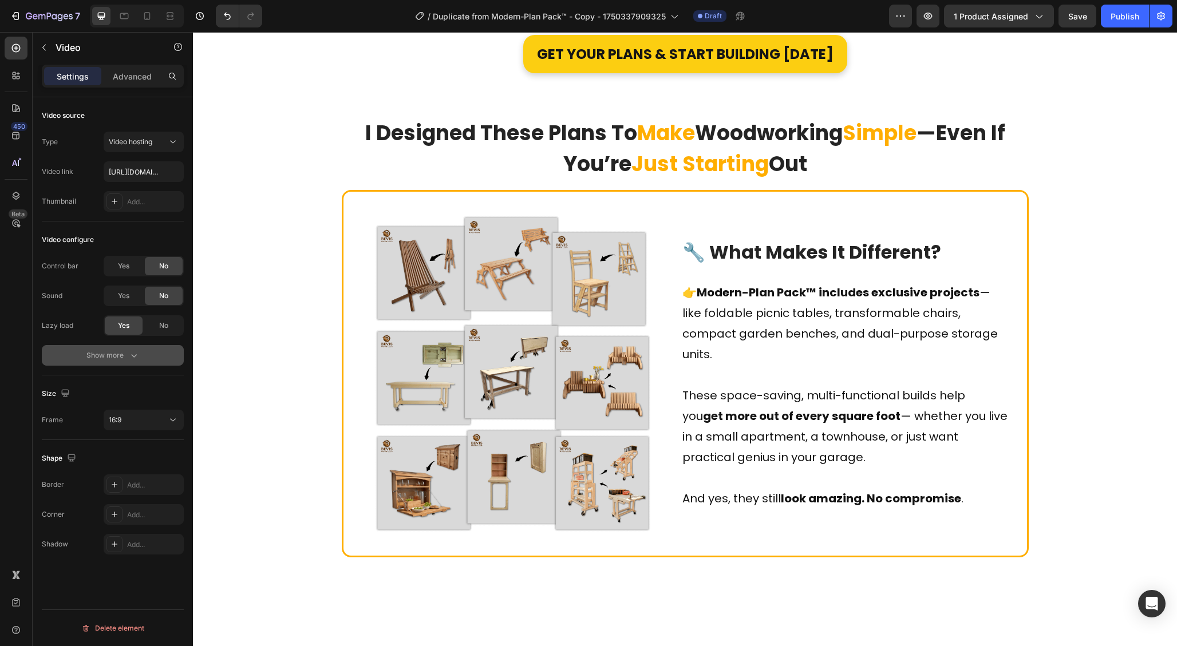
click at [136, 350] on icon "button" at bounding box center [133, 355] width 11 height 11
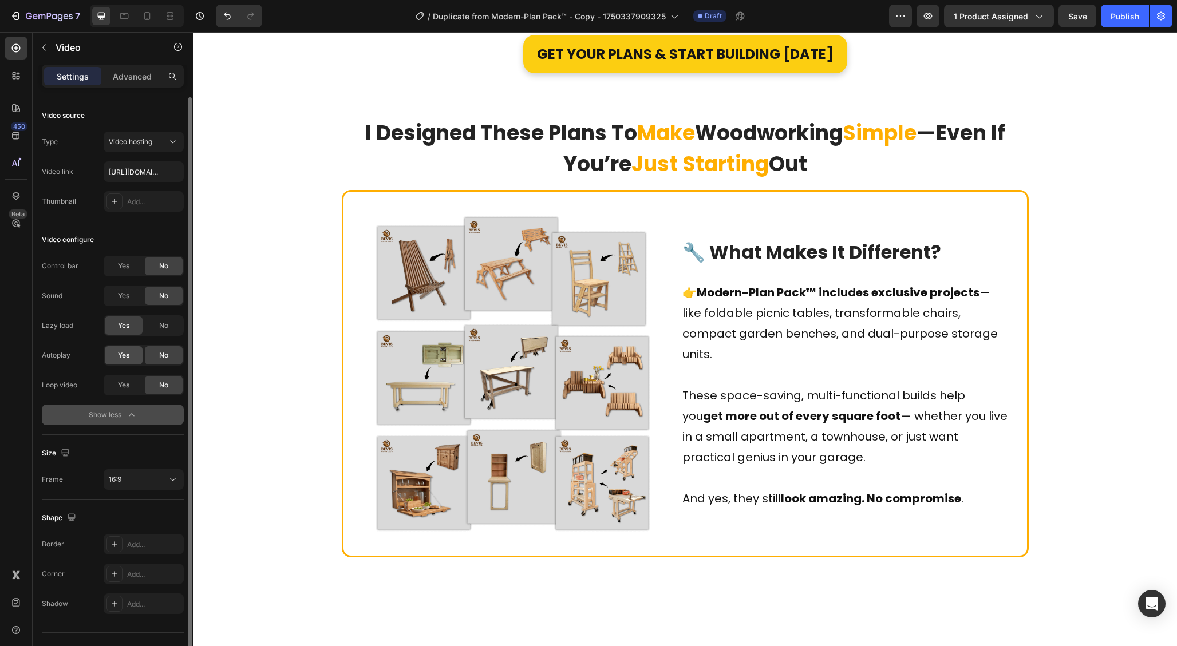
click at [118, 362] on div "Yes" at bounding box center [124, 355] width 38 height 18
click at [114, 390] on div "Yes" at bounding box center [124, 385] width 38 height 18
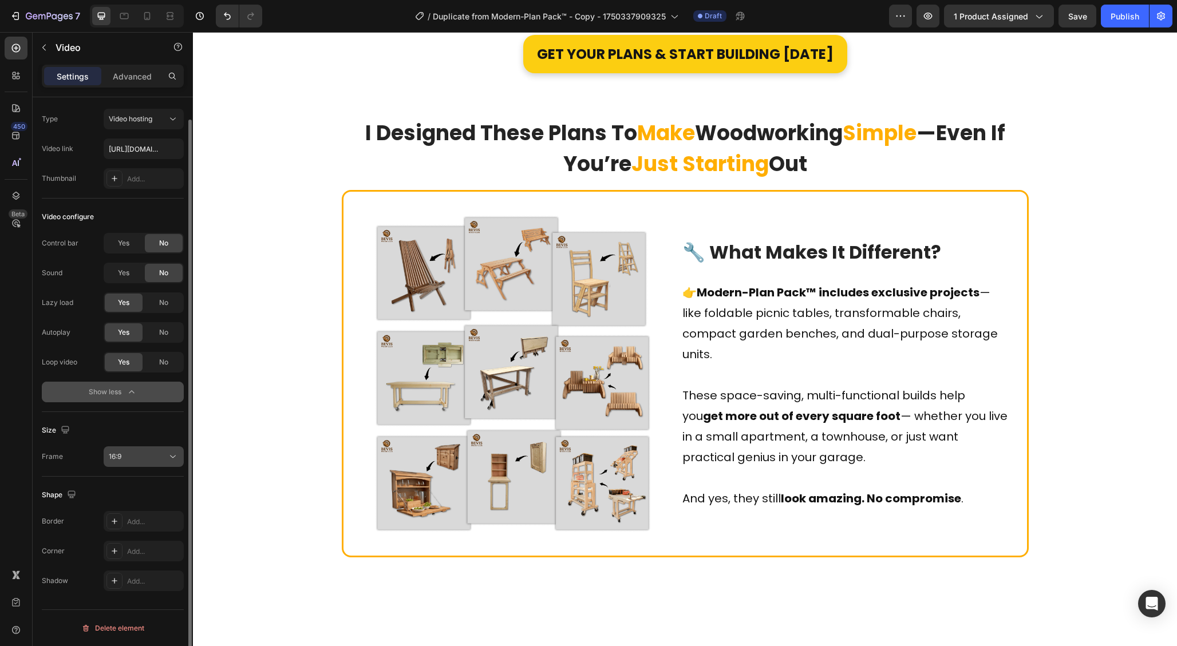
click at [156, 460] on div "16:9" at bounding box center [138, 457] width 58 height 10
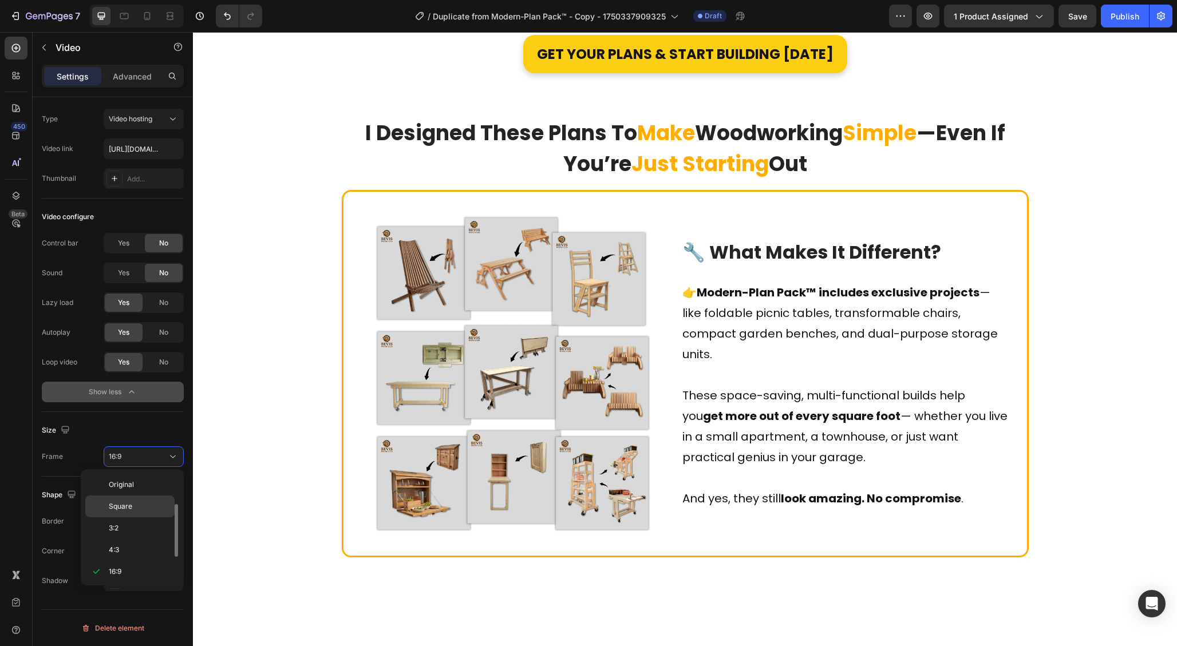
scroll to position [21, 0]
click at [130, 485] on span "Square" at bounding box center [120, 486] width 23 height 10
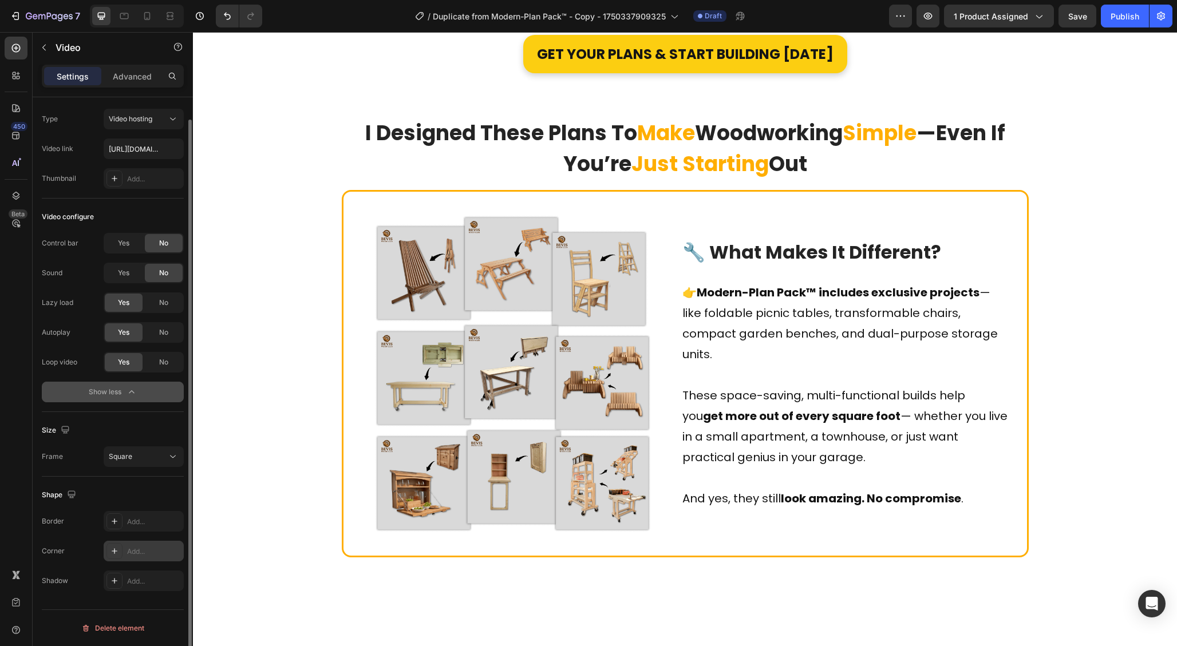
drag, startPoint x: 141, startPoint y: 551, endPoint x: 160, endPoint y: 558, distance: 19.6
click at [144, 551] on div "Add..." at bounding box center [154, 552] width 54 height 10
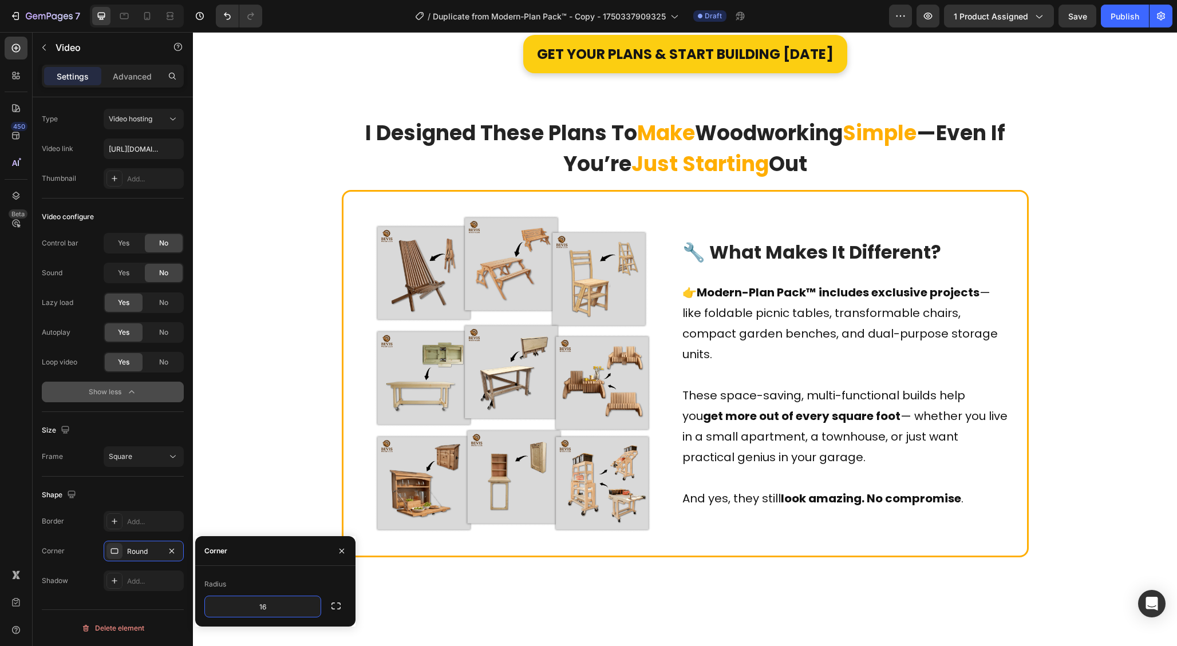
type input "16"
click at [312, 560] on div "Corner" at bounding box center [275, 551] width 160 height 30
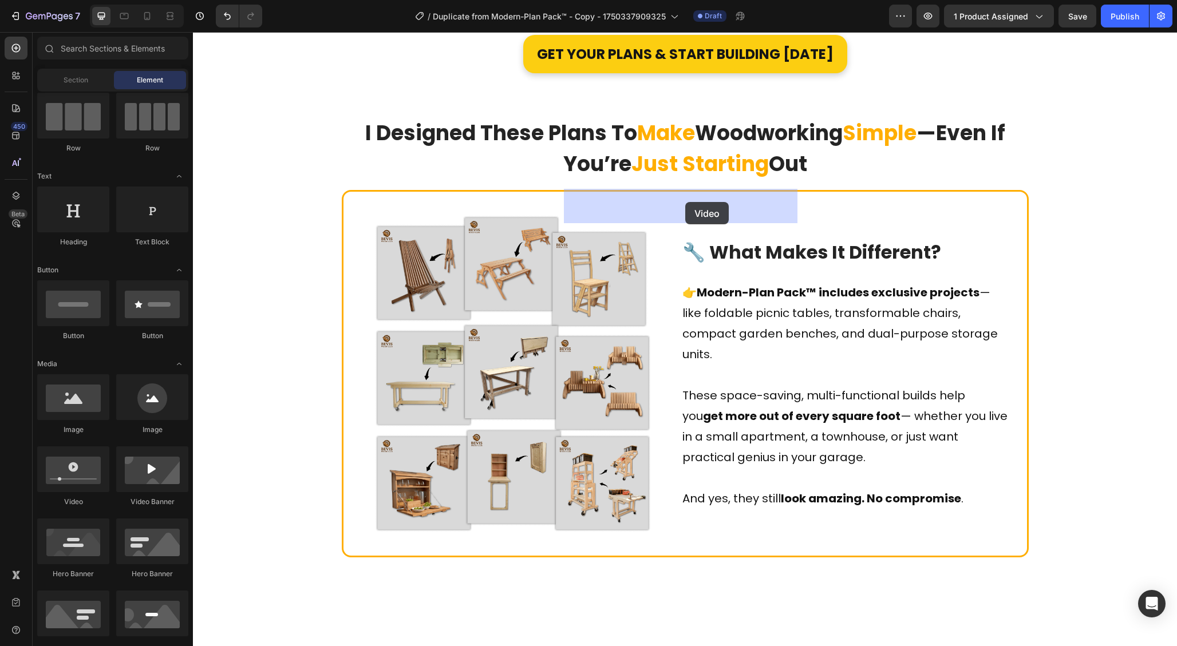
drag, startPoint x: 270, startPoint y: 505, endPoint x: 685, endPoint y: 201, distance: 514.7
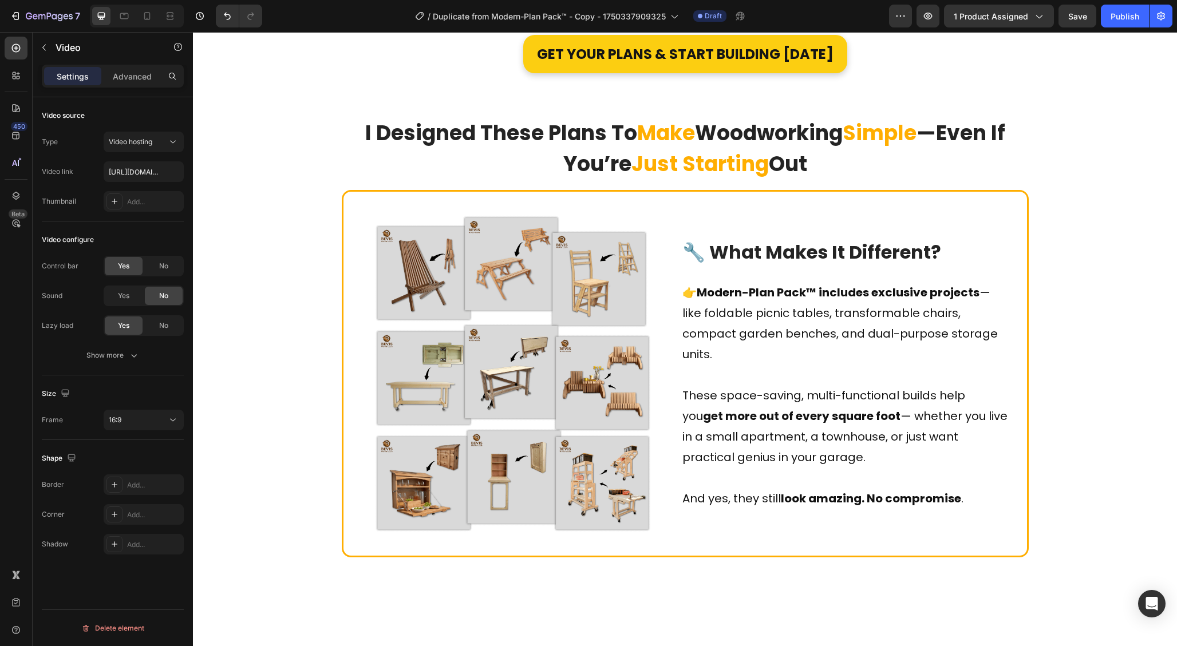
type input "[URL][DOMAIN_NAME]"
click at [157, 262] on div "No" at bounding box center [164, 266] width 38 height 18
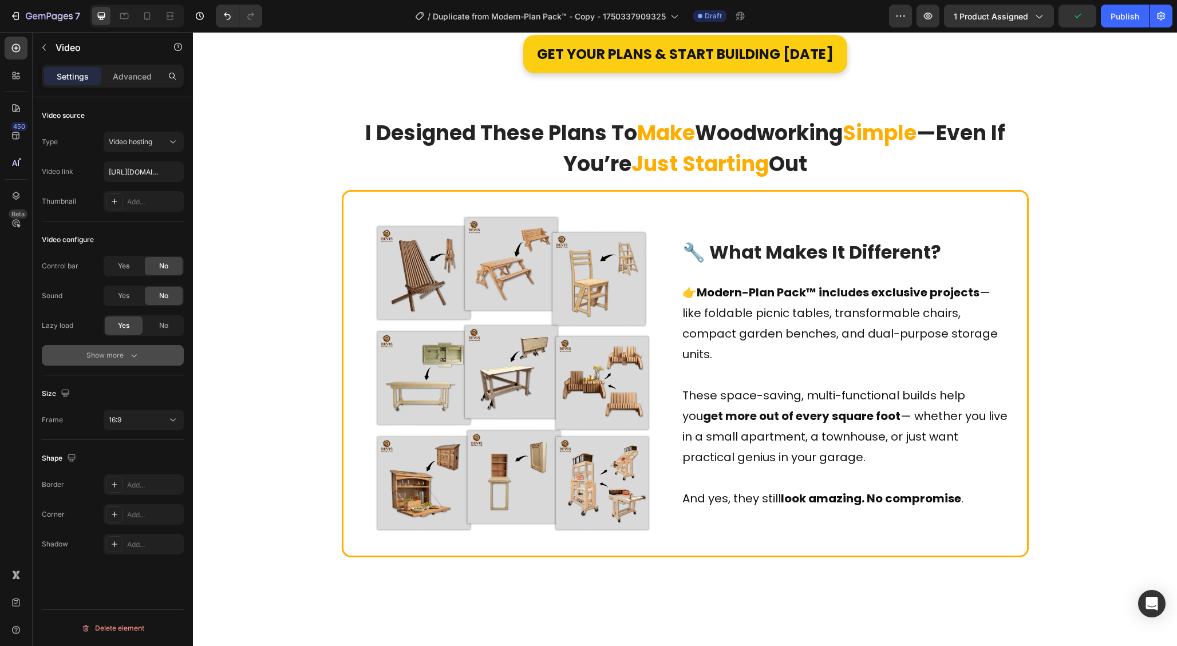
click at [126, 359] on div "Show more" at bounding box center [112, 355] width 53 height 11
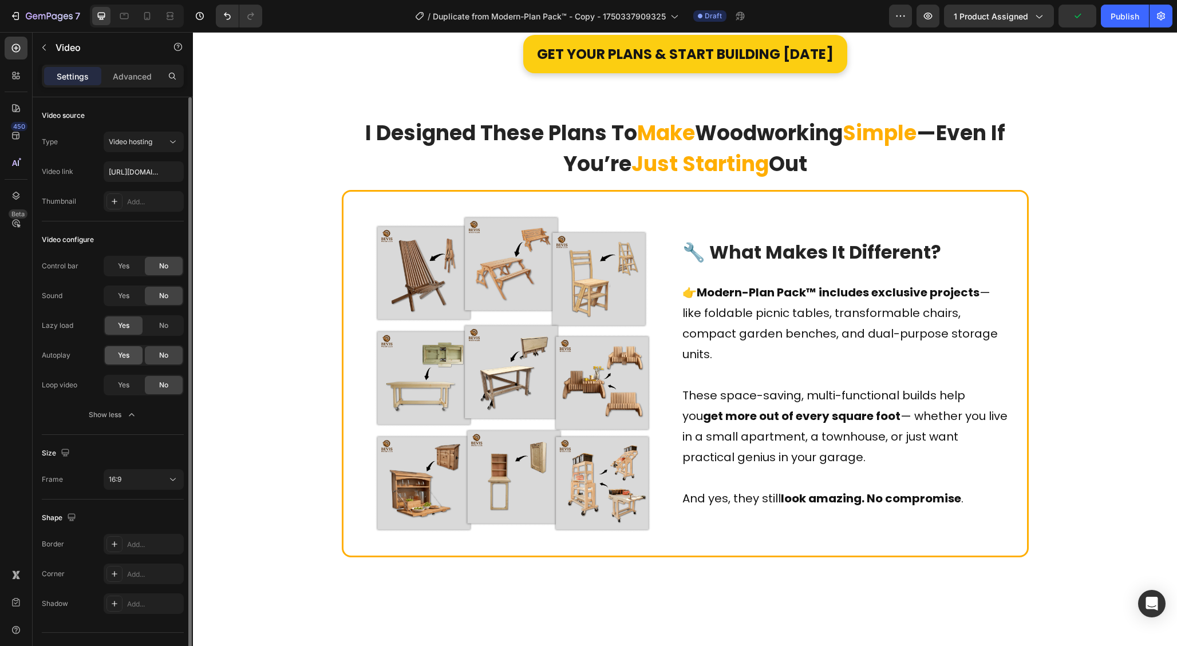
click at [124, 357] on span "Yes" at bounding box center [123, 355] width 11 height 10
click at [118, 390] on span "Yes" at bounding box center [123, 385] width 11 height 10
click at [124, 487] on button "16:9" at bounding box center [144, 479] width 80 height 21
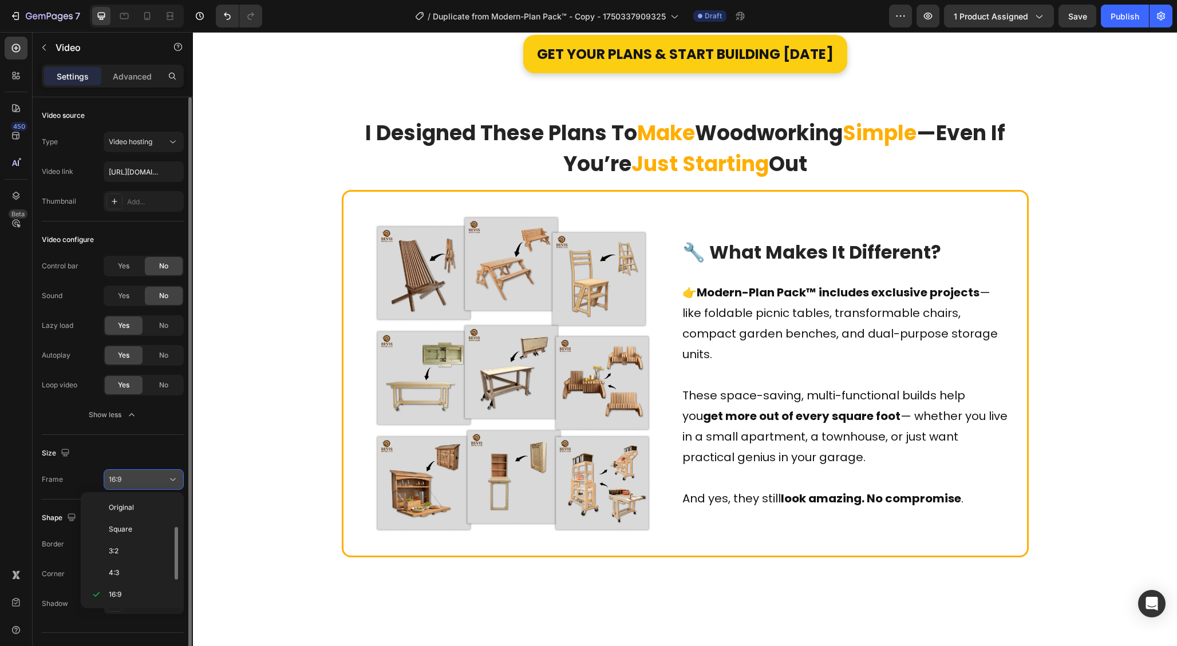
scroll to position [21, 0]
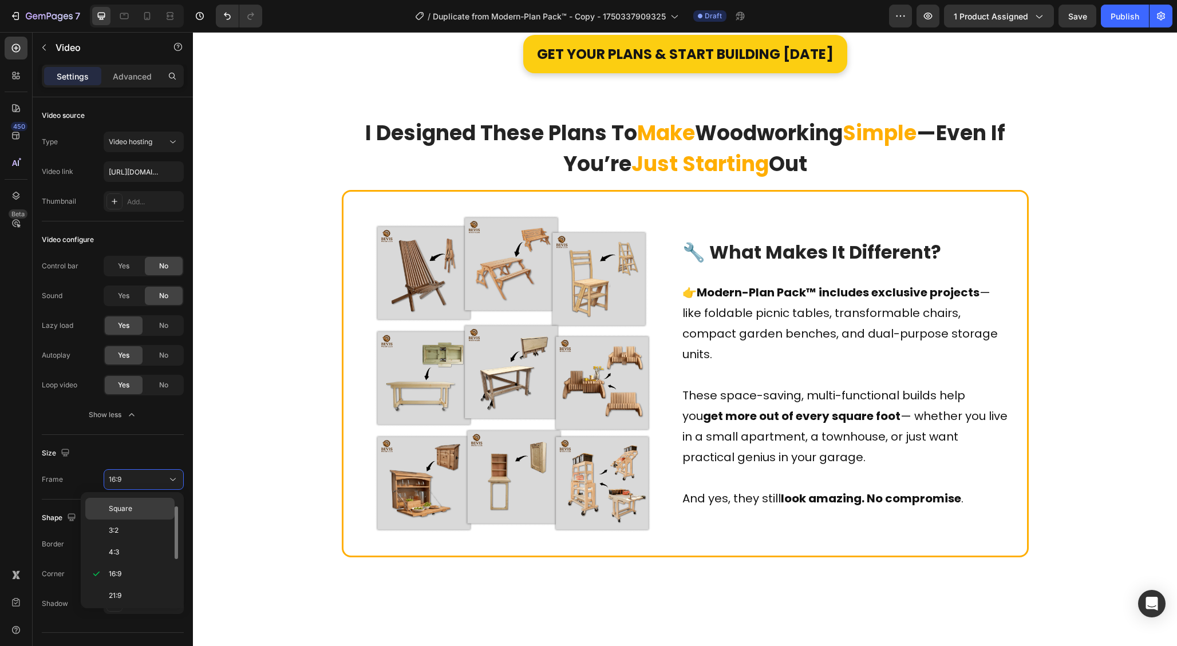
click at [129, 509] on span "Square" at bounding box center [120, 509] width 23 height 10
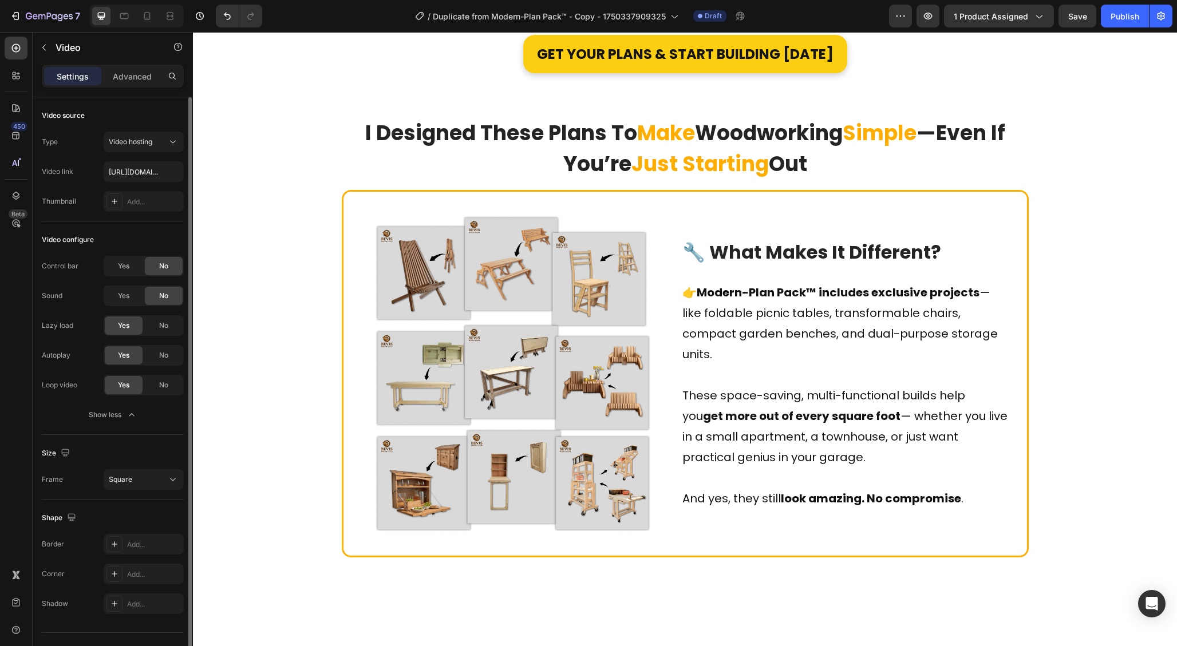
scroll to position [23, 0]
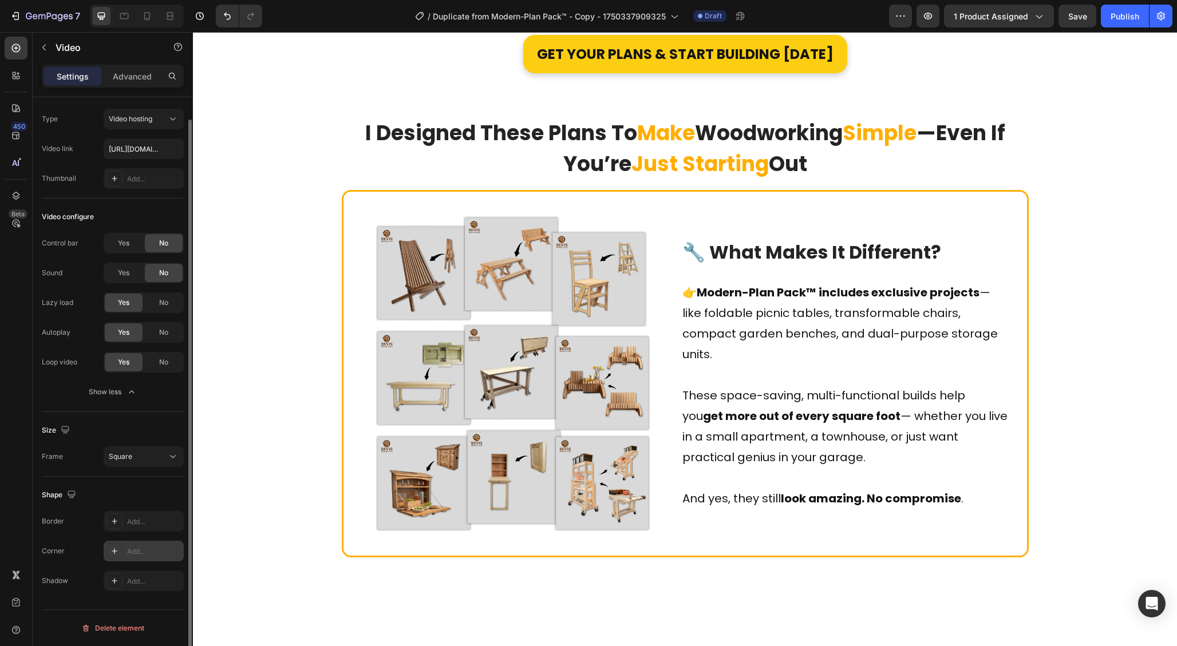
click at [149, 550] on div "Add..." at bounding box center [154, 552] width 54 height 10
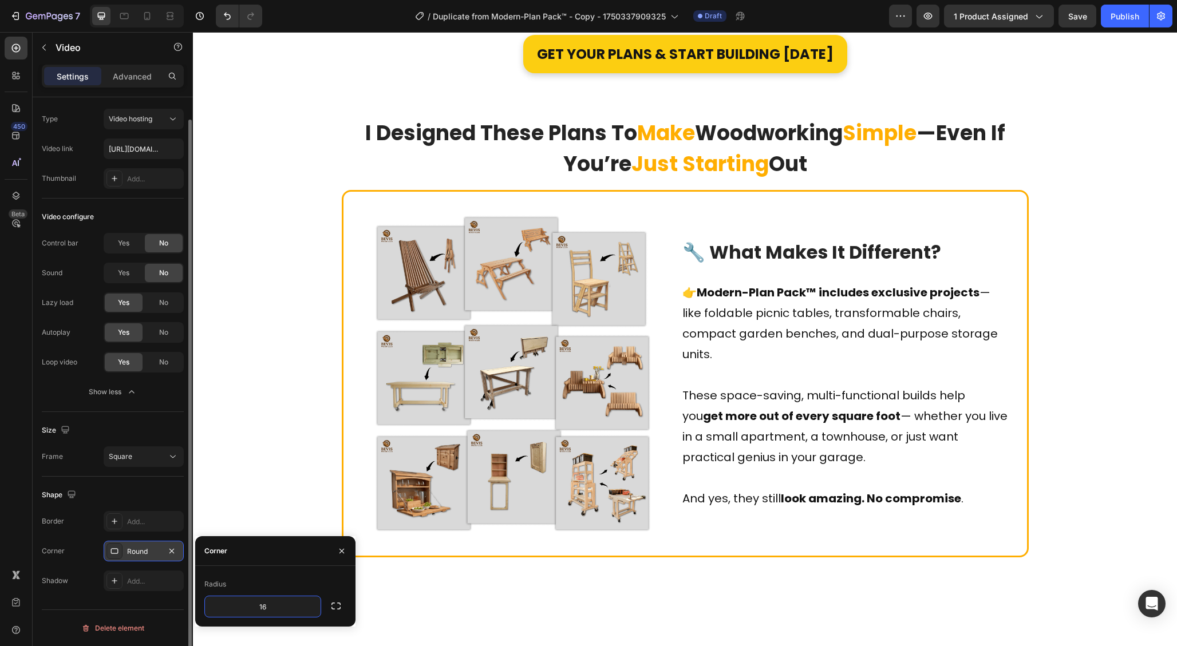
type input "16"
click at [272, 547] on div "Corner" at bounding box center [275, 551] width 160 height 30
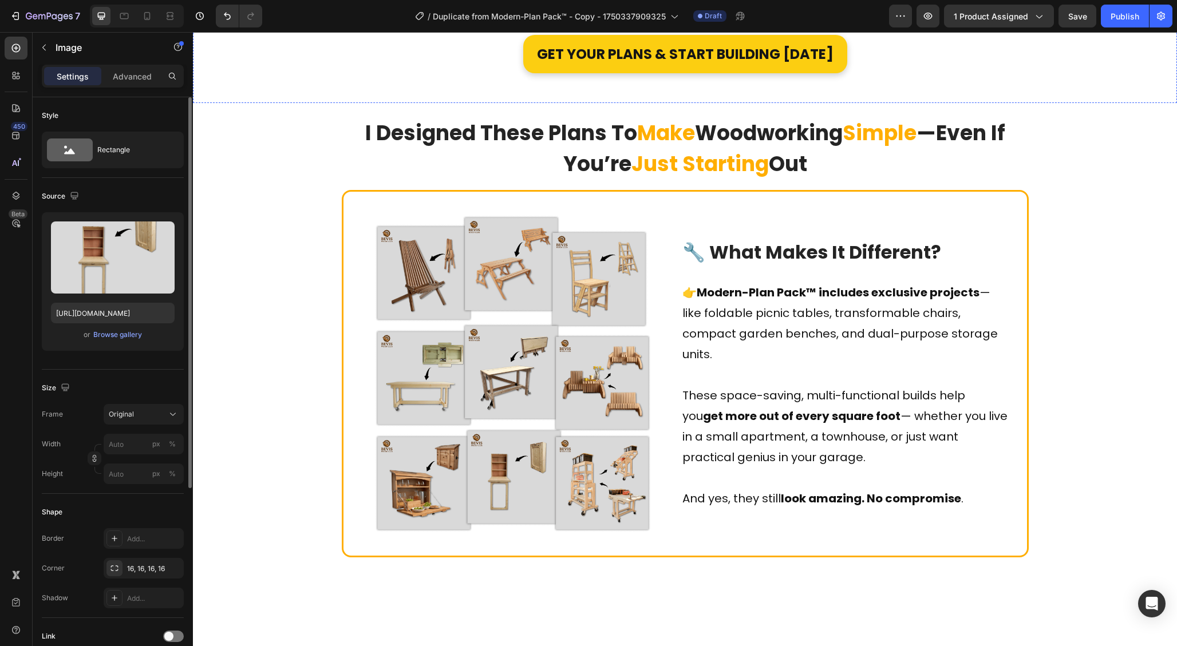
click at [711, 14] on div at bounding box center [685, 10] width 984 height 7
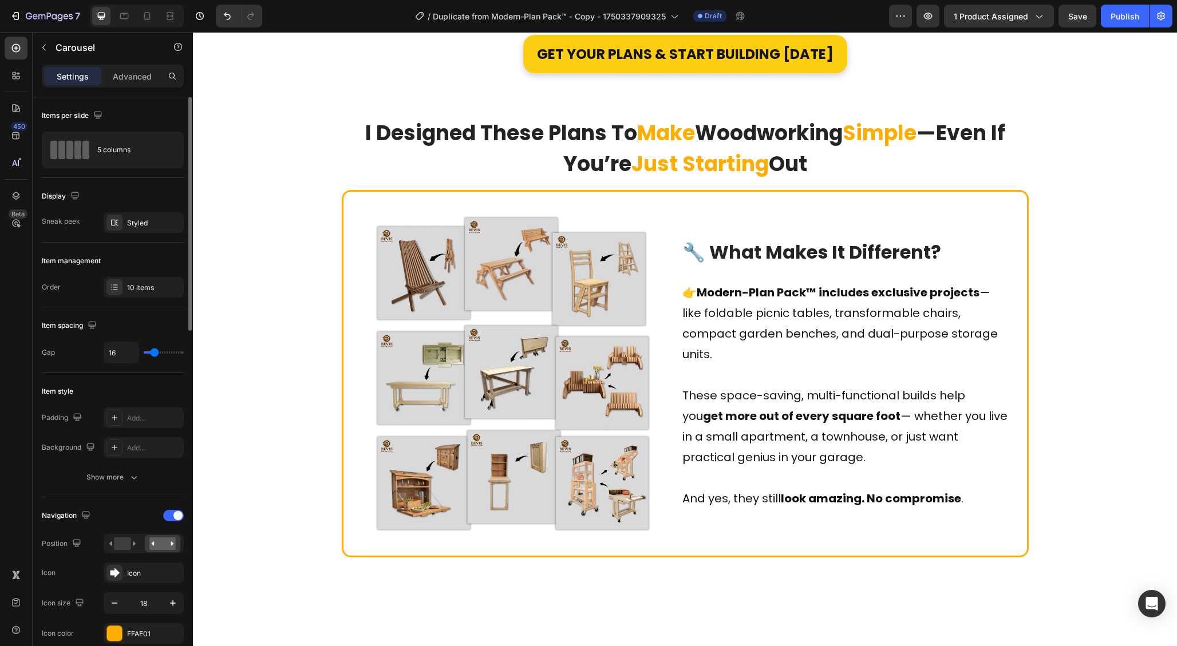
click at [710, 14] on button "Dot" at bounding box center [713, 10] width 7 height 7
click at [722, 14] on button "Dot" at bounding box center [725, 10] width 7 height 7
click at [136, 292] on div "10 items" at bounding box center [144, 287] width 80 height 21
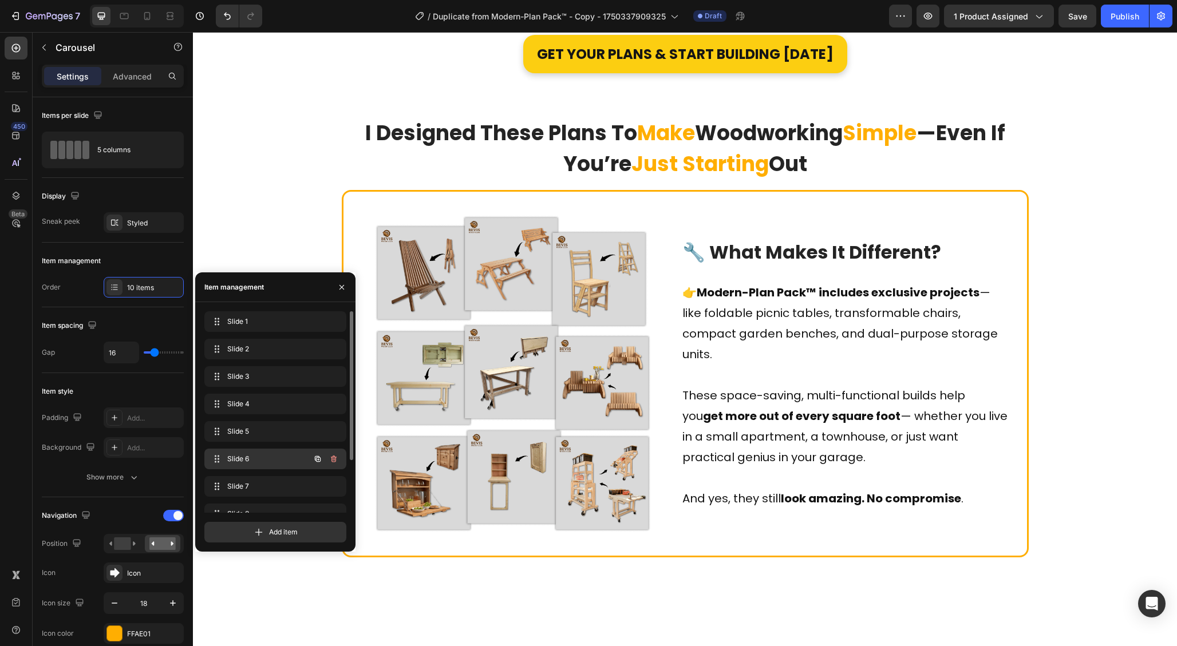
scroll to position [71, 0]
click at [315, 498] on icon "button" at bounding box center [318, 498] width 6 height 6
click at [319, 495] on icon "button" at bounding box center [317, 497] width 9 height 9
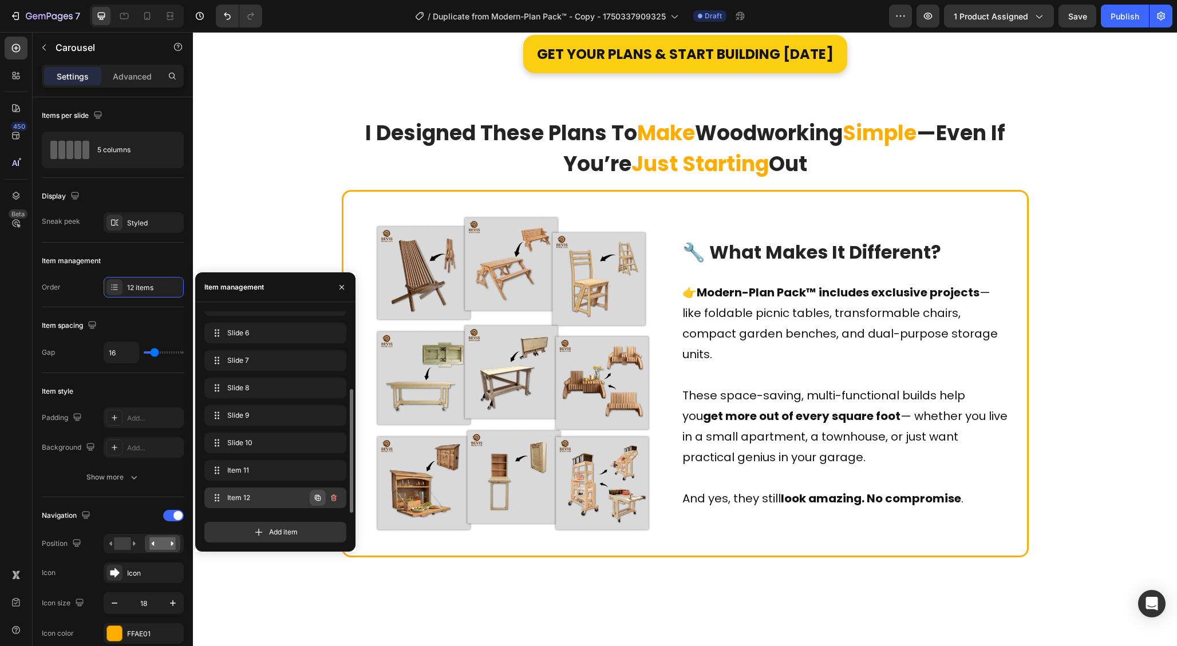
click at [315, 498] on icon "button" at bounding box center [318, 498] width 6 height 6
click at [313, 497] on icon "button" at bounding box center [317, 497] width 9 height 9
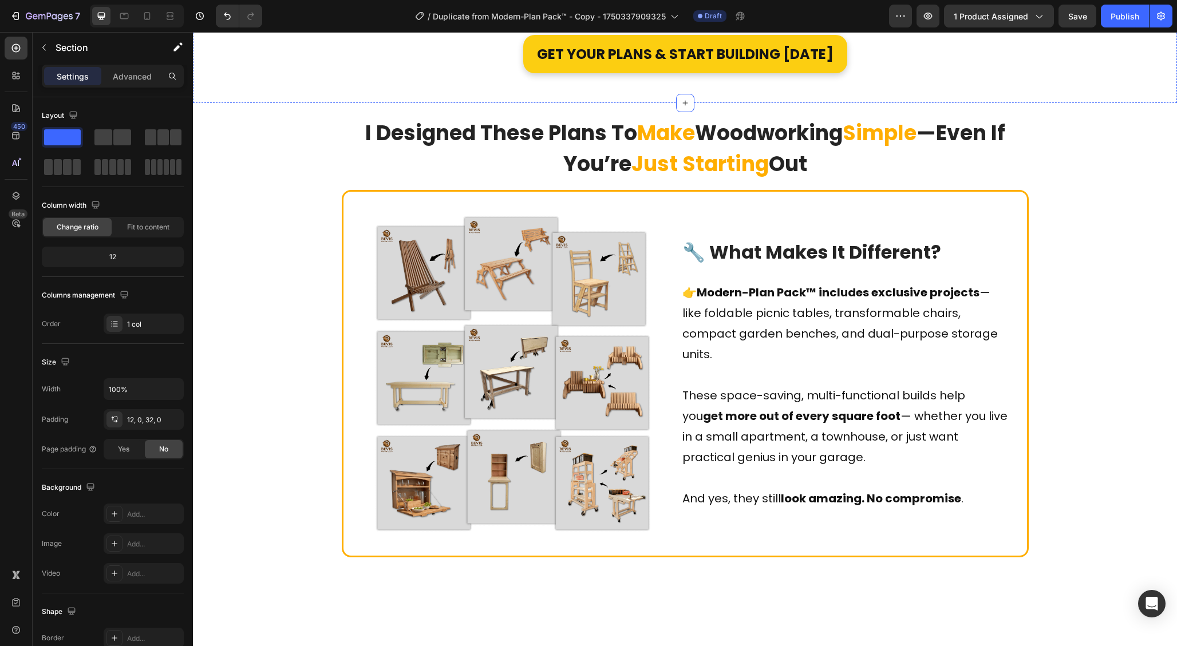
click at [710, 14] on button "Dot" at bounding box center [713, 10] width 7 height 7
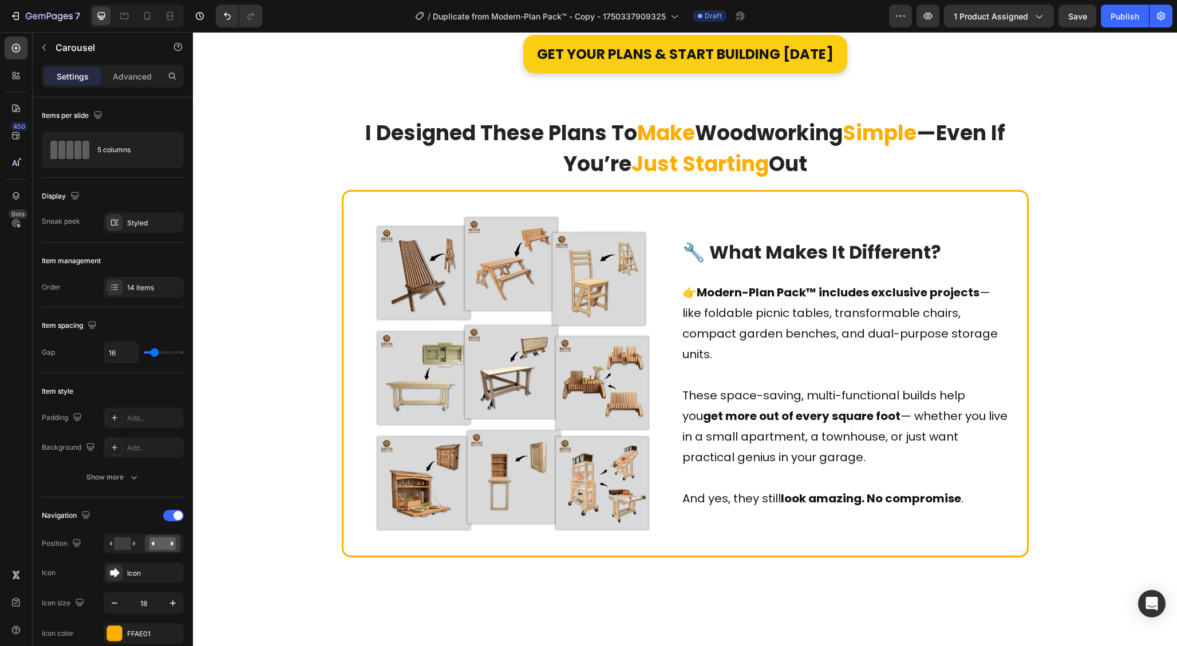
click at [722, 14] on button "Dot" at bounding box center [725, 10] width 7 height 7
click at [734, 14] on button "Dot" at bounding box center [736, 10] width 7 height 7
click at [739, 14] on div at bounding box center [685, 10] width 984 height 7
click at [745, 14] on button "Dot" at bounding box center [748, 10] width 7 height 7
click at [756, 14] on button "Dot" at bounding box center [759, 10] width 7 height 7
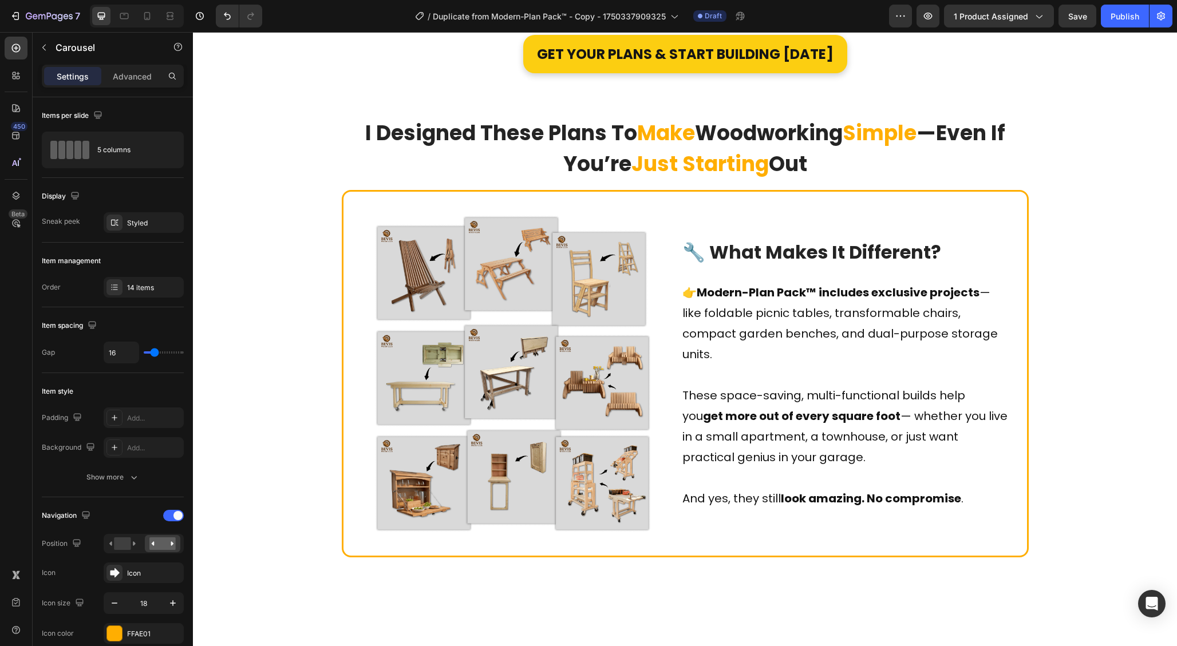
click at [676, 14] on button "Dot" at bounding box center [679, 10] width 7 height 7
click at [687, 14] on button "Dot" at bounding box center [690, 10] width 7 height 7
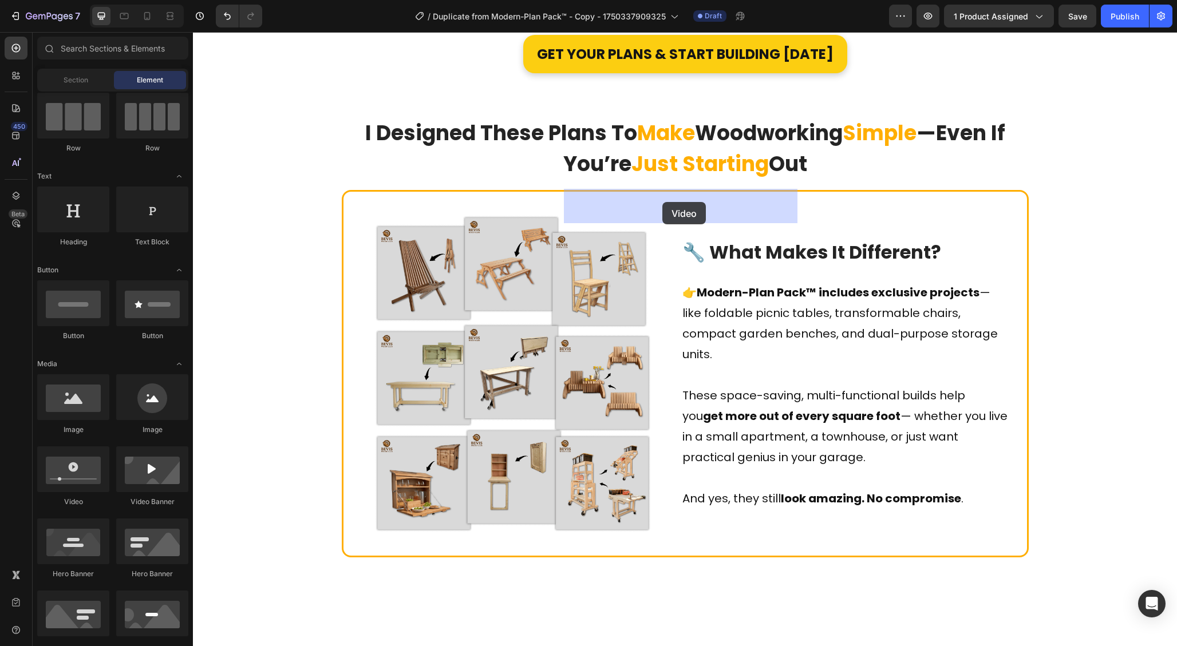
drag, startPoint x: 517, startPoint y: 302, endPoint x: 662, endPoint y: 202, distance: 176.2
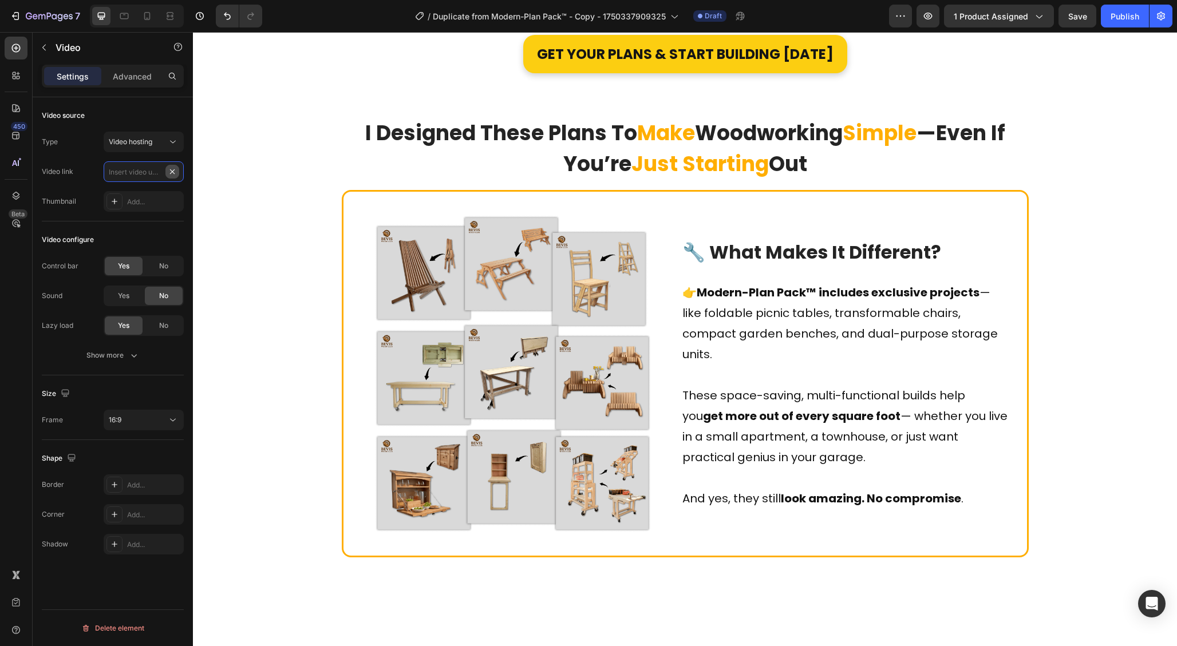
scroll to position [0, 0]
paste input "[URL][DOMAIN_NAME]"
type input "[URL][DOMAIN_NAME]"
click at [155, 268] on div "No" at bounding box center [164, 266] width 38 height 18
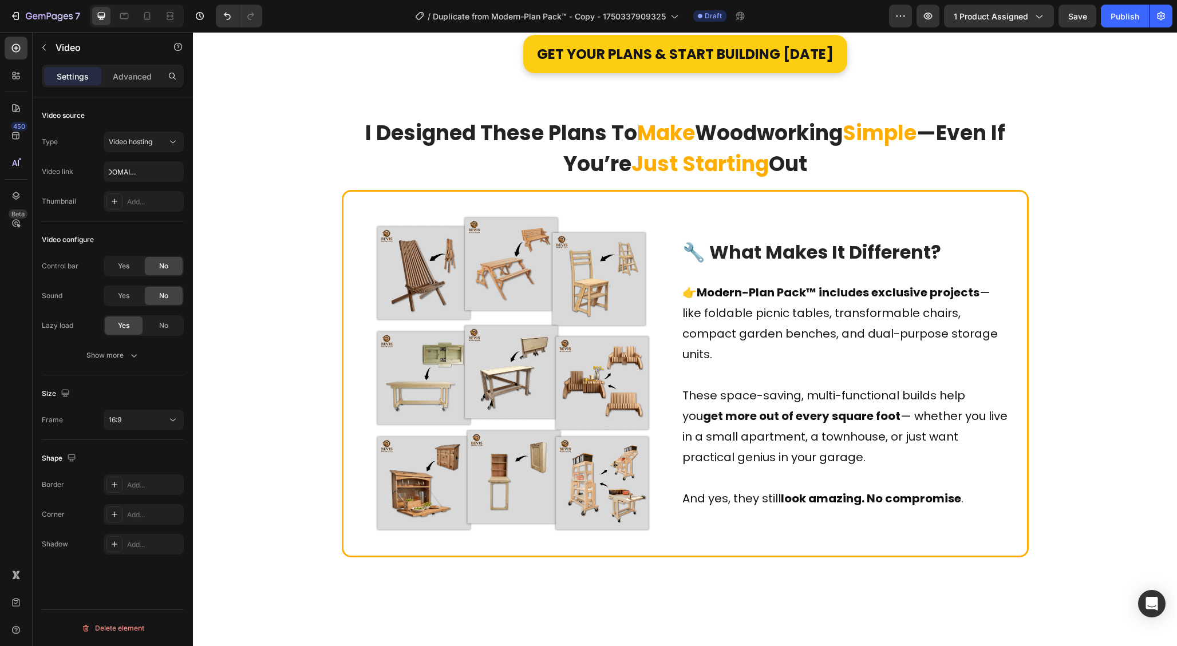
scroll to position [0, 0]
click at [131, 355] on icon "button" at bounding box center [133, 355] width 11 height 11
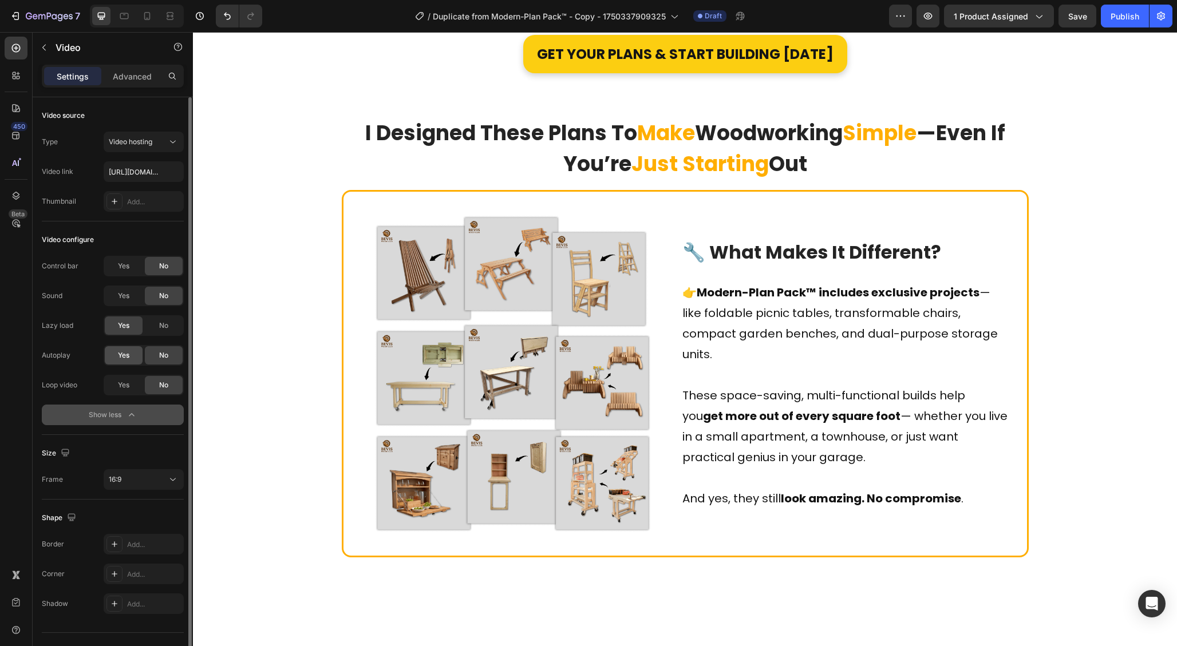
click at [118, 360] on span "Yes" at bounding box center [123, 355] width 11 height 10
click at [124, 387] on span "Yes" at bounding box center [123, 385] width 11 height 10
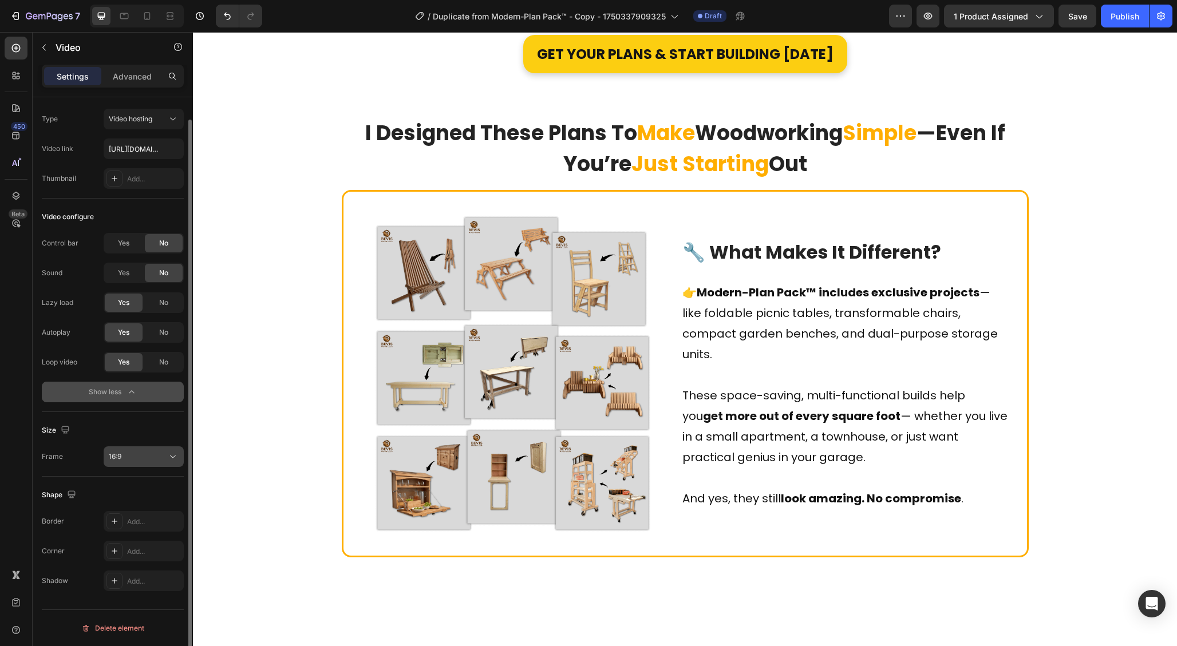
click at [140, 457] on div "16:9" at bounding box center [138, 457] width 58 height 10
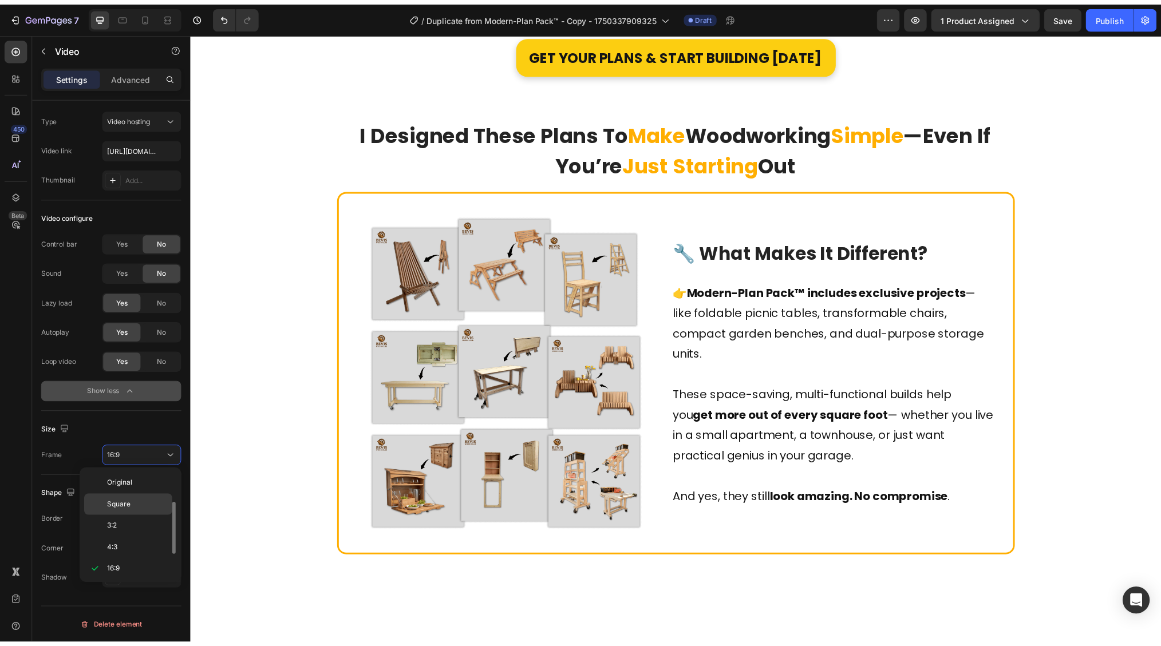
scroll to position [21, 0]
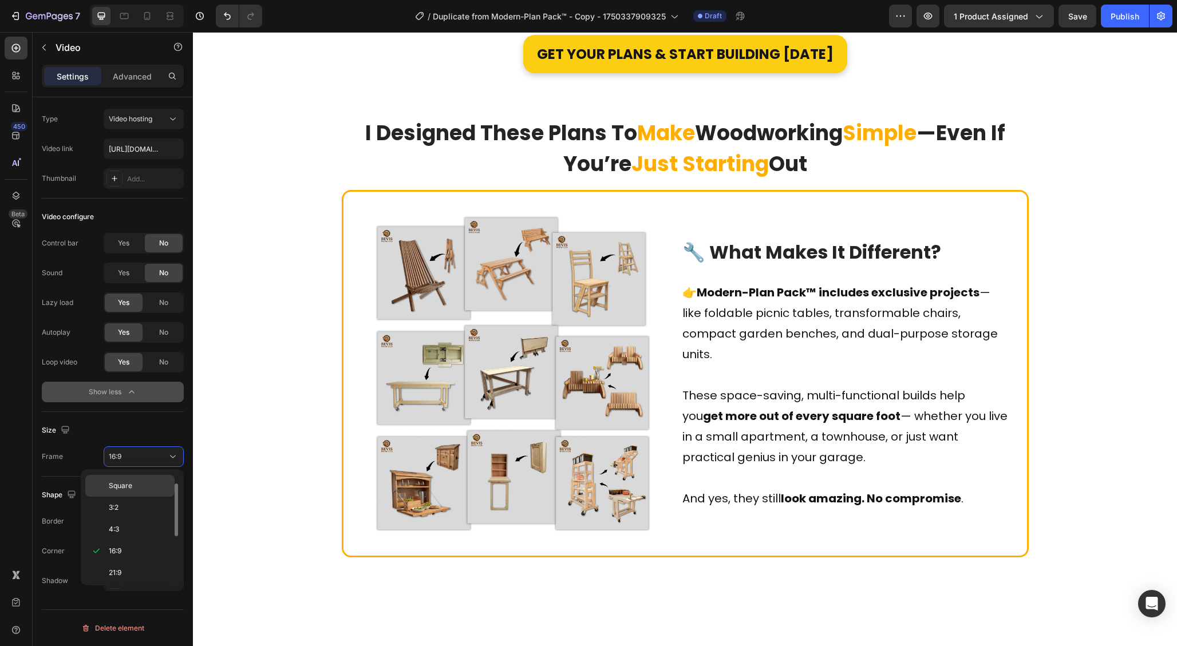
click at [125, 497] on div "Square" at bounding box center [129, 508] width 89 height 22
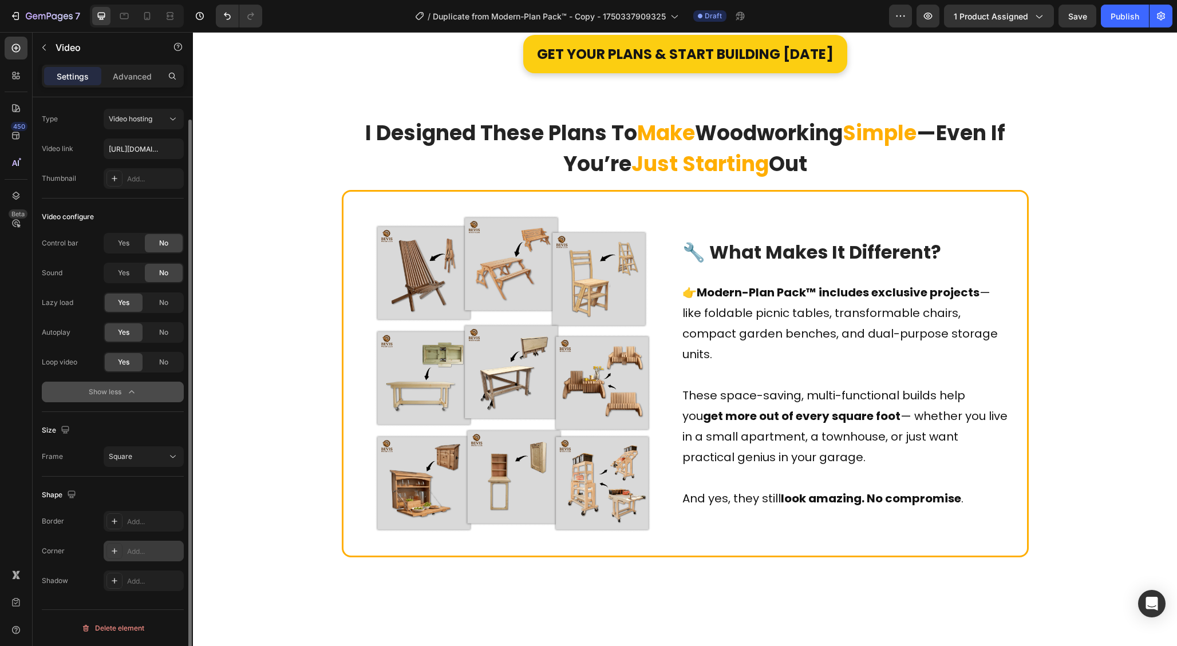
click at [143, 550] on div "Add..." at bounding box center [154, 552] width 54 height 10
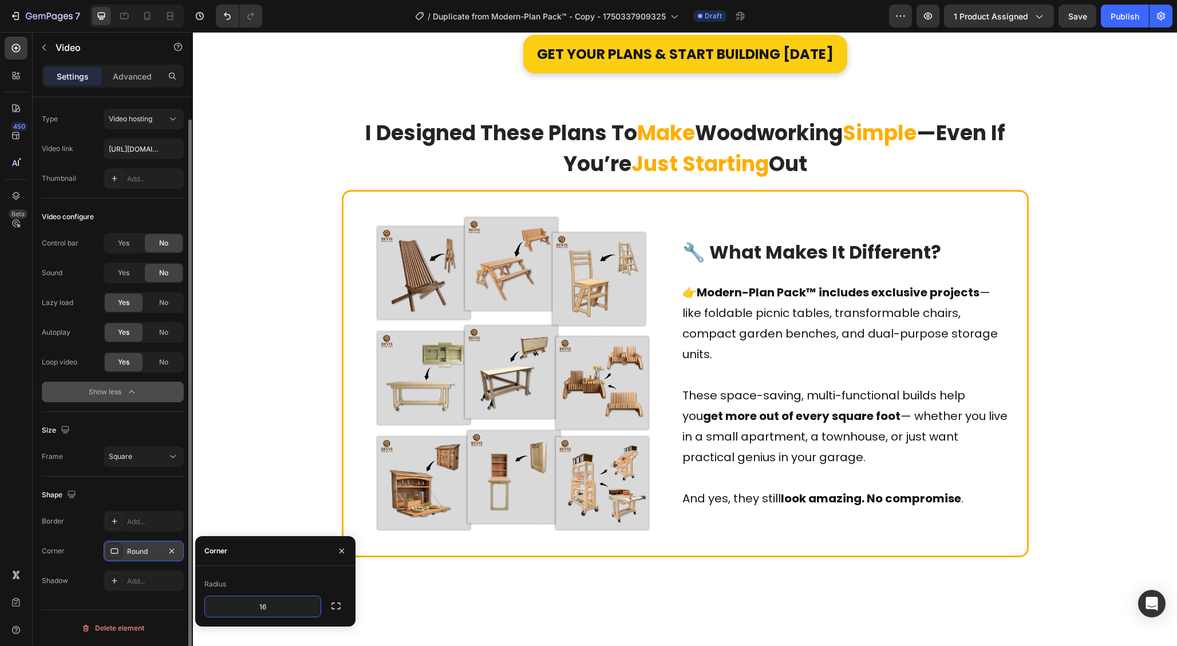
type input "16"
click at [282, 552] on div "Corner" at bounding box center [275, 551] width 160 height 30
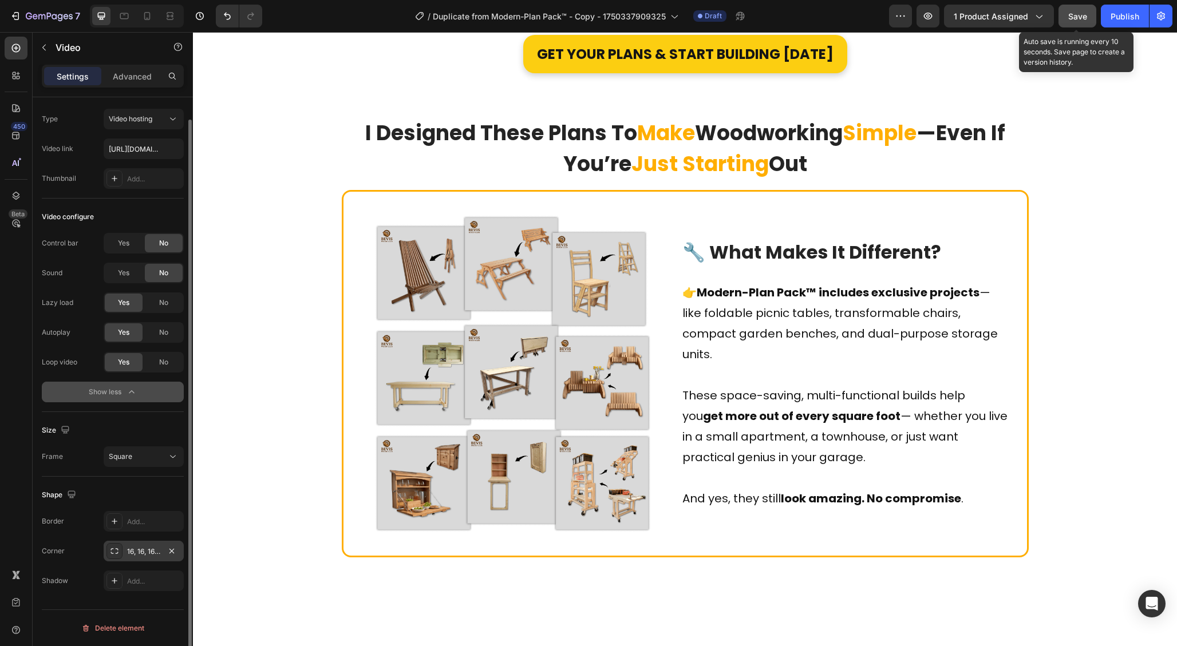
click at [1086, 11] on span "Save" at bounding box center [1077, 16] width 19 height 10
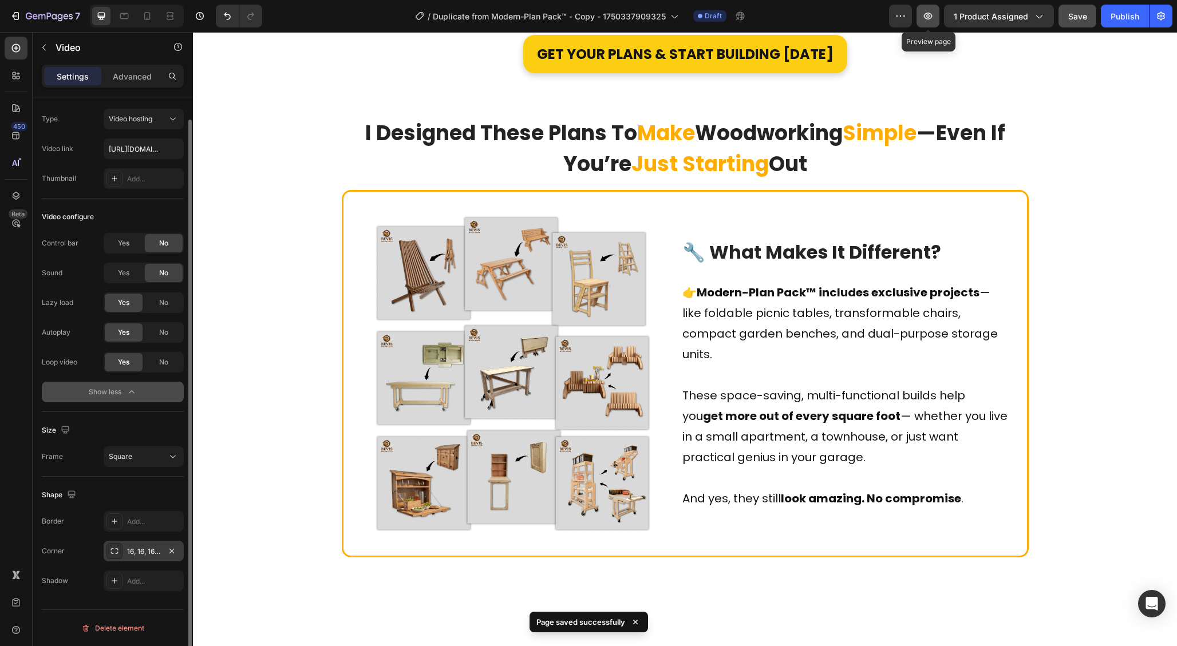
click at [931, 15] on icon "button" at bounding box center [927, 15] width 11 height 11
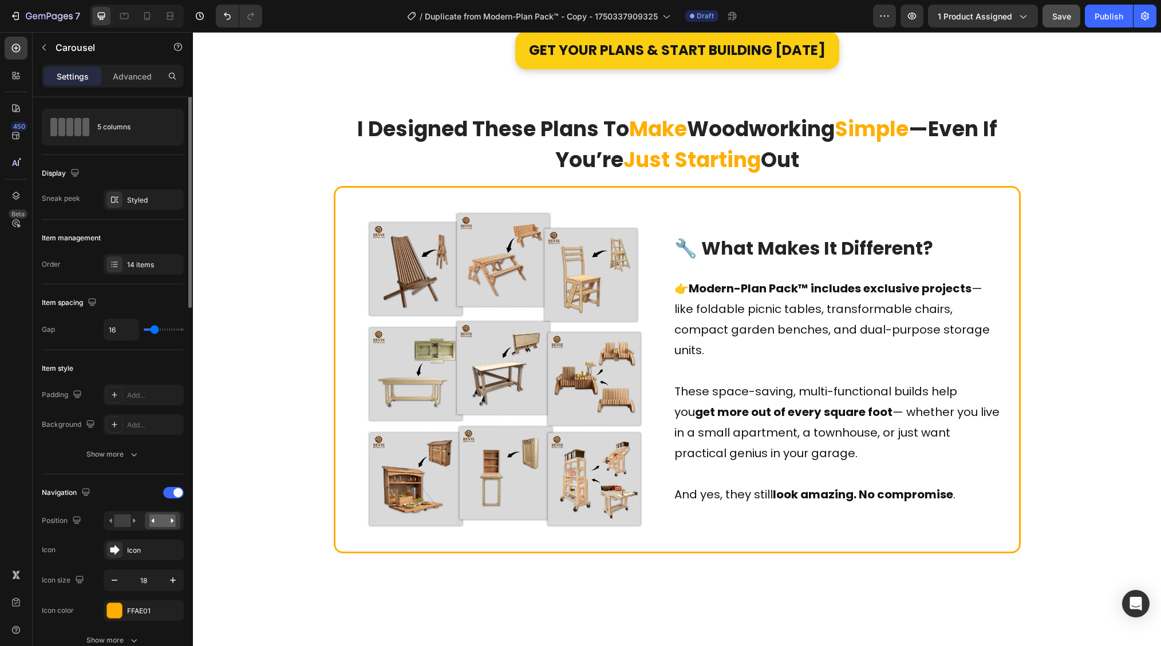
scroll to position [0, 0]
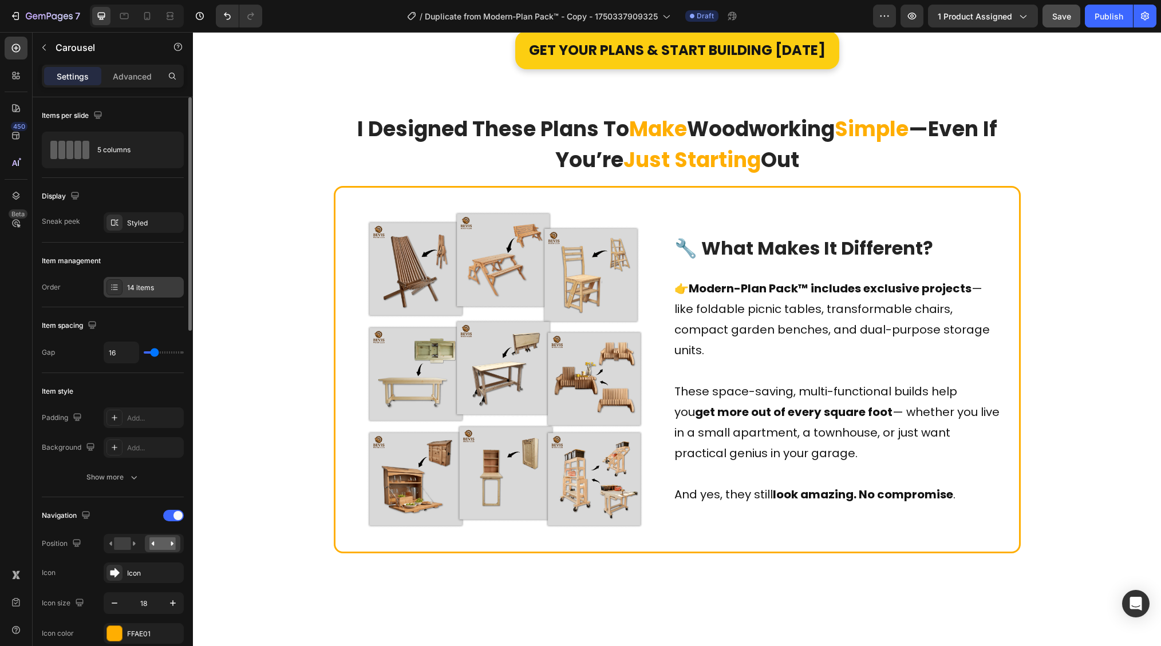
click at [146, 288] on div "14 items" at bounding box center [154, 288] width 54 height 10
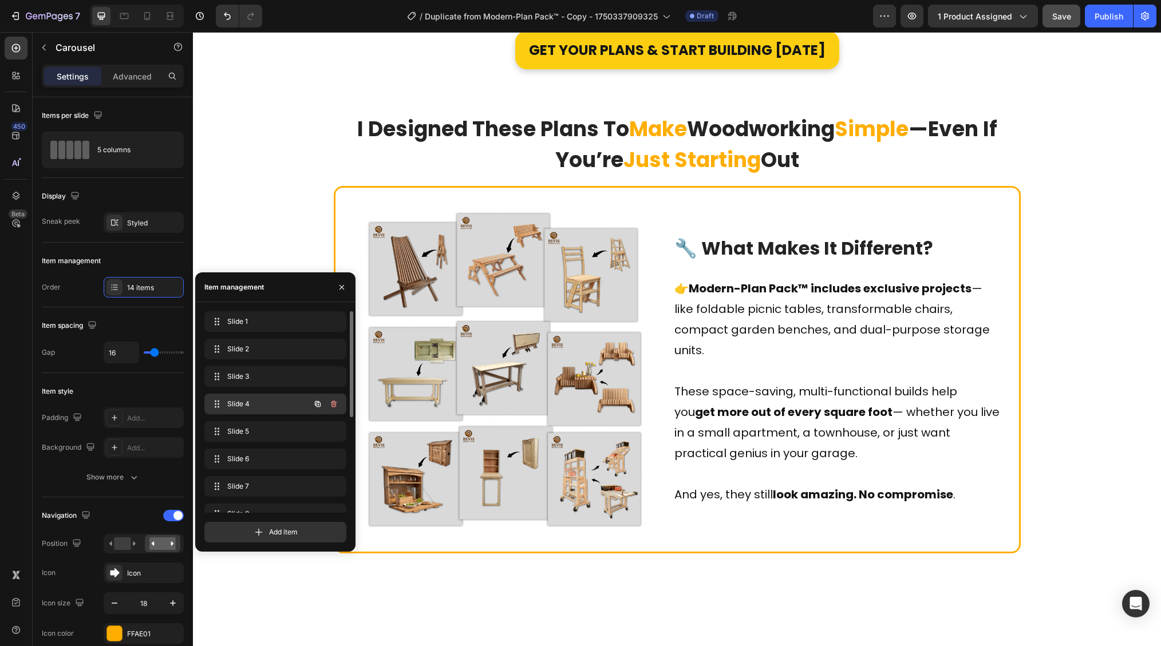
scroll to position [181, 0]
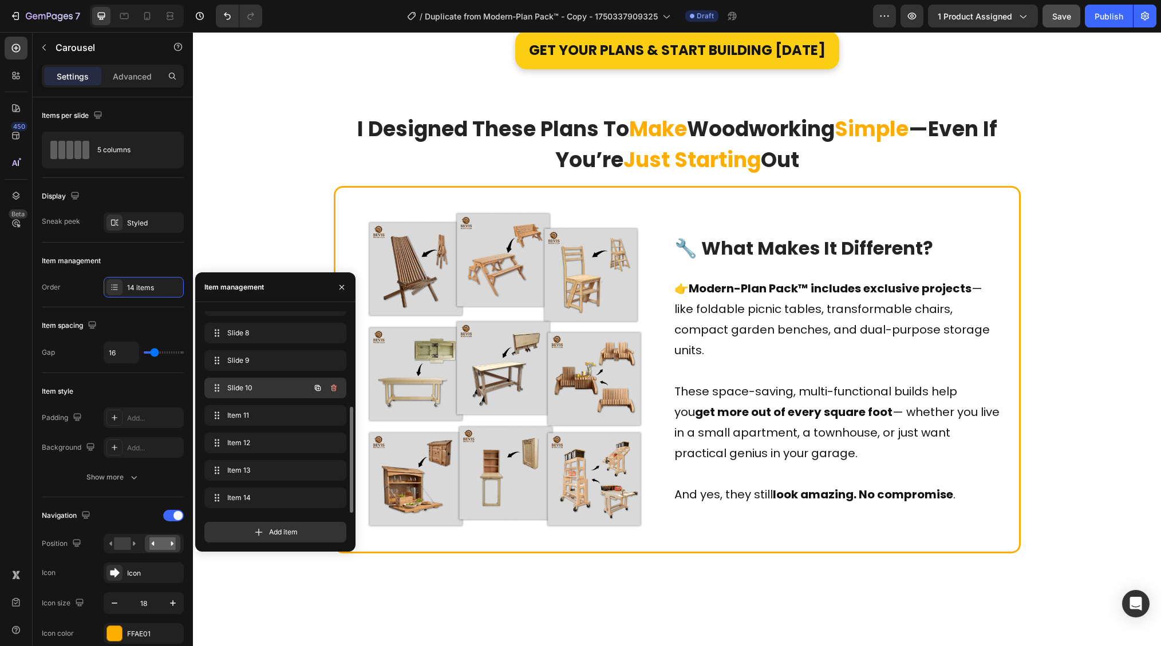
click at [268, 390] on span "Slide 10" at bounding box center [259, 388] width 65 height 10
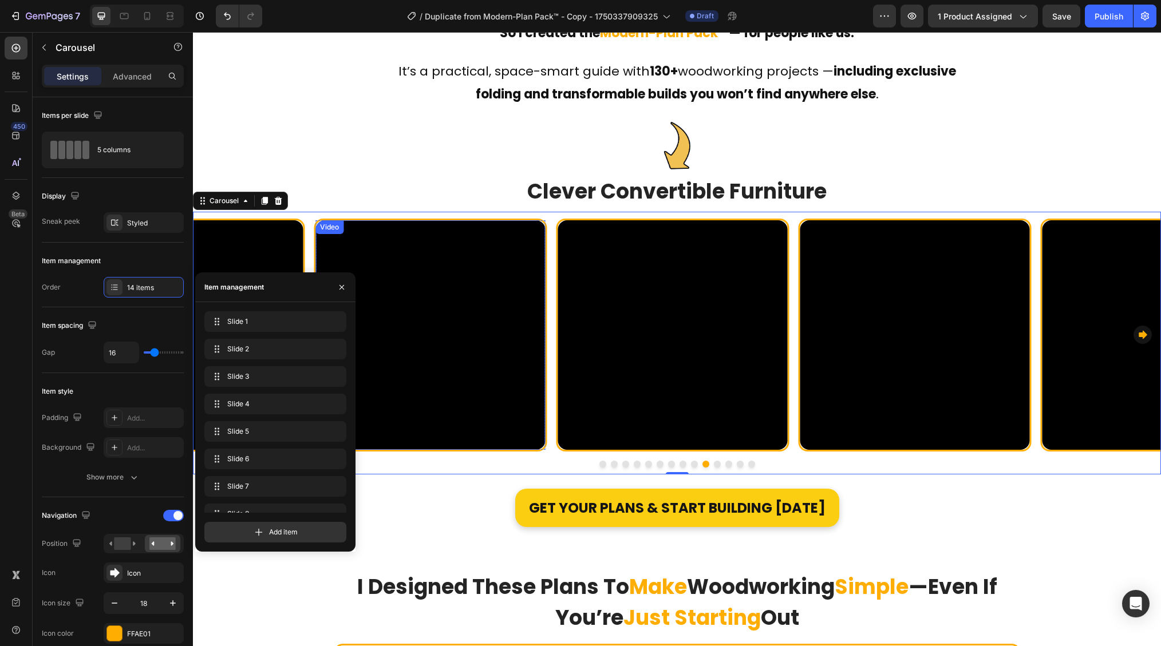
scroll to position [181, 0]
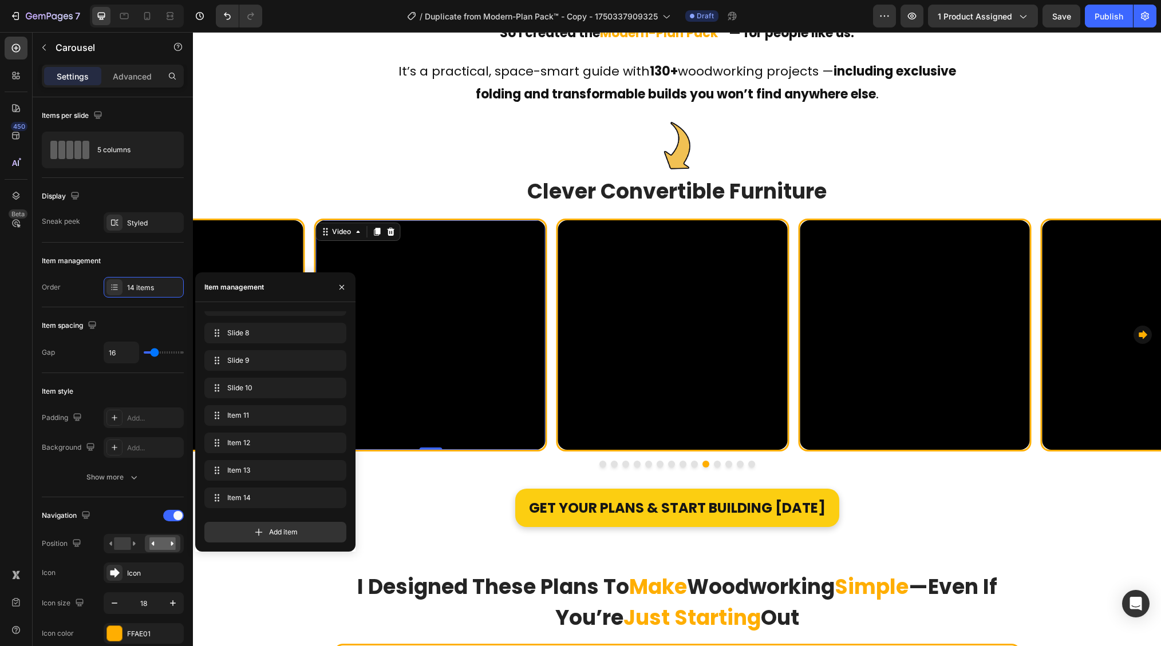
click at [440, 279] on video at bounding box center [430, 335] width 230 height 230
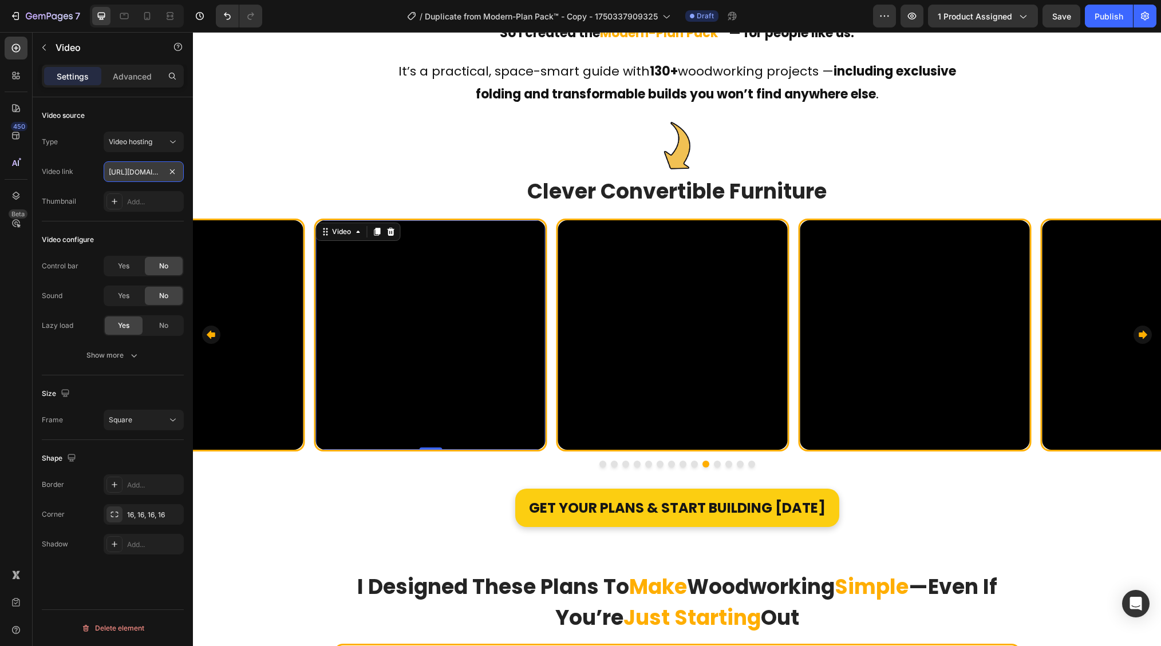
click at [145, 170] on input "[URL][DOMAIN_NAME]" at bounding box center [144, 171] width 80 height 21
click at [130, 169] on input "[URL][DOMAIN_NAME]" at bounding box center [144, 171] width 80 height 21
drag, startPoint x: 316, startPoint y: 202, endPoint x: 234, endPoint y: 168, distance: 88.8
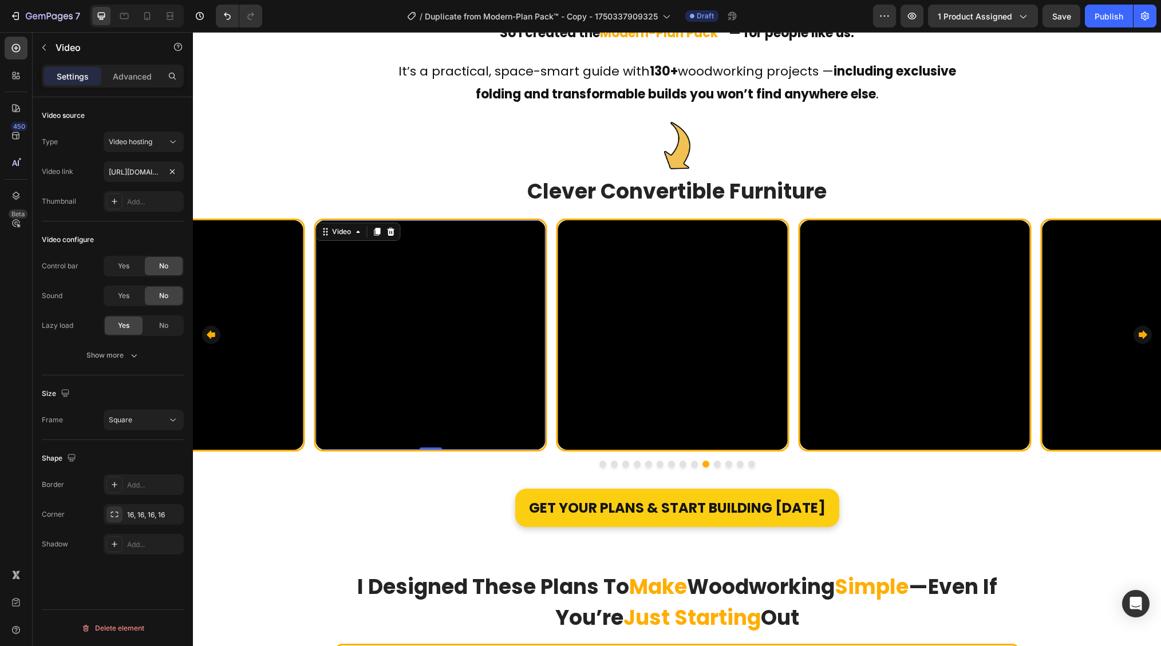
click at [450, 305] on video at bounding box center [430, 335] width 230 height 230
click at [702, 302] on video at bounding box center [672, 335] width 230 height 230
click at [153, 172] on input "[URL][DOMAIN_NAME]" at bounding box center [144, 171] width 80 height 21
click at [126, 170] on input "[URL][DOMAIN_NAME]" at bounding box center [144, 171] width 80 height 21
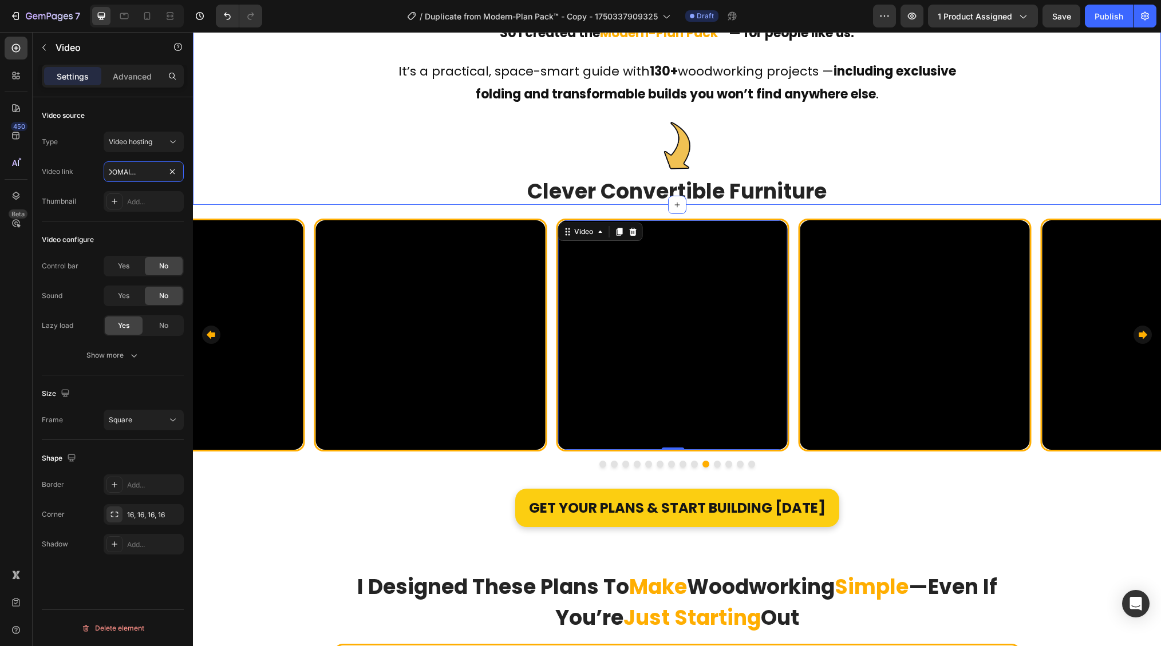
drag, startPoint x: 310, startPoint y: 202, endPoint x: 255, endPoint y: 171, distance: 63.5
click at [656, 288] on video at bounding box center [672, 335] width 230 height 230
click at [139, 171] on input "text" at bounding box center [144, 171] width 80 height 21
paste input "https://cdn.shopify.com/videos/c/o/v/09af67a7a8e94a8483ce0363e72e0d05.webm"
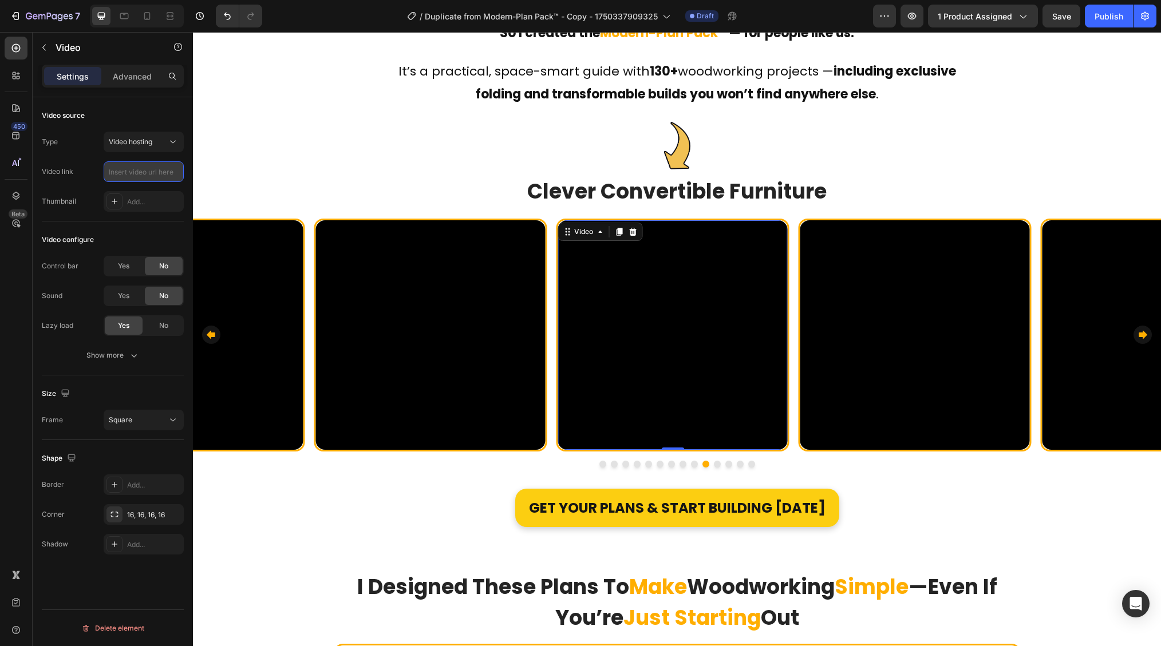
type input "https://cdn.shopify.com/videos/c/o/v/09af67a7a8e94a8483ce0363e72e0d05.webm"
click at [937, 273] on video at bounding box center [915, 335] width 230 height 230
click at [137, 168] on input "text" at bounding box center [144, 171] width 80 height 21
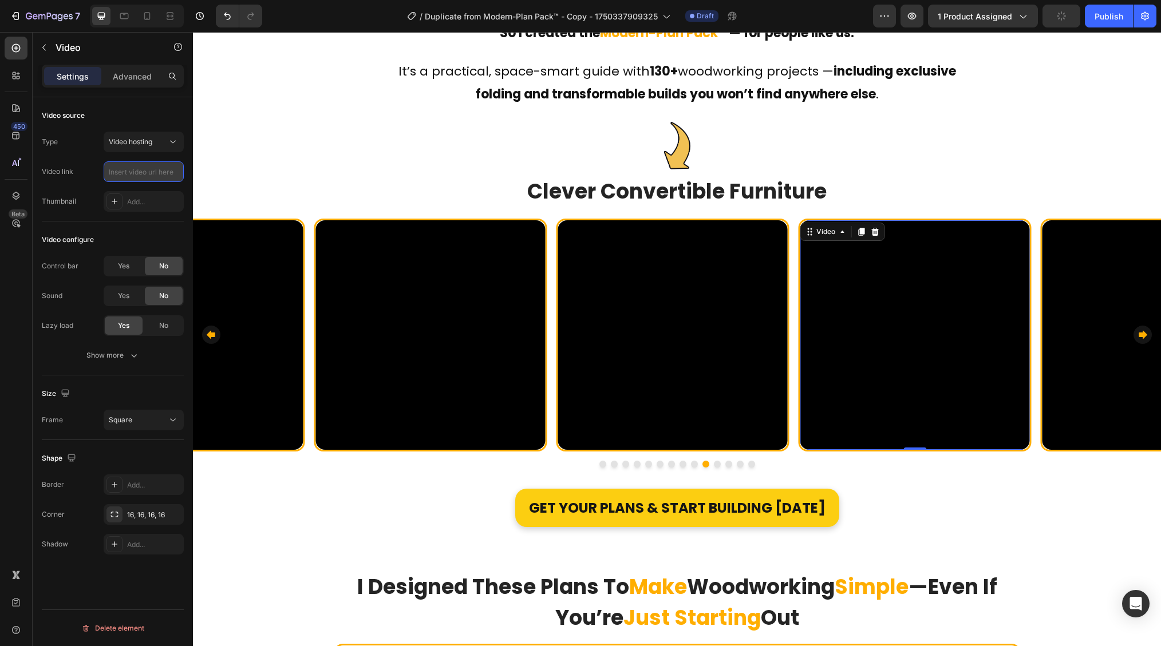
paste input "https://cdn.shopify.com/videos/c/o/v/6c2f9d5da8eb4c2495da68228be35cab.webm"
type input "https://cdn.shopify.com/videos/c/o/v/6c2f9d5da8eb4c2495da68228be35cab.webm"
click at [1070, 252] on video at bounding box center [1157, 335] width 230 height 230
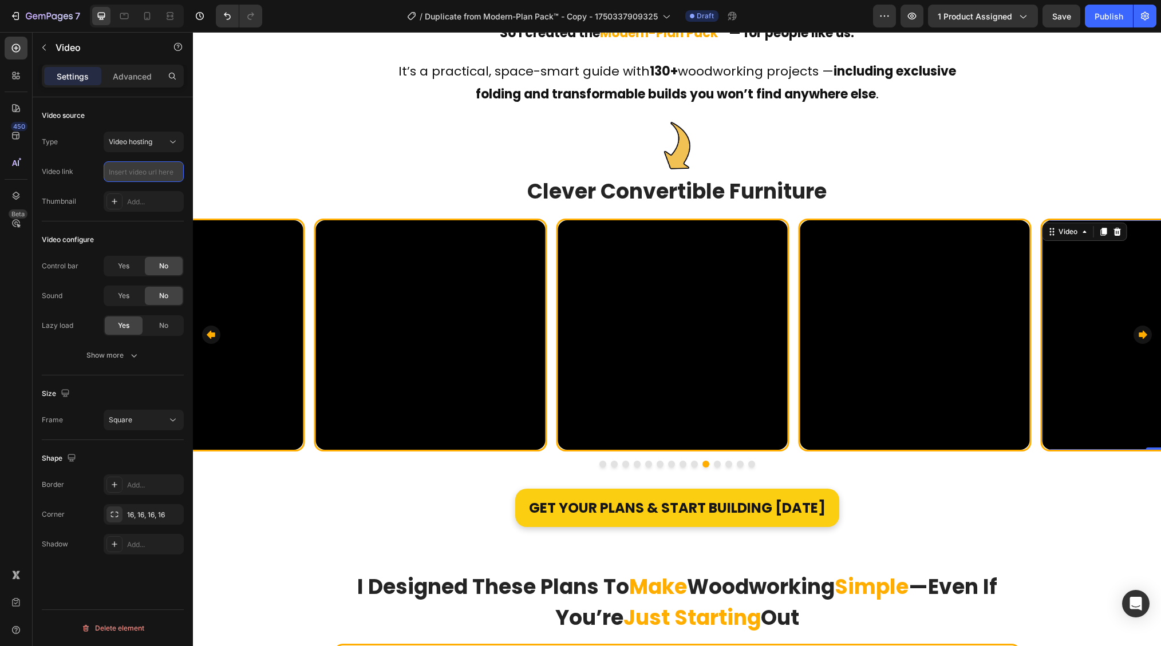
paste input "https://cdn.shopify.com/videos/c/o/v/29c32902a6954cf18cb64128ce2fb6ea.webm"
type input "https://cdn.shopify.com/videos/c/o/v/29c32902a6954cf18cb64128ce2fb6ea.webm"
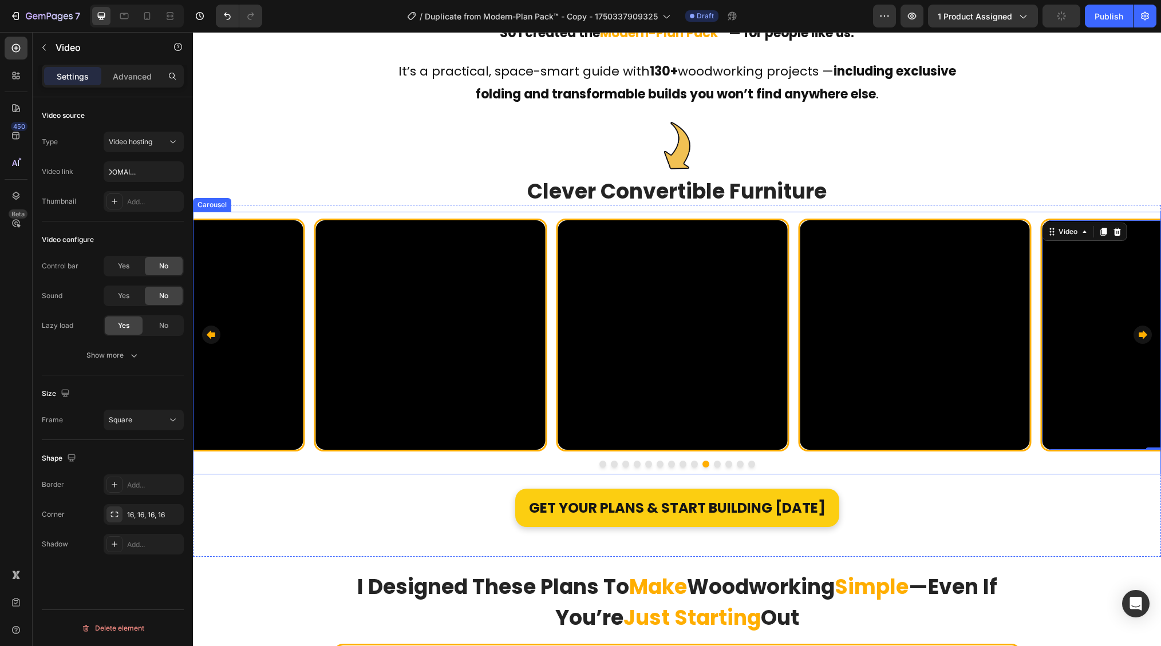
click at [714, 461] on button "Dot" at bounding box center [717, 464] width 7 height 7
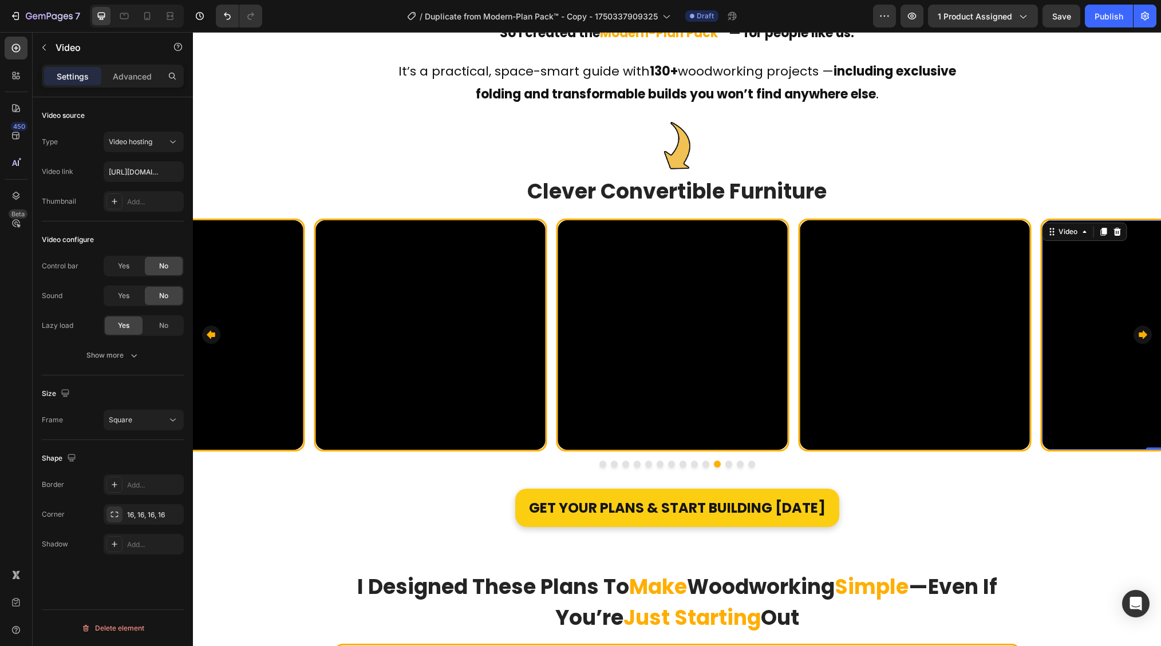
click at [1103, 276] on video at bounding box center [1157, 335] width 230 height 230
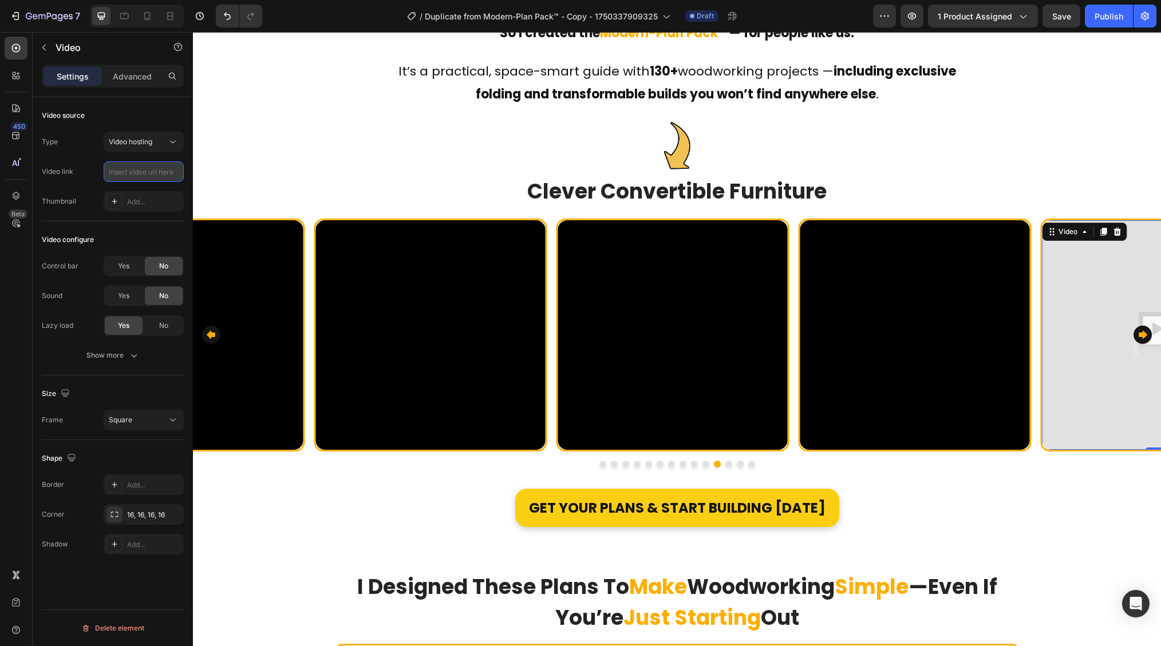
click at [147, 172] on input "text" at bounding box center [144, 171] width 80 height 21
paste input "https://cdn.shopify.com/videos/c/o/v/50ed4610da984a2dafb7b6a0b15a3d25.webm"
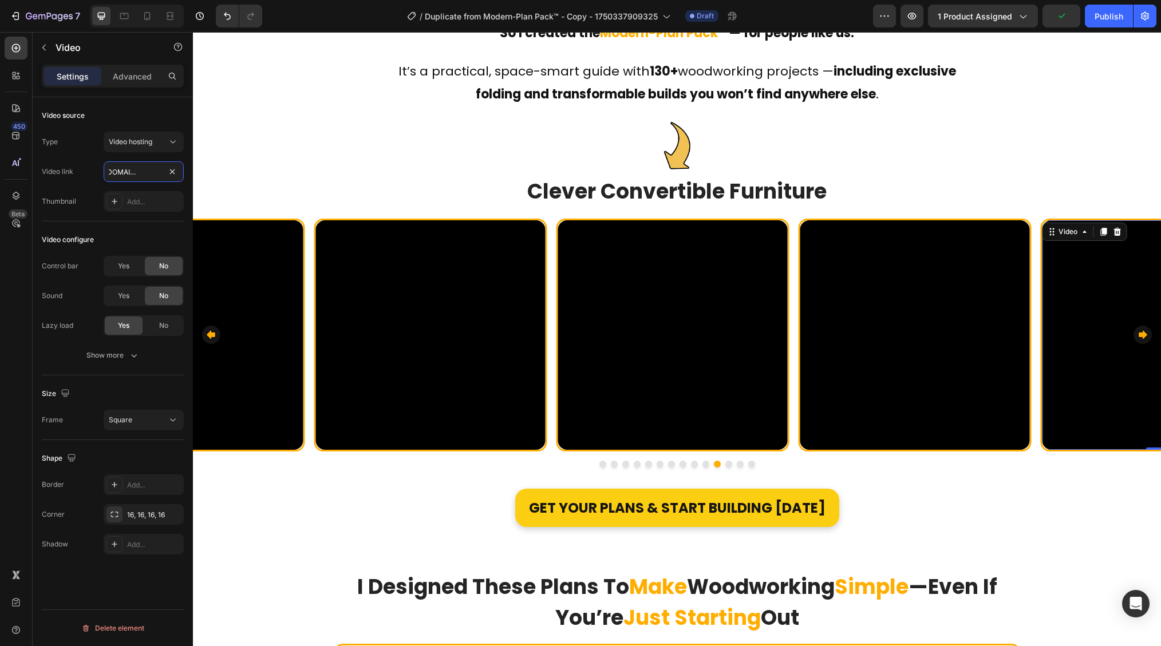
type input "https://cdn.shopify.com/videos/c/o/v/50ed4610da984a2dafb7b6a0b15a3d25.webm"
click at [132, 590] on div "Video source Type Video hosting Video link https://cdn.shopify.com/videos/c/o/v…" at bounding box center [113, 387] width 160 height 581
click at [567, 416] on video at bounding box center [672, 335] width 230 height 230
click at [598, 225] on div "Video" at bounding box center [583, 232] width 46 height 14
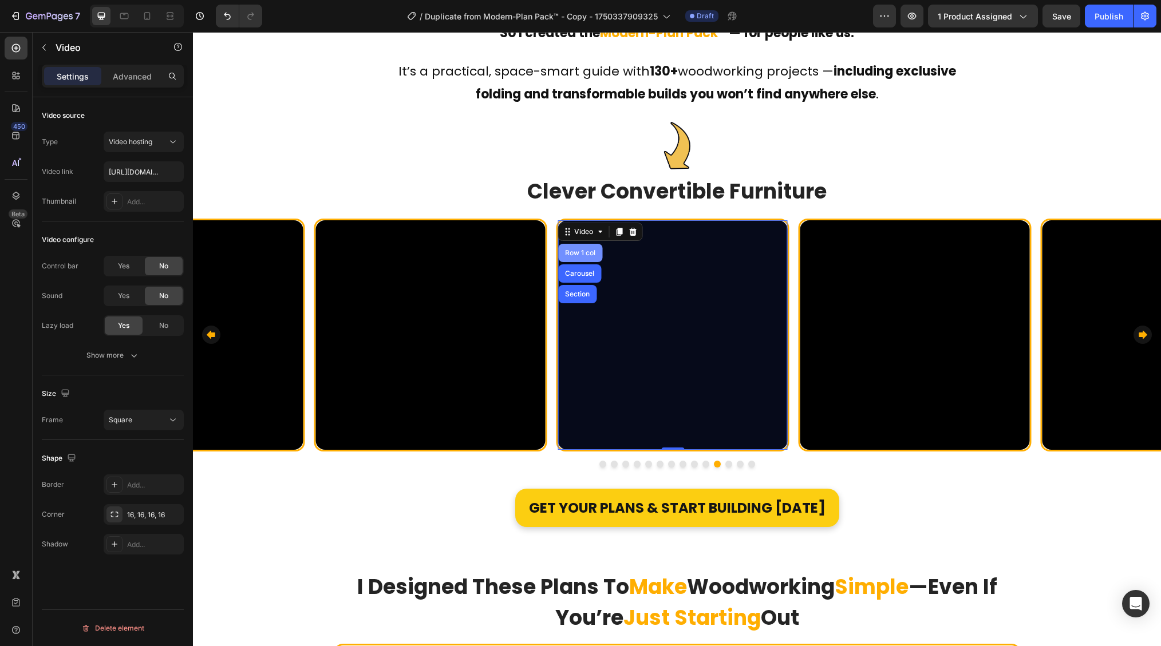
click at [580, 250] on div "Row 1 col" at bounding box center [580, 253] width 35 height 7
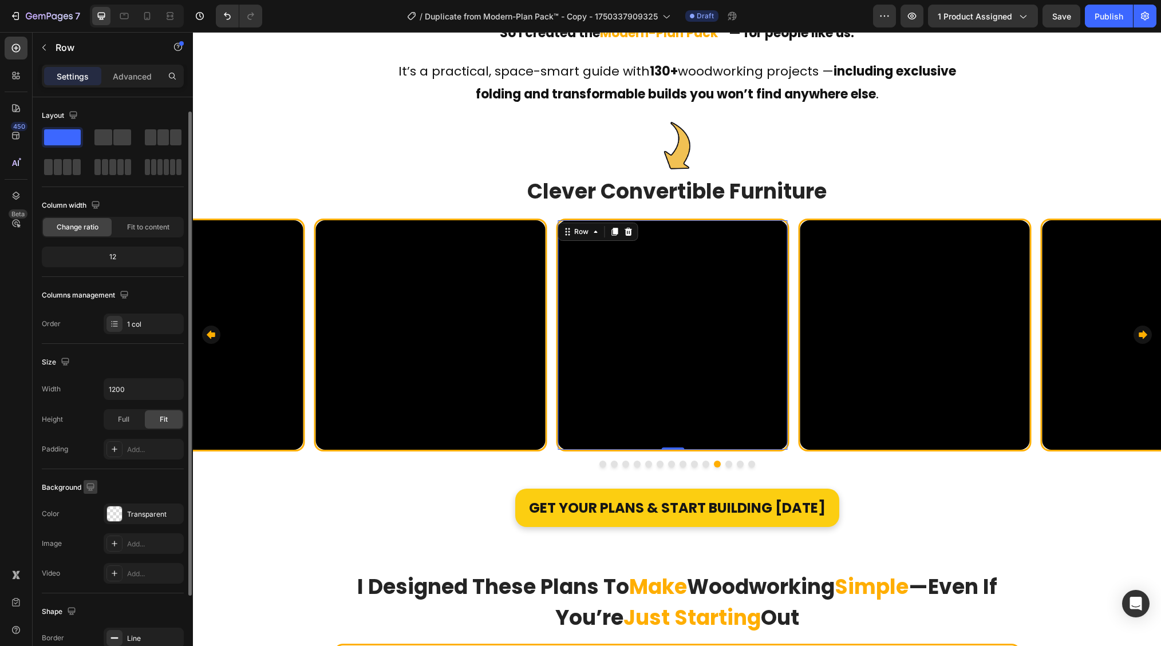
scroll to position [117, 0]
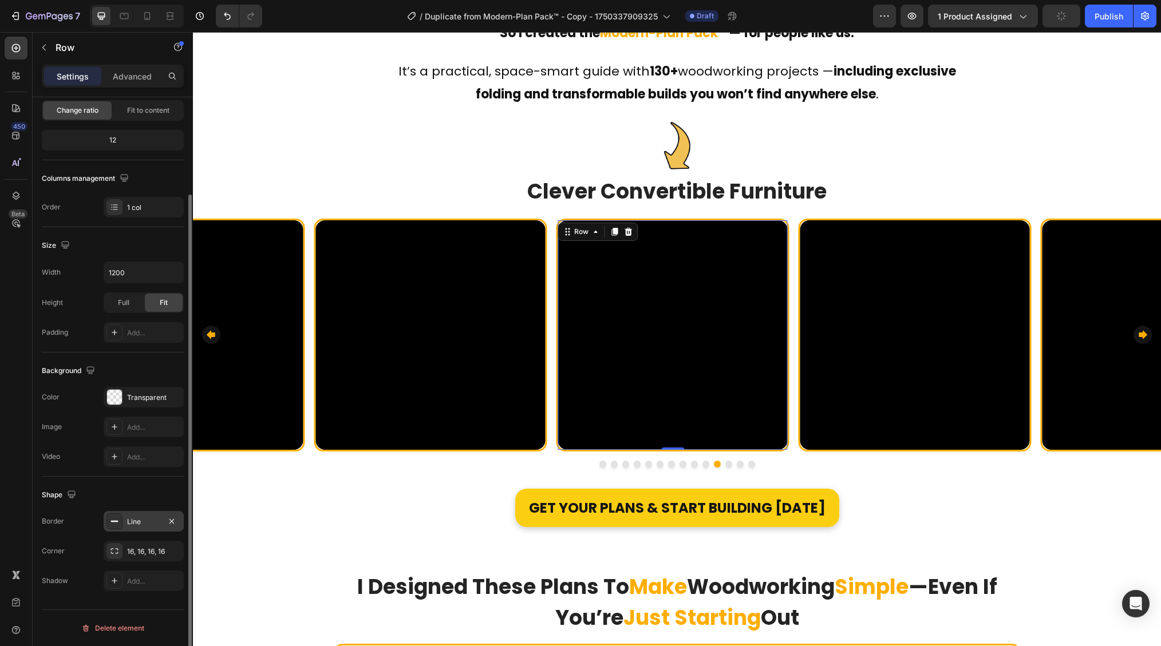
click at [146, 523] on div "Line" at bounding box center [143, 522] width 33 height 10
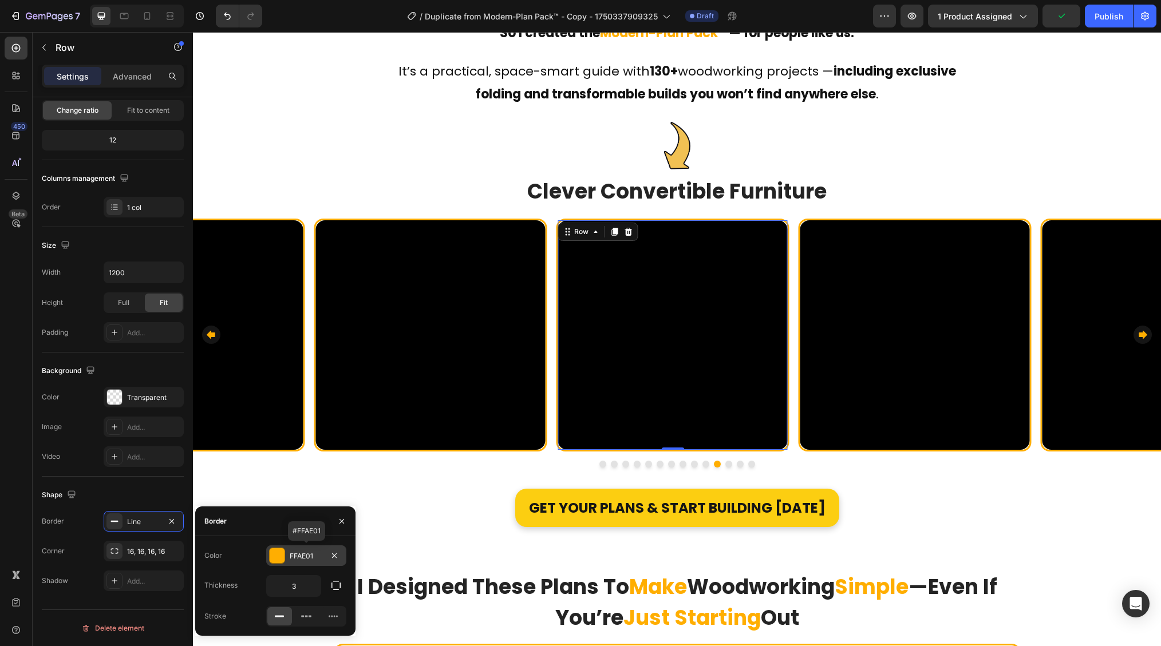
click at [304, 557] on div "FFAE01" at bounding box center [306, 556] width 33 height 10
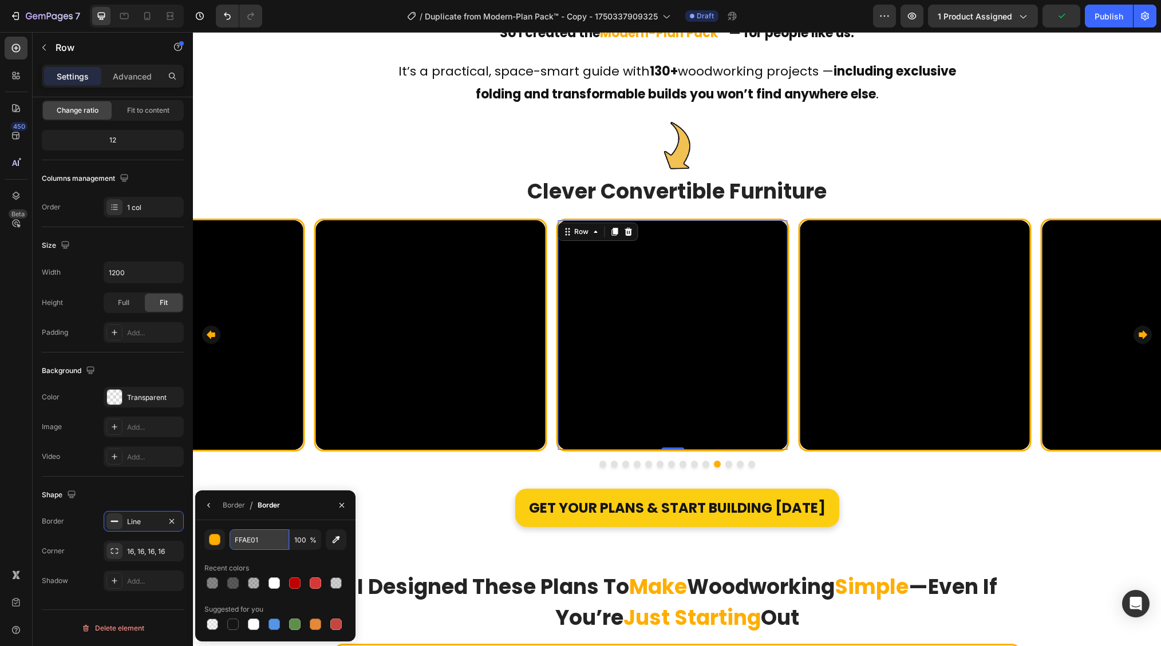
click at [249, 543] on input "FFAE01" at bounding box center [260, 539] width 60 height 21
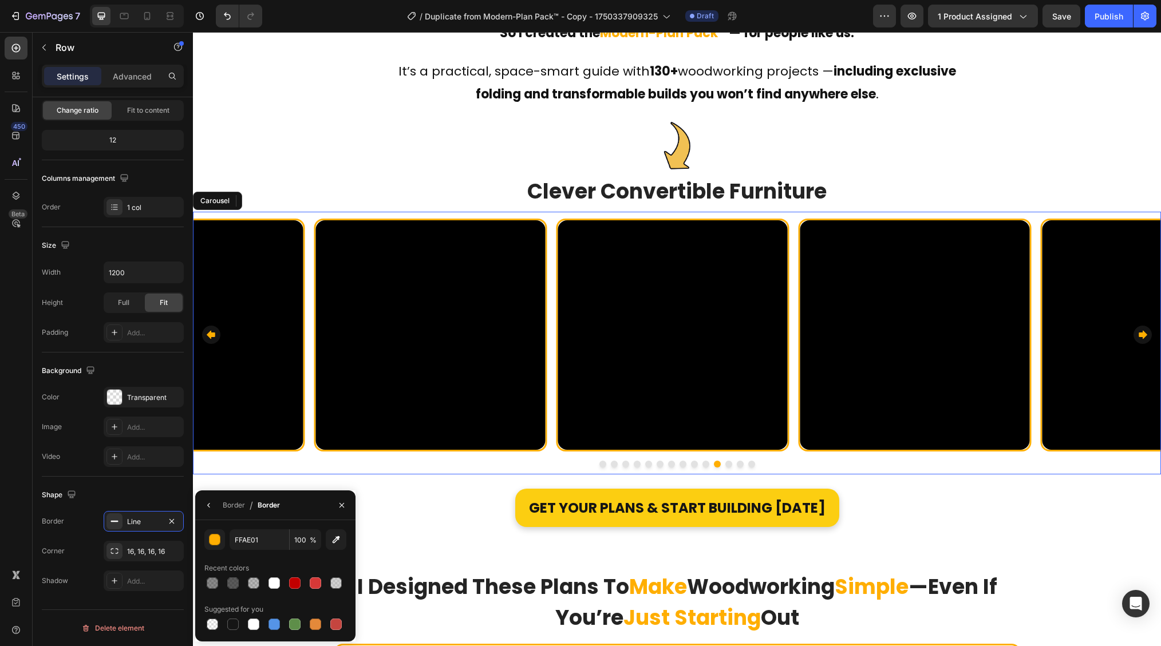
click at [414, 461] on div at bounding box center [677, 464] width 968 height 7
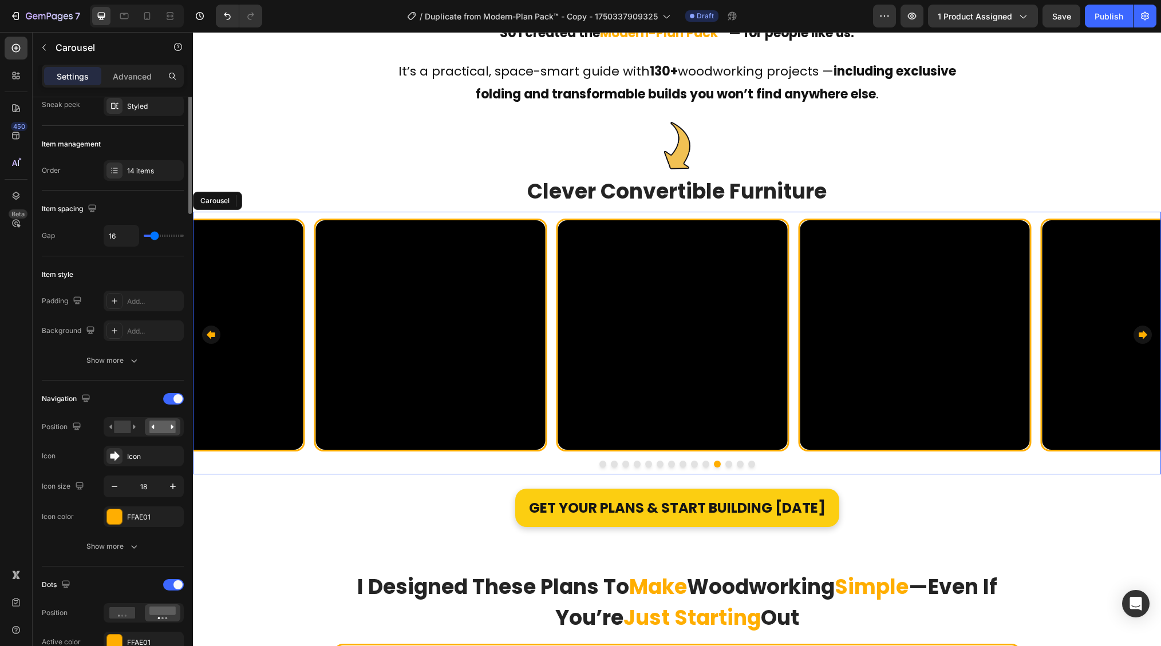
scroll to position [0, 0]
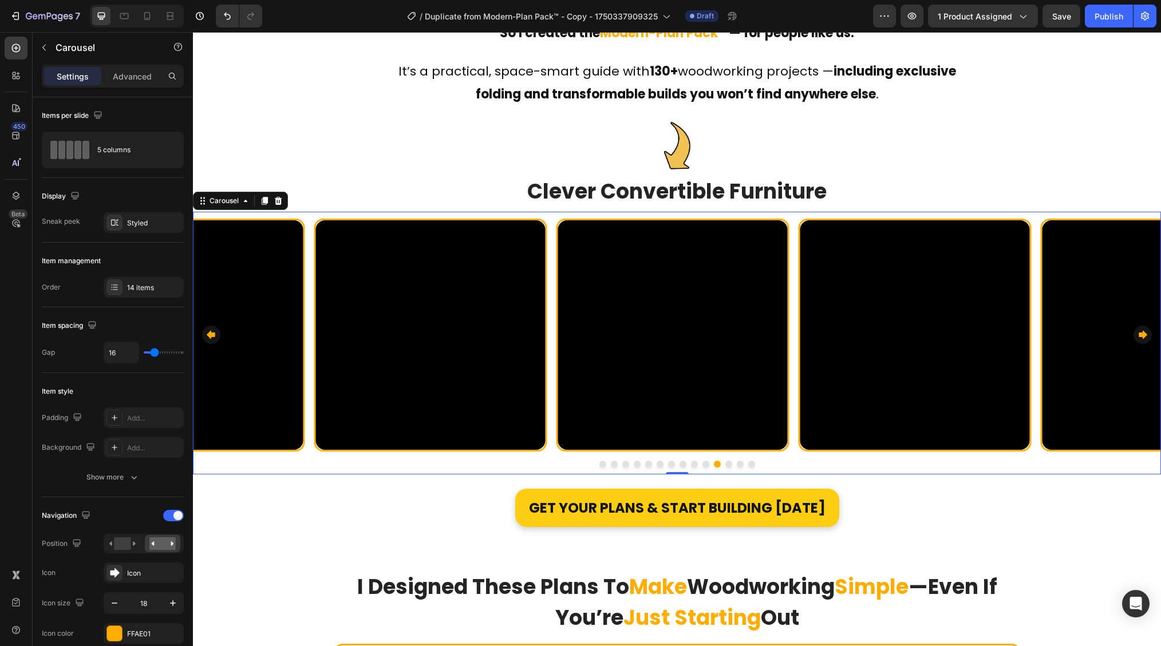
click at [599, 461] on button "Dot" at bounding box center [602, 464] width 7 height 7
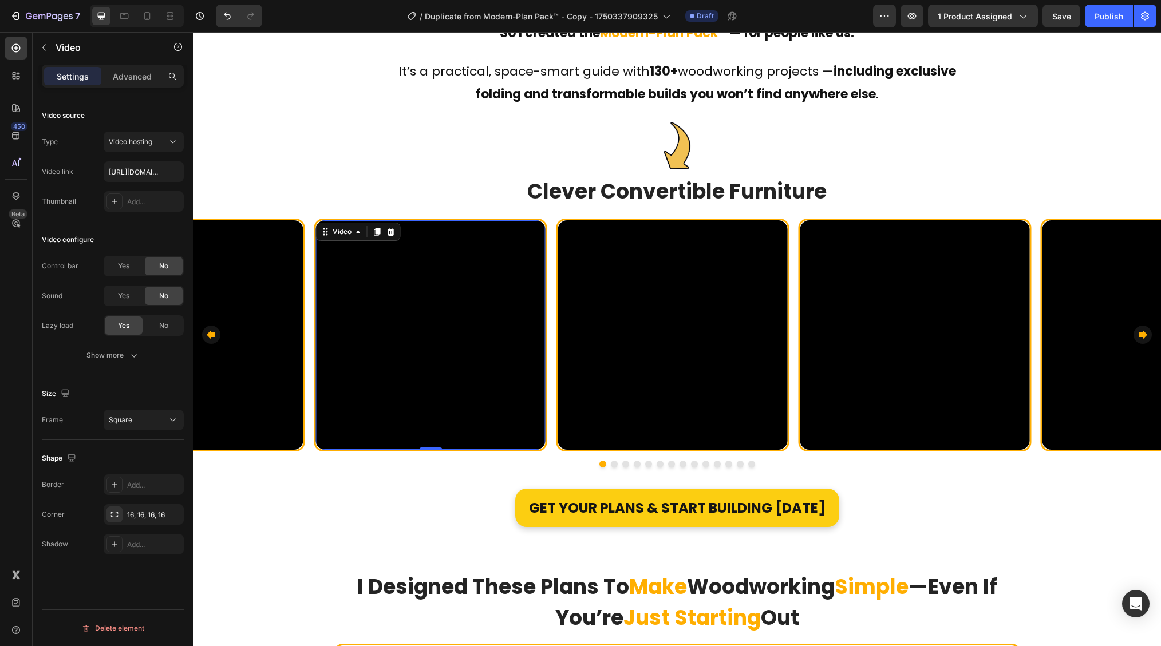
click at [395, 331] on video at bounding box center [431, 335] width 230 height 230
click at [123, 488] on div "Add..." at bounding box center [144, 484] width 80 height 21
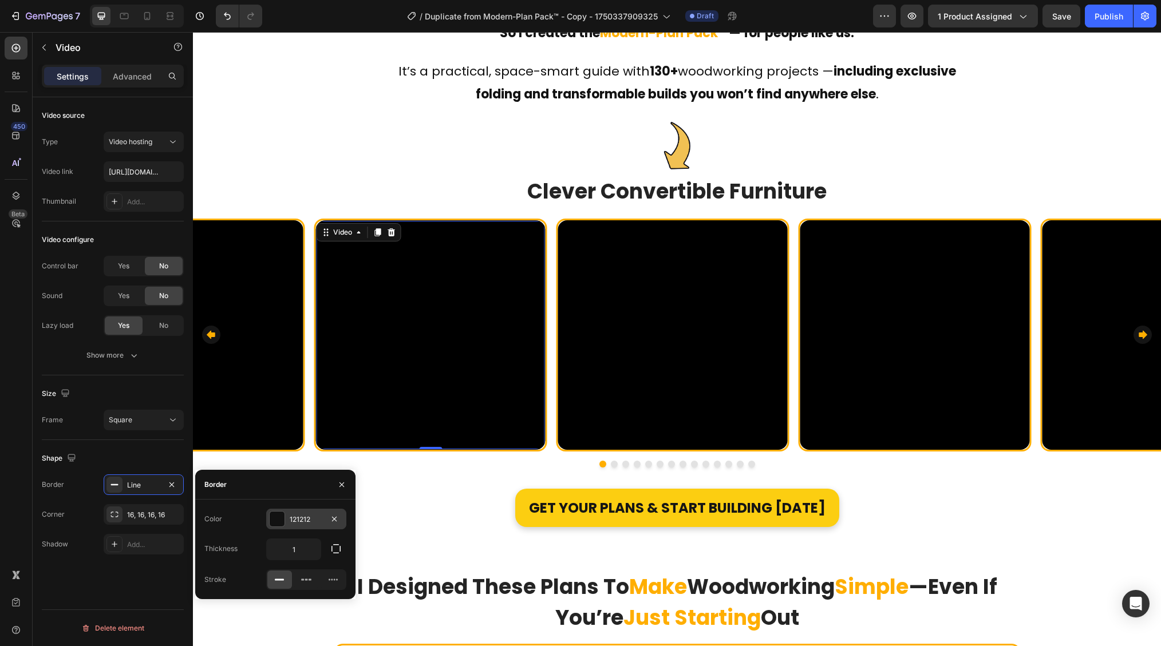
click at [275, 519] on div at bounding box center [277, 519] width 15 height 15
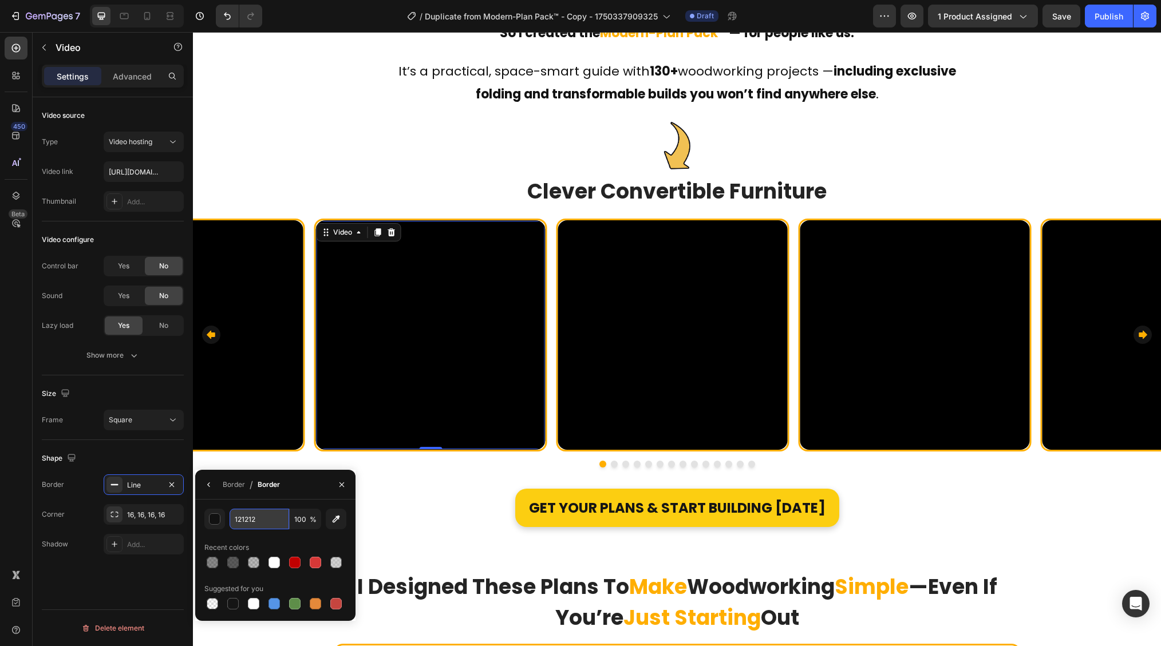
click at [260, 517] on input "121212" at bounding box center [260, 519] width 60 height 21
paste input "FFAE01"
type input "FFAE01"
click at [286, 494] on div "Border / Border" at bounding box center [275, 485] width 160 height 30
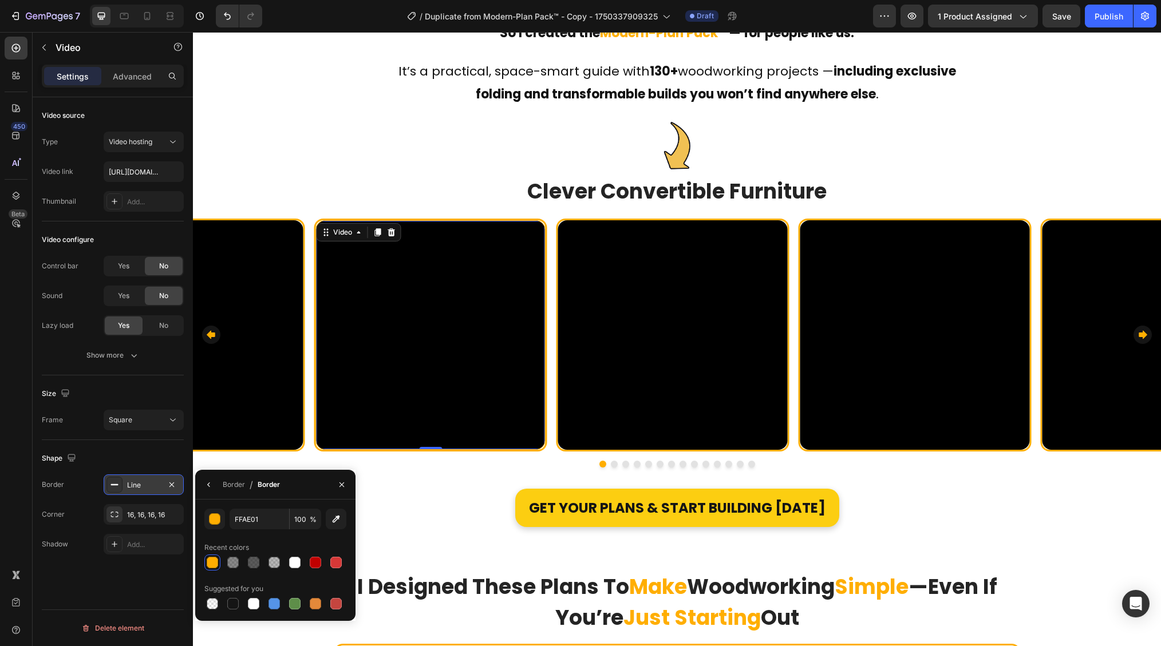
click at [144, 487] on div "Line" at bounding box center [143, 485] width 33 height 10
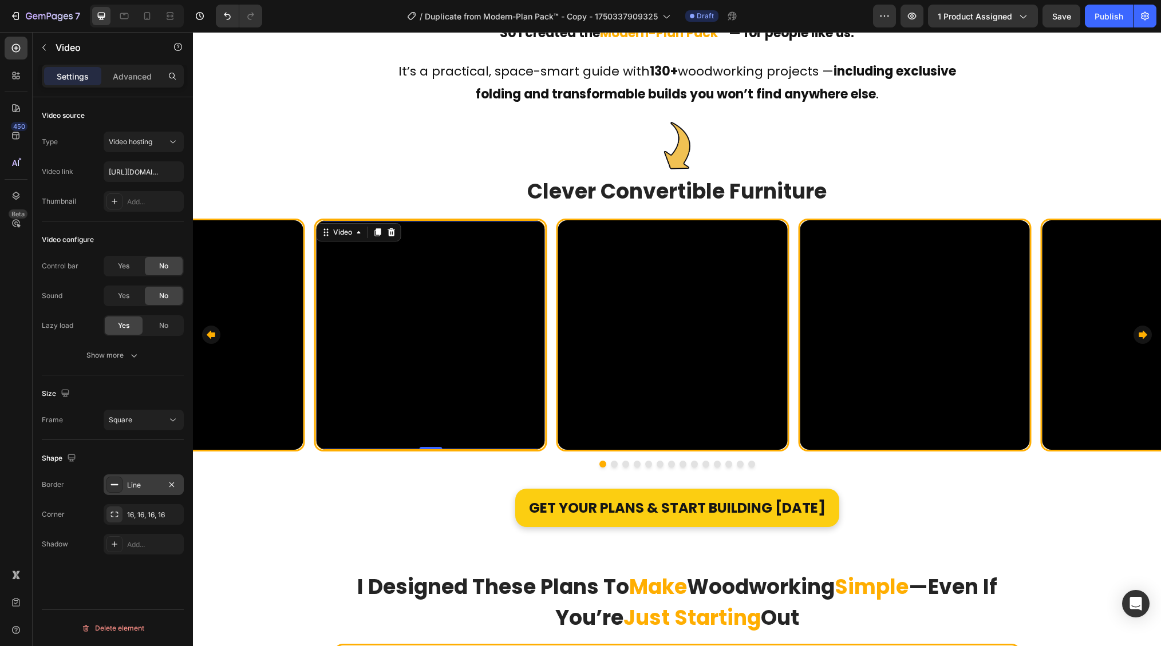
click at [144, 487] on div "Line" at bounding box center [143, 485] width 33 height 10
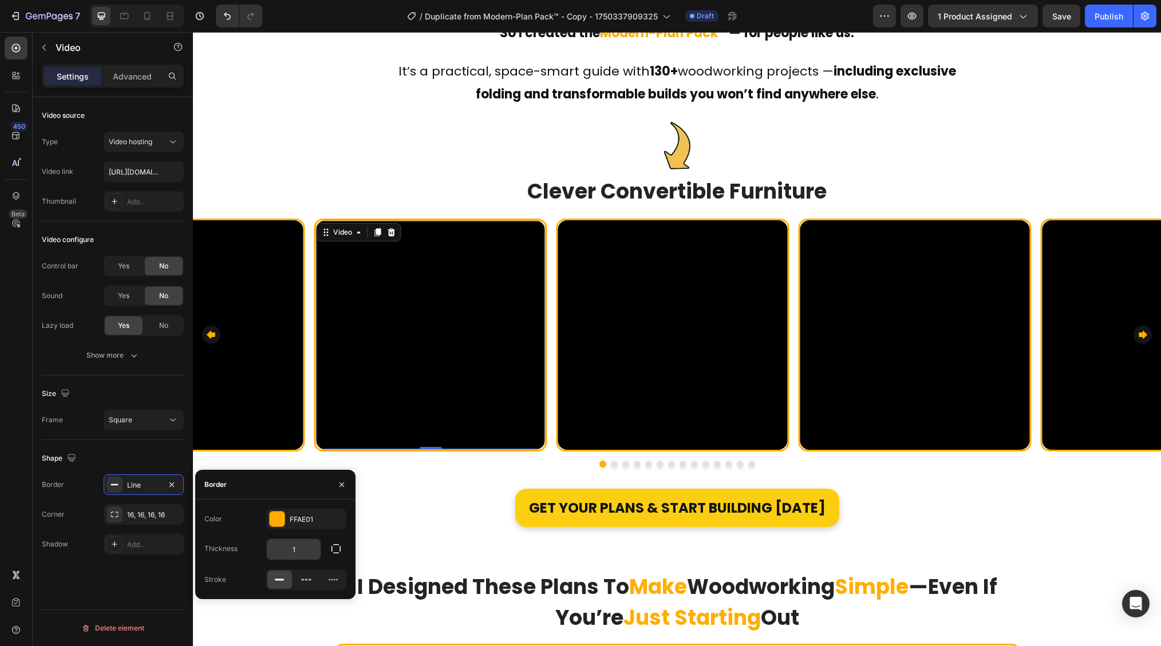
click at [300, 547] on input "1" at bounding box center [294, 549] width 54 height 21
type input "3"
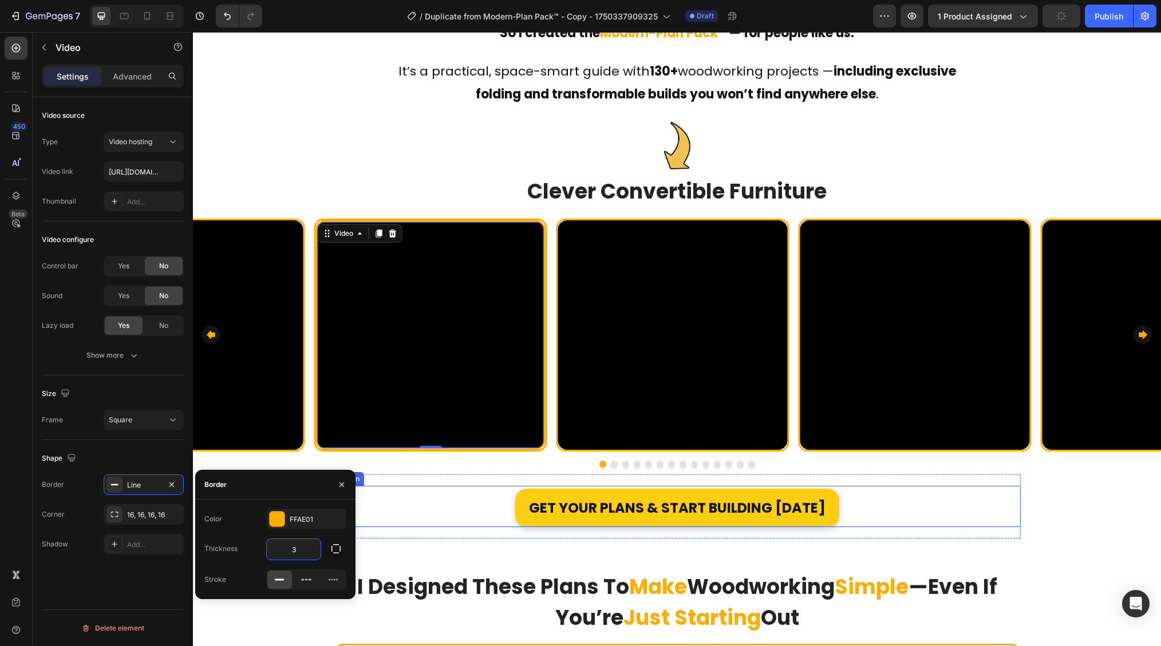
click at [456, 486] on div "Get YOUR Plans & Start Building Today Button" at bounding box center [677, 506] width 687 height 41
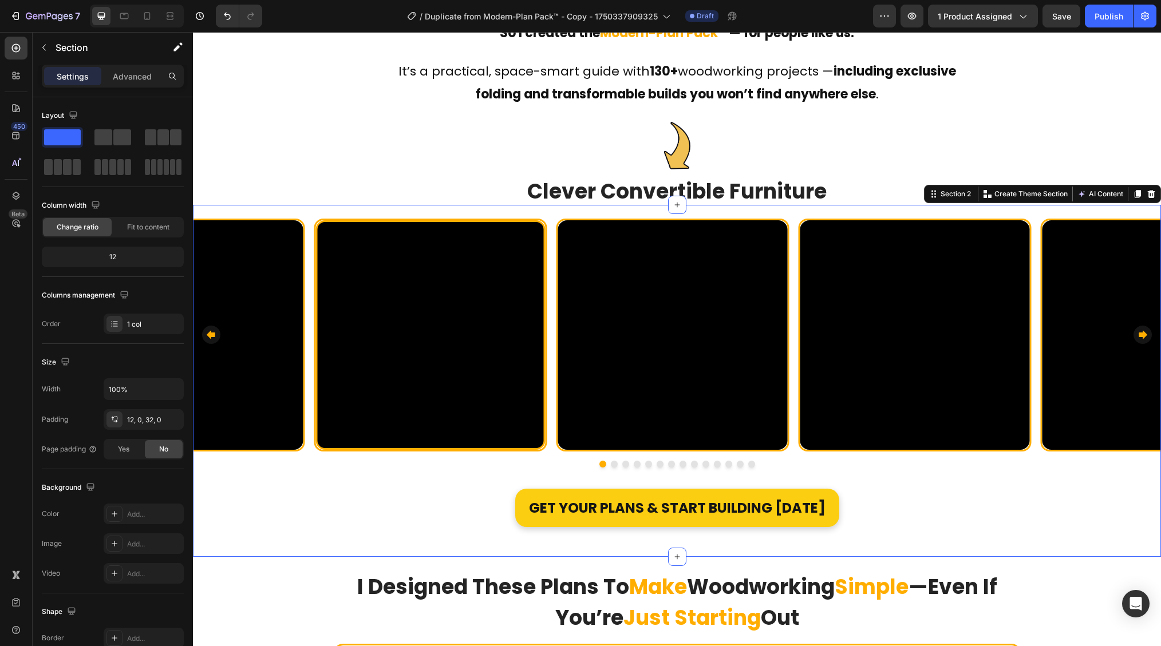
click at [304, 502] on div "Video Row Video Row Video Row Video Row Video Row Video Row Video Row Video Row…" at bounding box center [677, 375] width 968 height 327
click at [319, 417] on div "Video" at bounding box center [431, 335] width 230 height 230
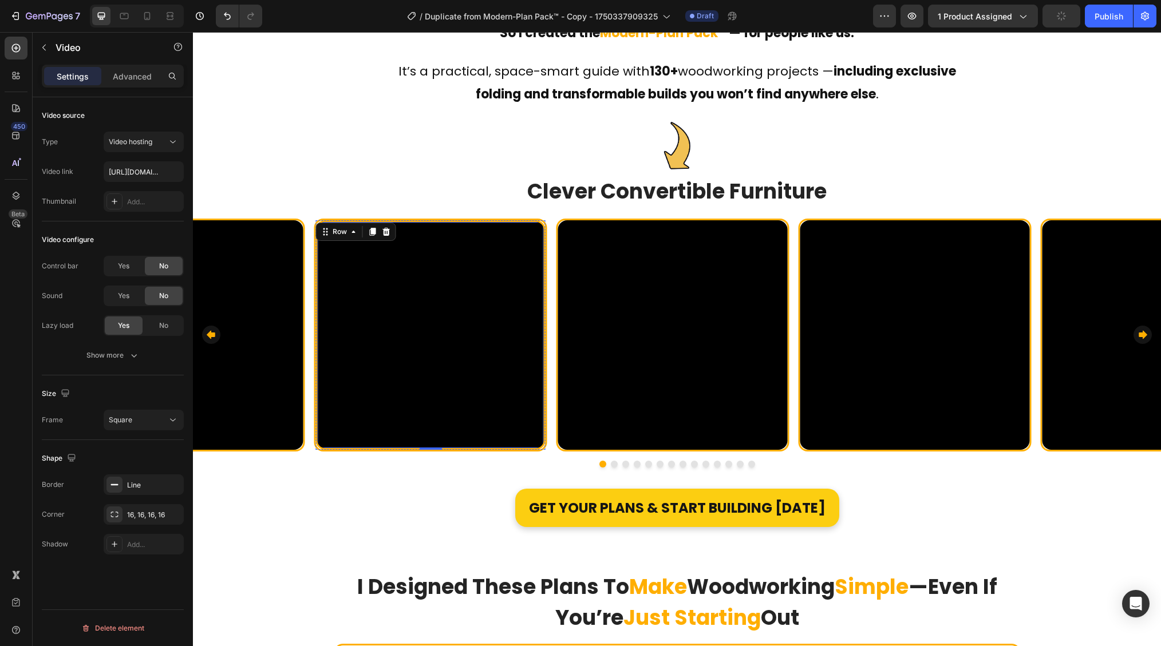
click at [390, 329] on video at bounding box center [431, 335] width 226 height 226
click at [146, 511] on div "16, 16, 16, 16" at bounding box center [143, 515] width 33 height 10
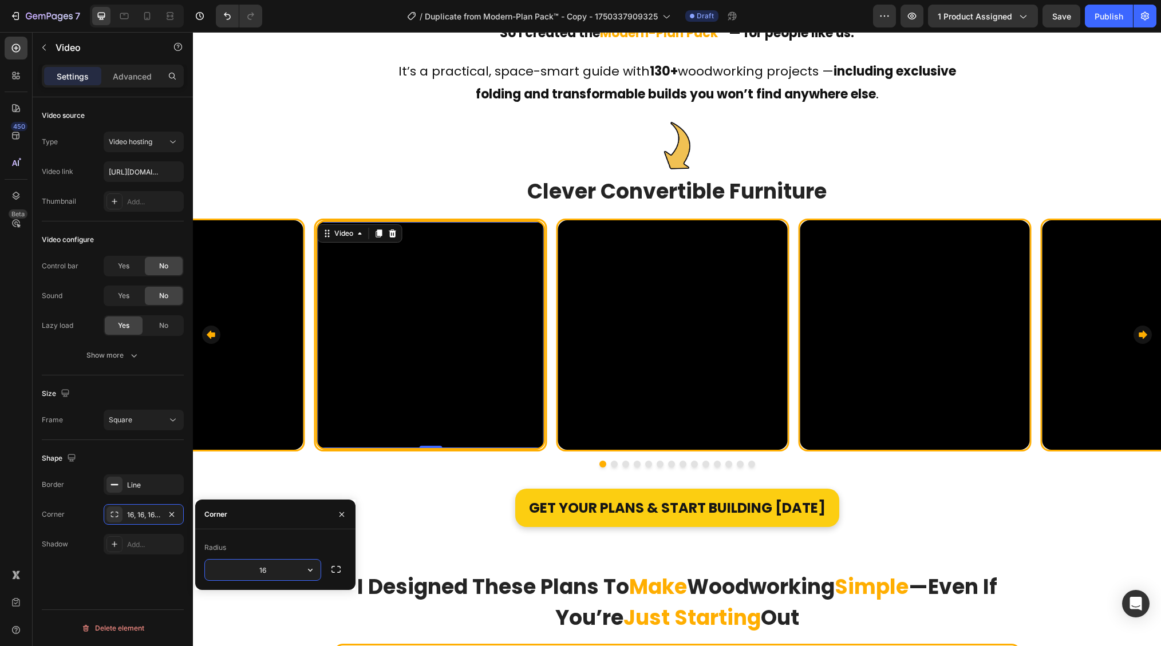
click at [278, 569] on input "16" at bounding box center [263, 570] width 116 height 21
type input "12"
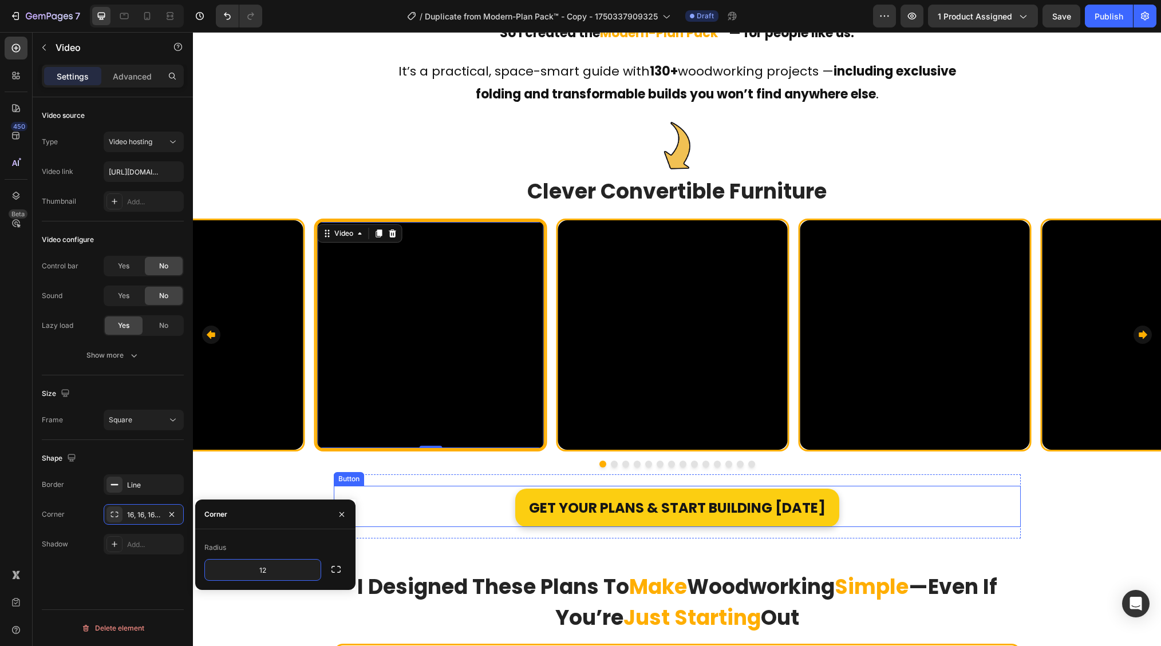
click at [424, 486] on div "Get YOUR Plans & Start Building Today Button" at bounding box center [677, 506] width 687 height 41
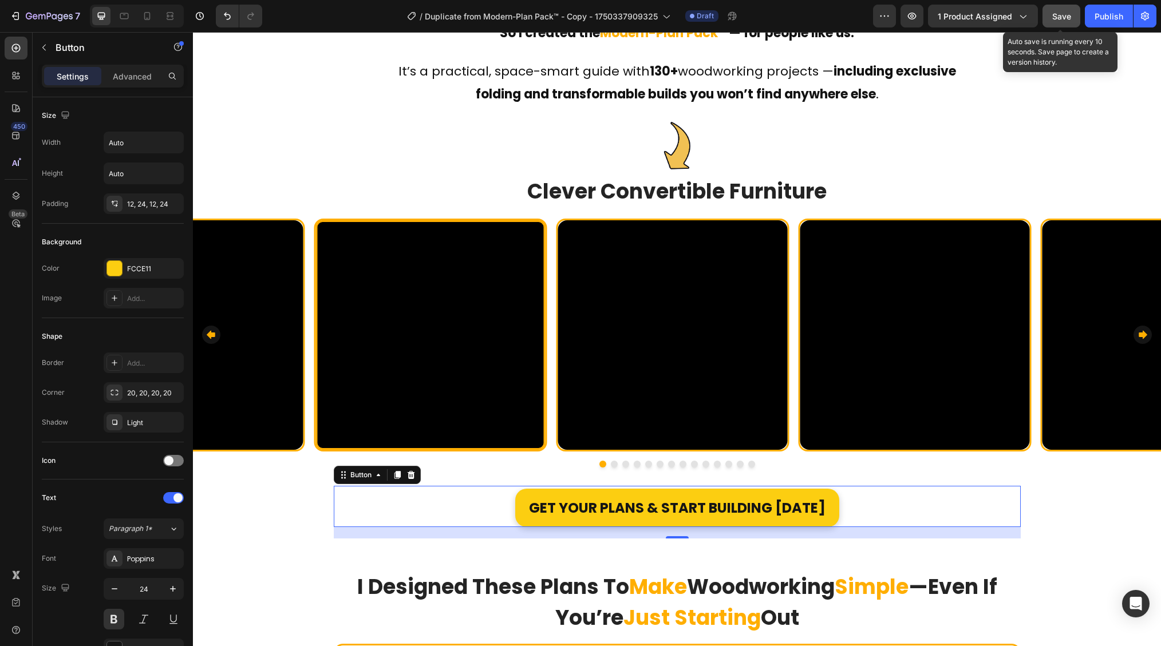
click at [1069, 13] on span "Save" at bounding box center [1061, 16] width 19 height 10
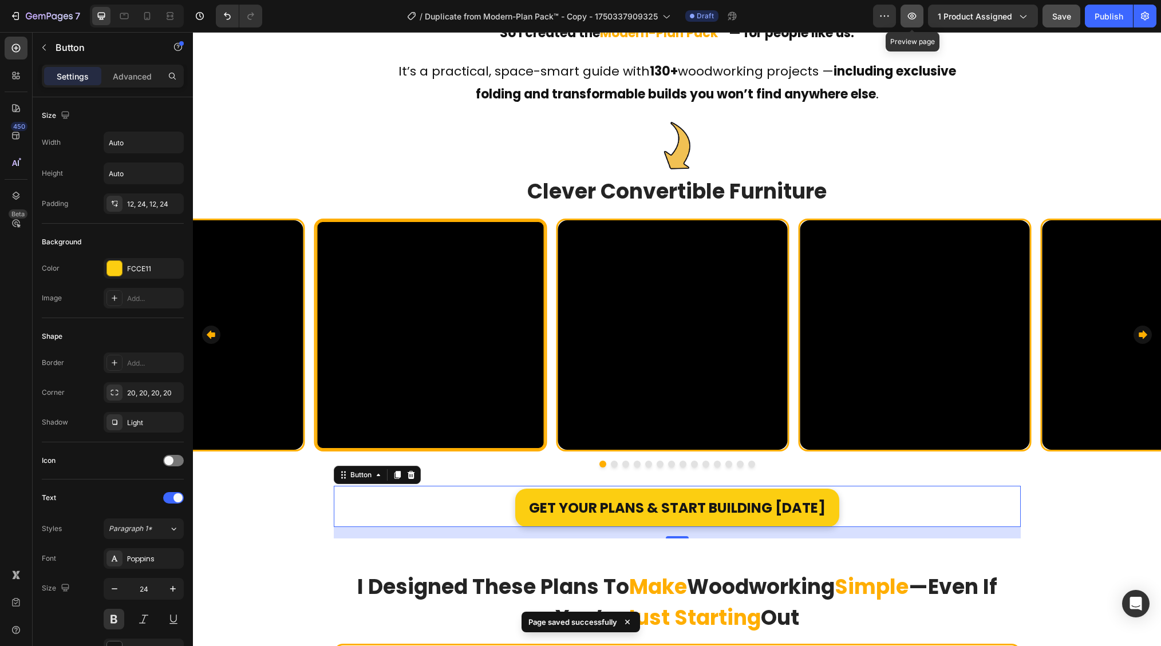
click at [908, 13] on icon "button" at bounding box center [911, 15] width 11 height 11
